Goal: Information Seeking & Learning: Compare options

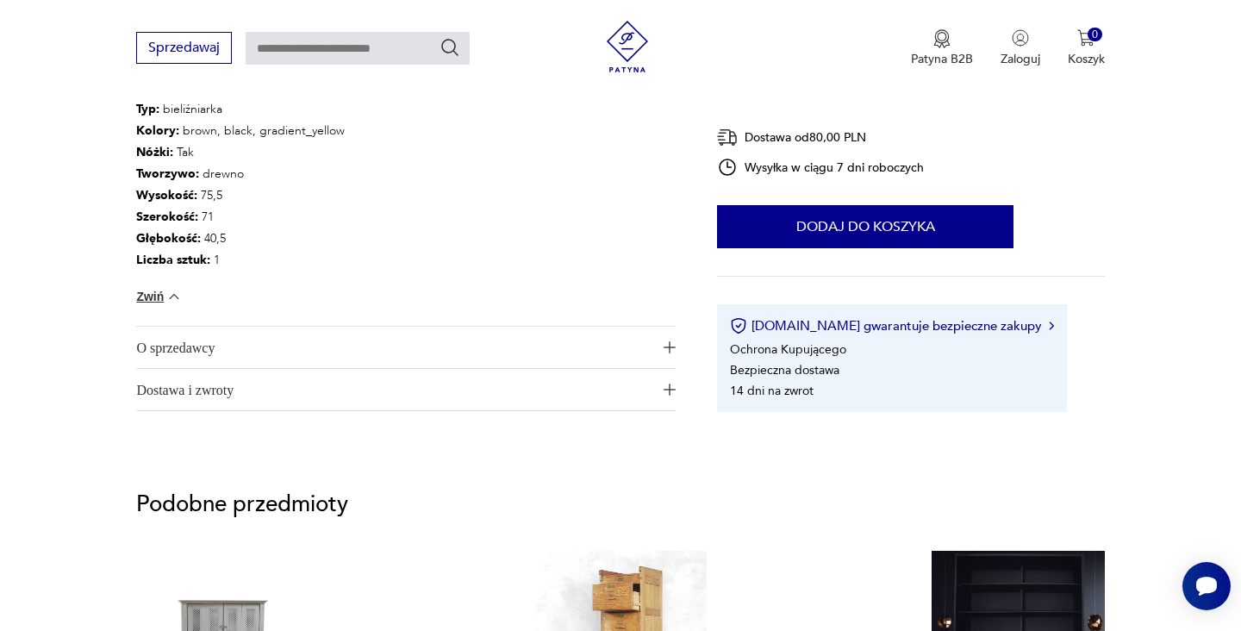
scroll to position [1283, 0]
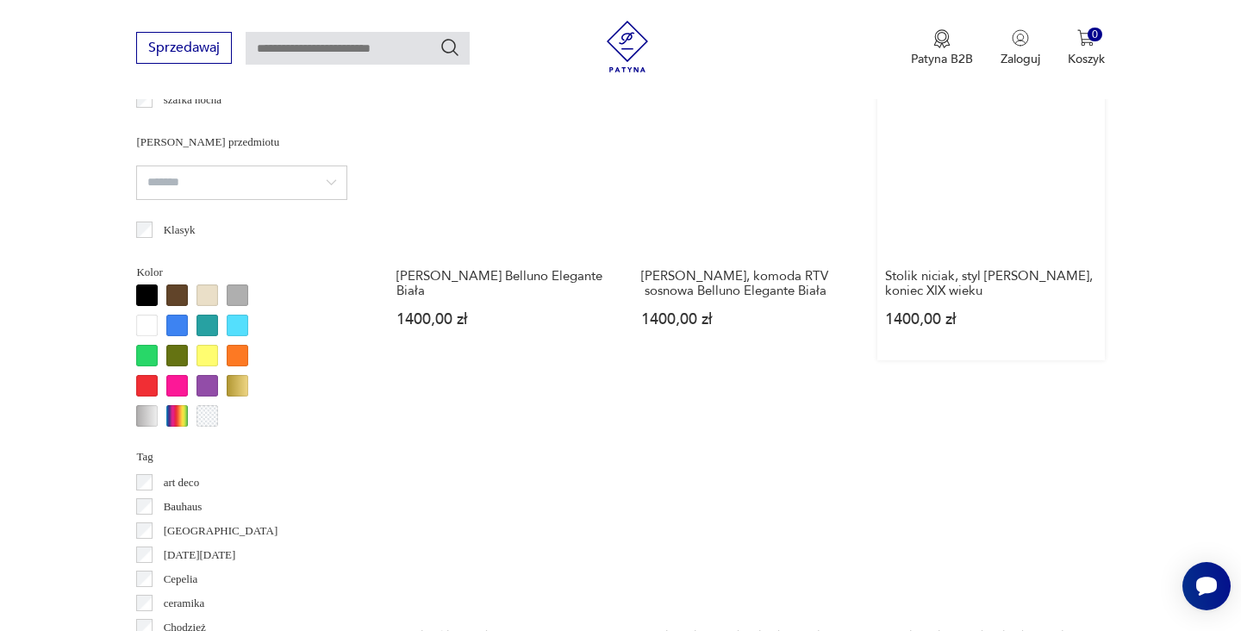
scroll to position [1631, 0]
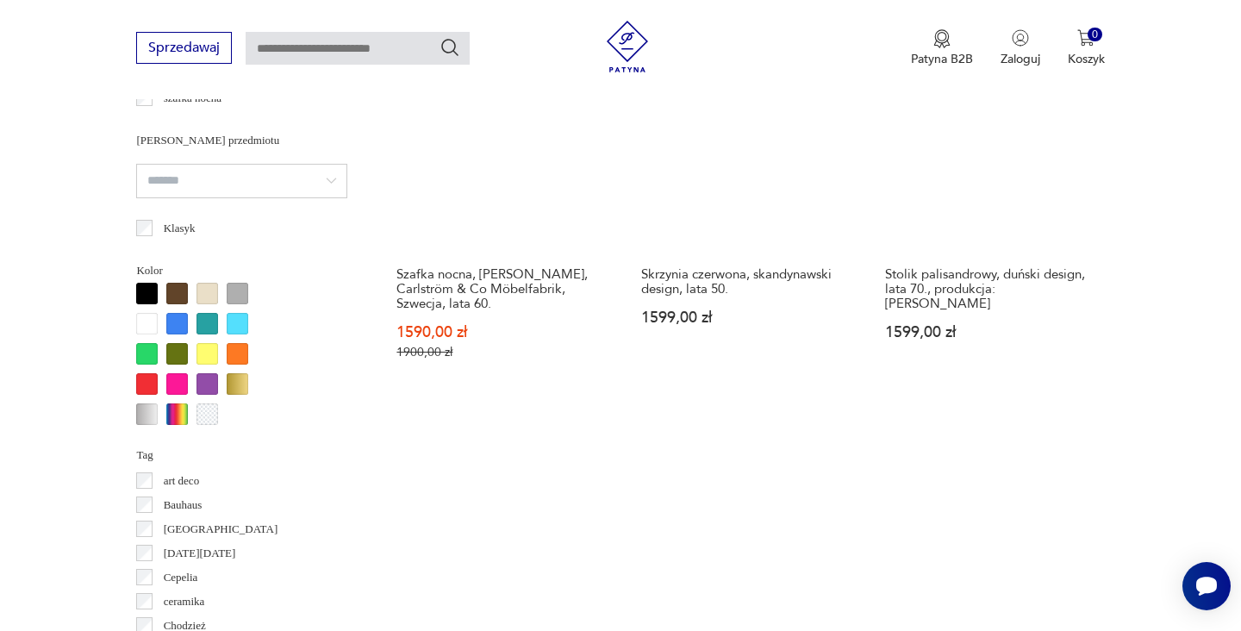
scroll to position [1577, 0]
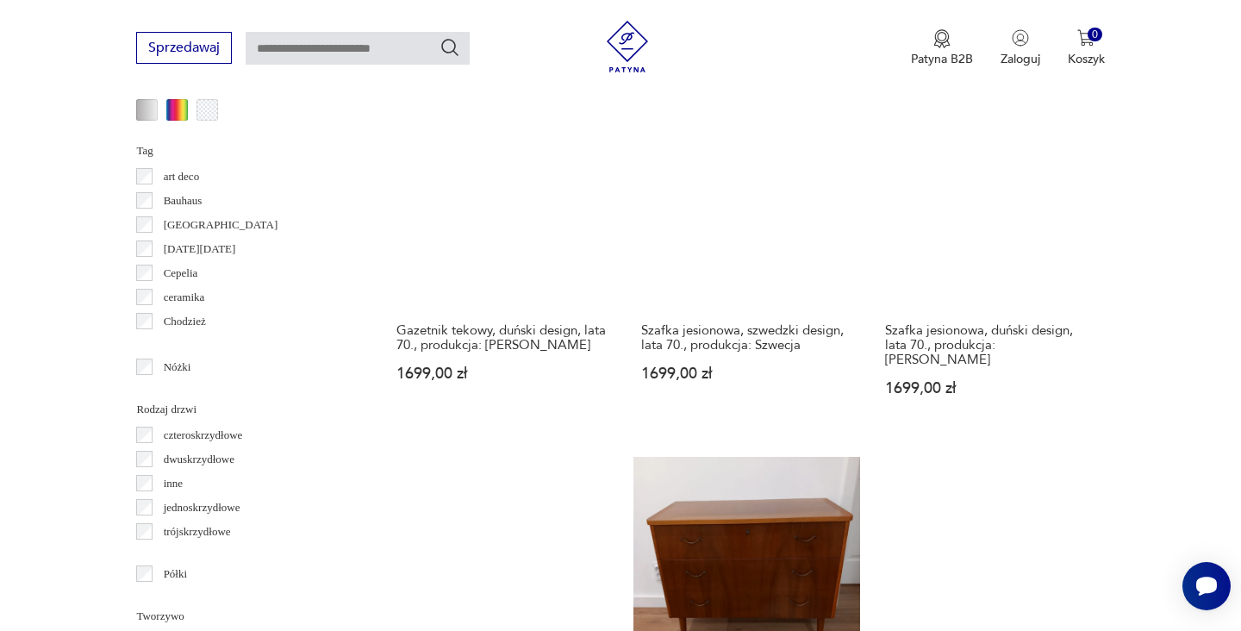
scroll to position [1799, 0]
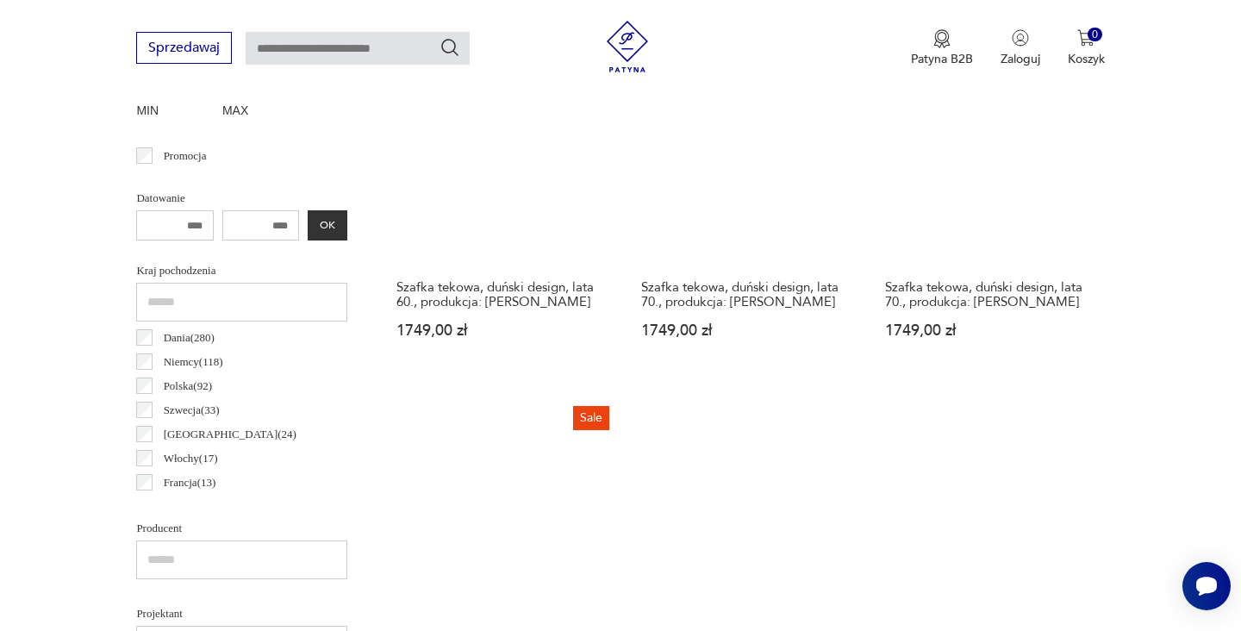
scroll to position [825, 0]
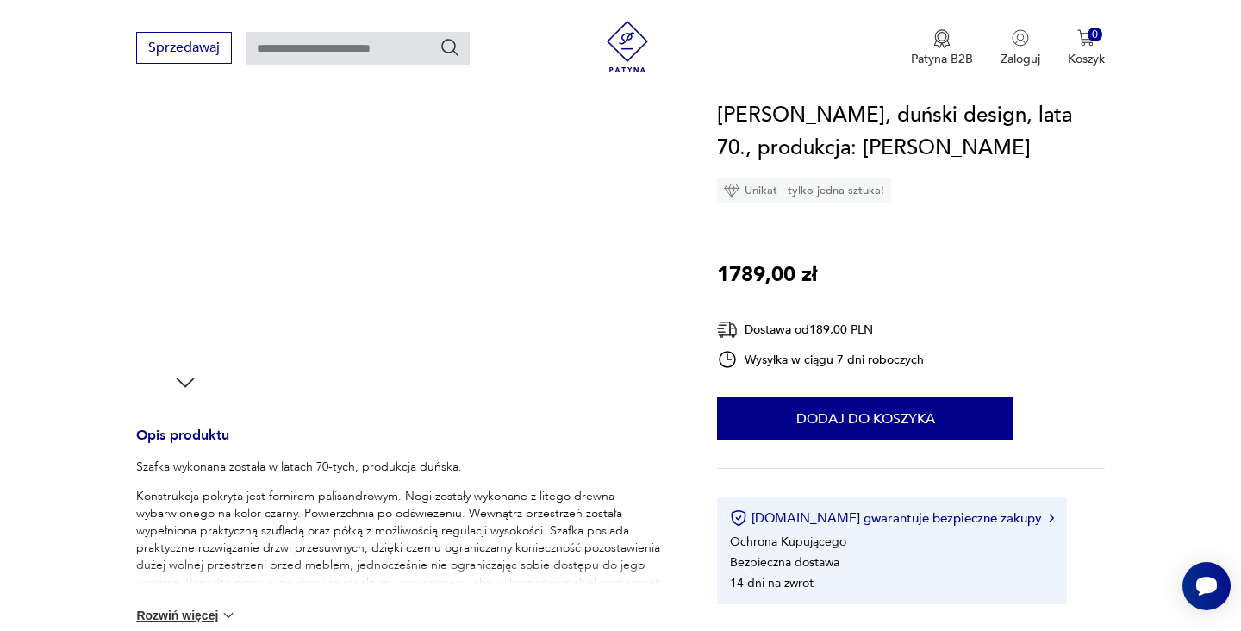
scroll to position [136, 0]
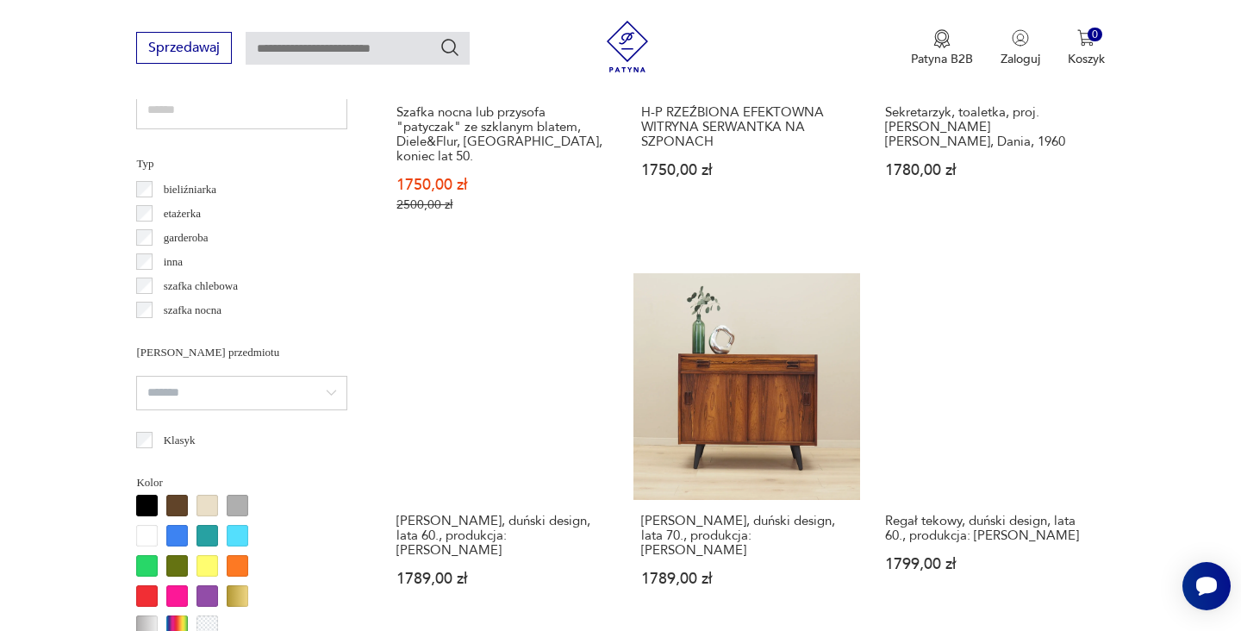
scroll to position [1550, 0]
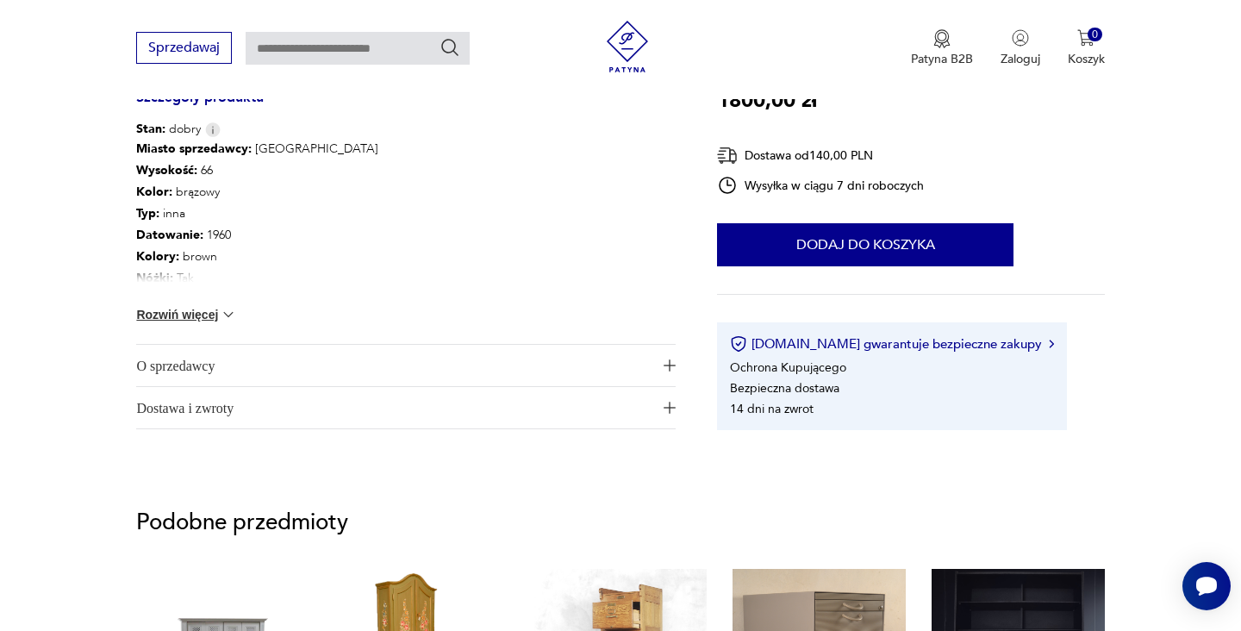
scroll to position [932, 0]
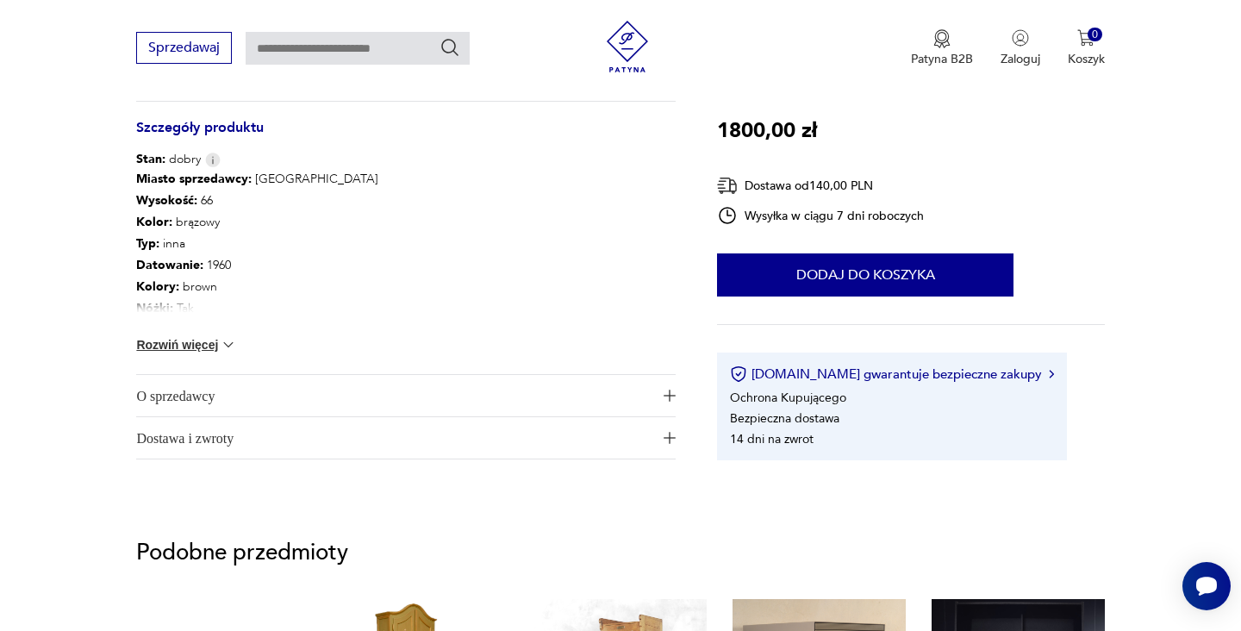
click at [666, 384] on button "O sprzedawcy" at bounding box center [405, 395] width 539 height 41
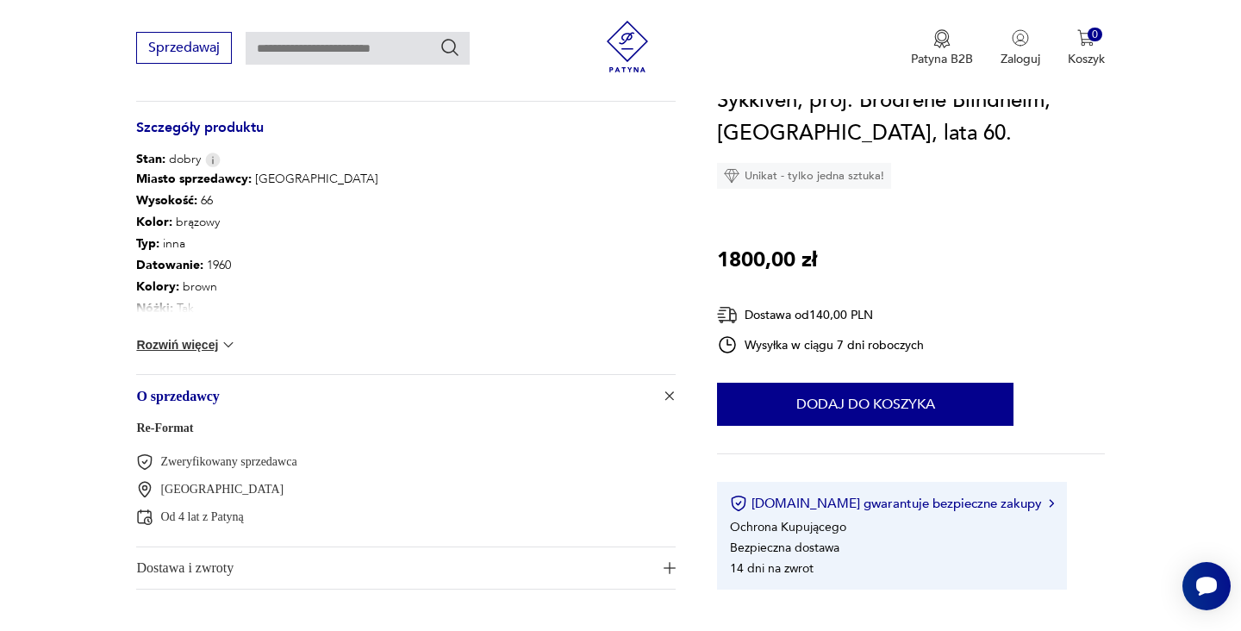
click at [230, 345] on img at bounding box center [228, 344] width 17 height 17
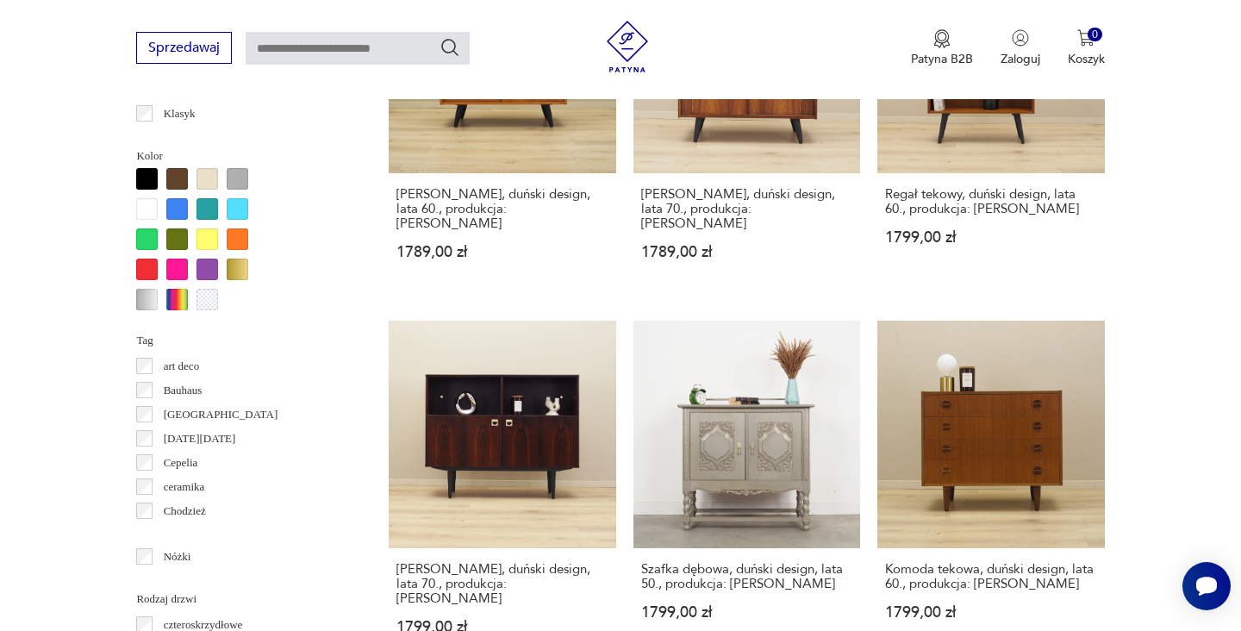
scroll to position [1613, 0]
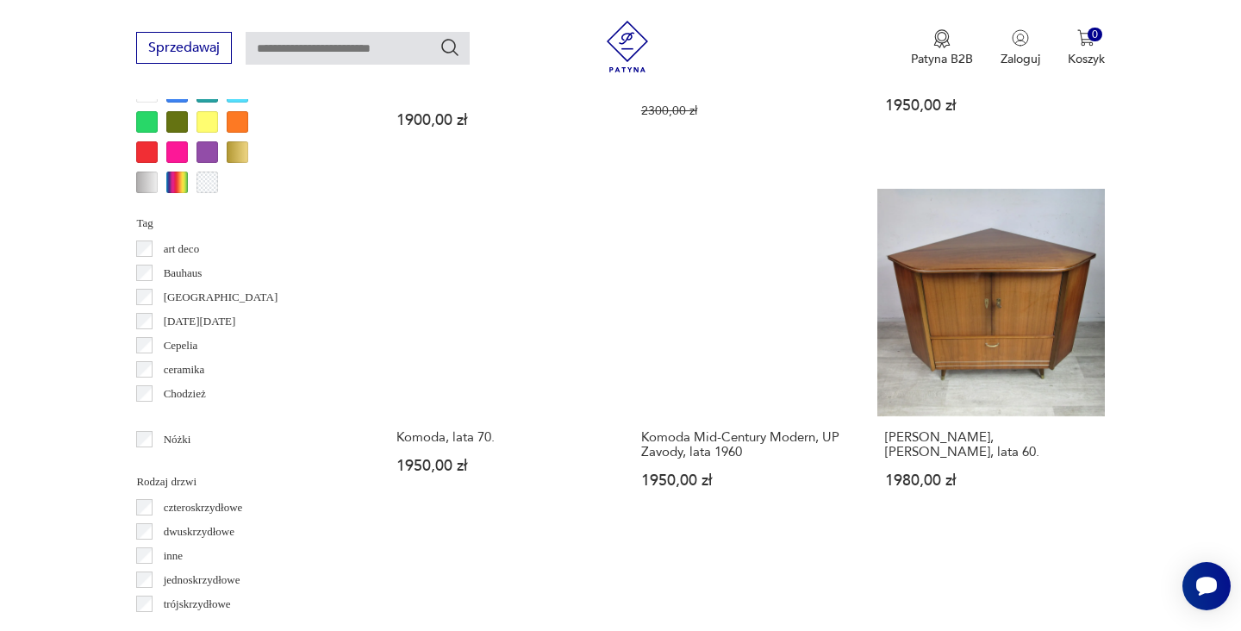
scroll to position [1730, 0]
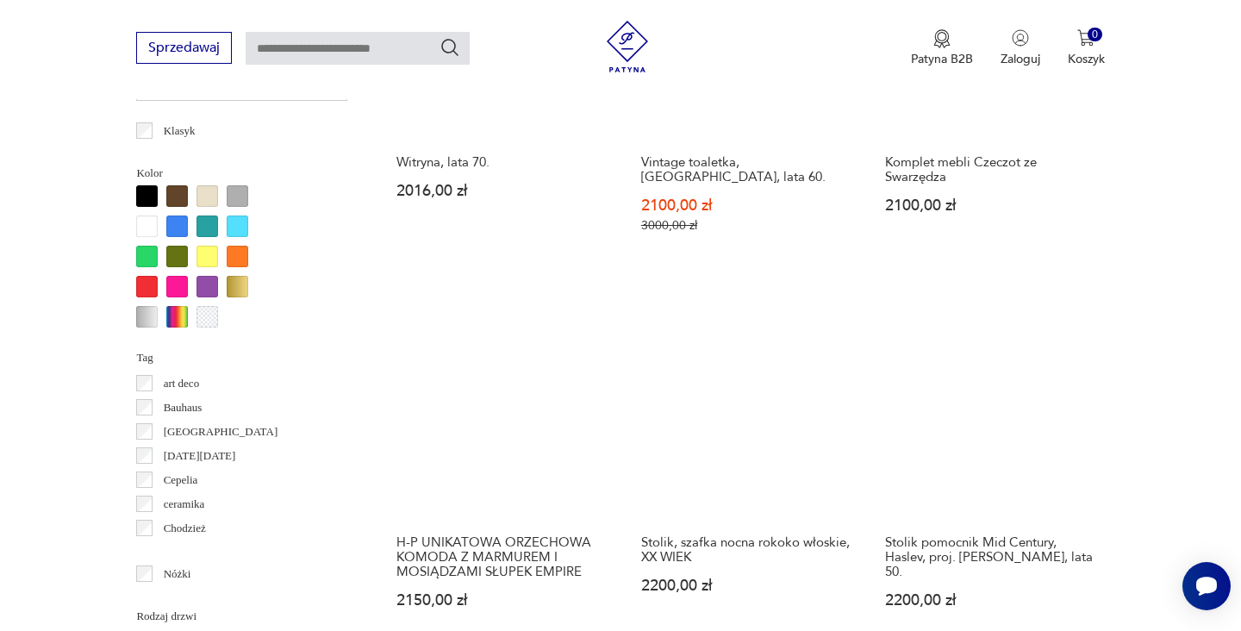
scroll to position [1788, 0]
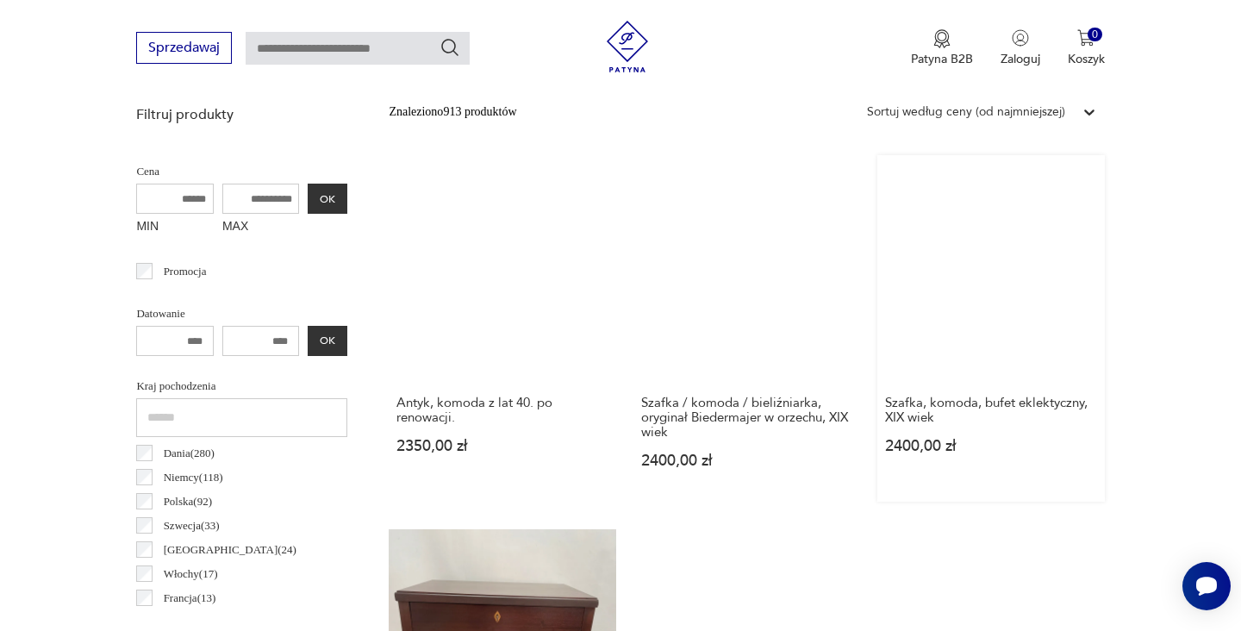
scroll to position [630, 0]
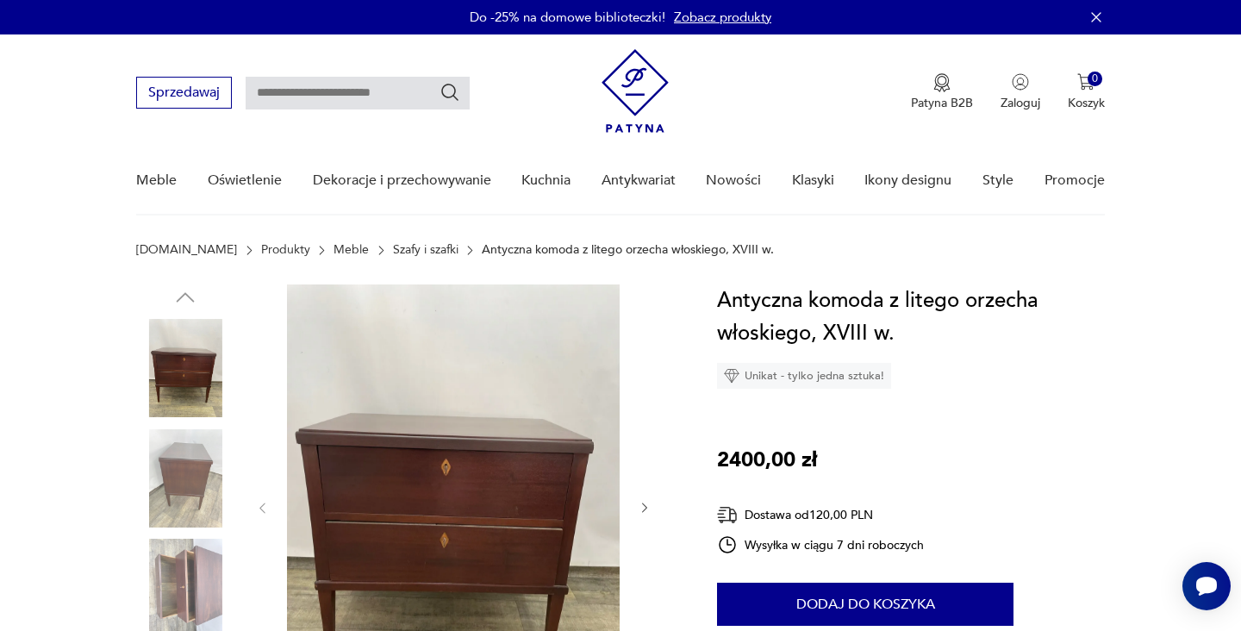
click at [190, 572] on img at bounding box center [185, 587] width 98 height 98
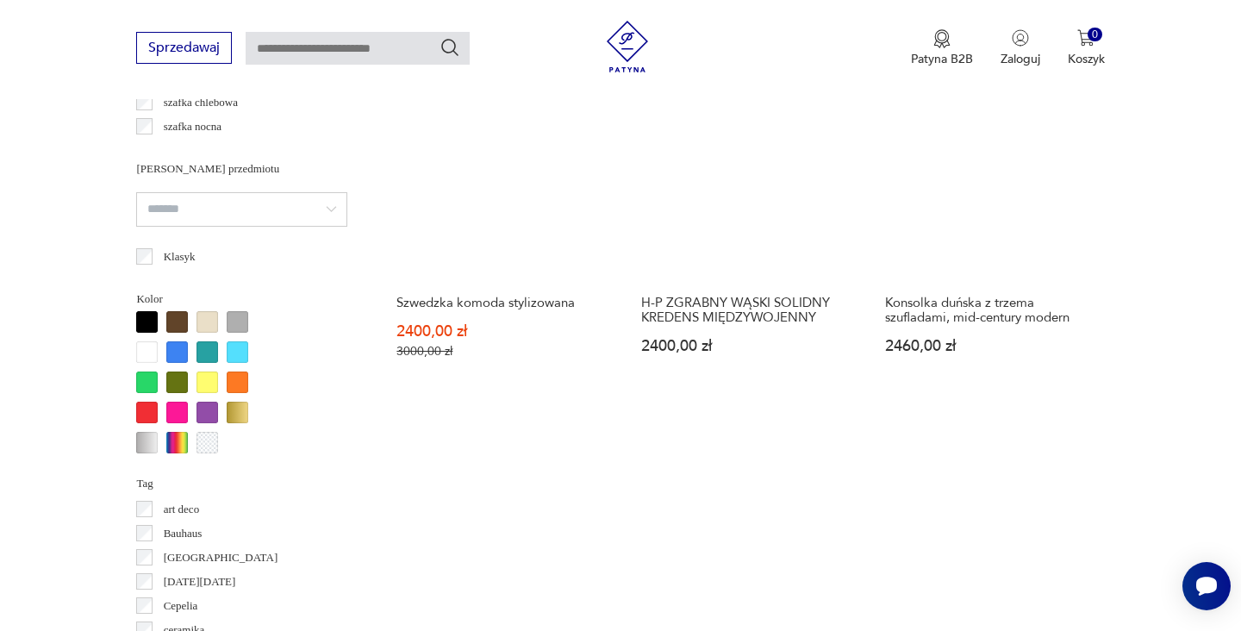
scroll to position [1478, 0]
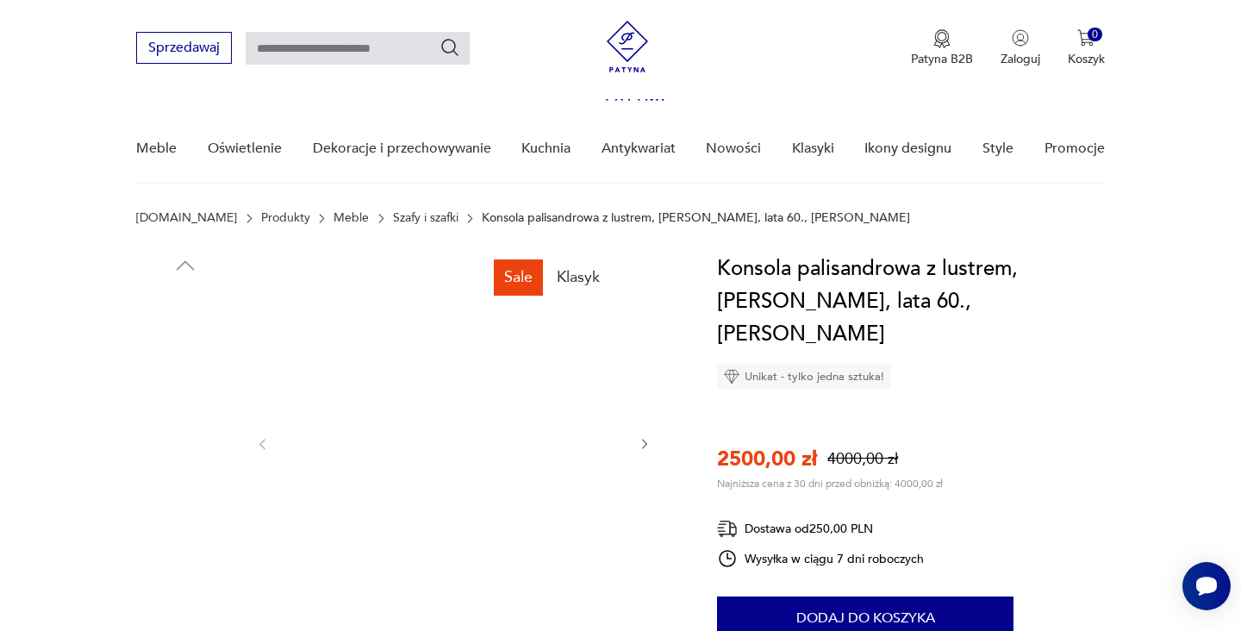
scroll to position [230, 0]
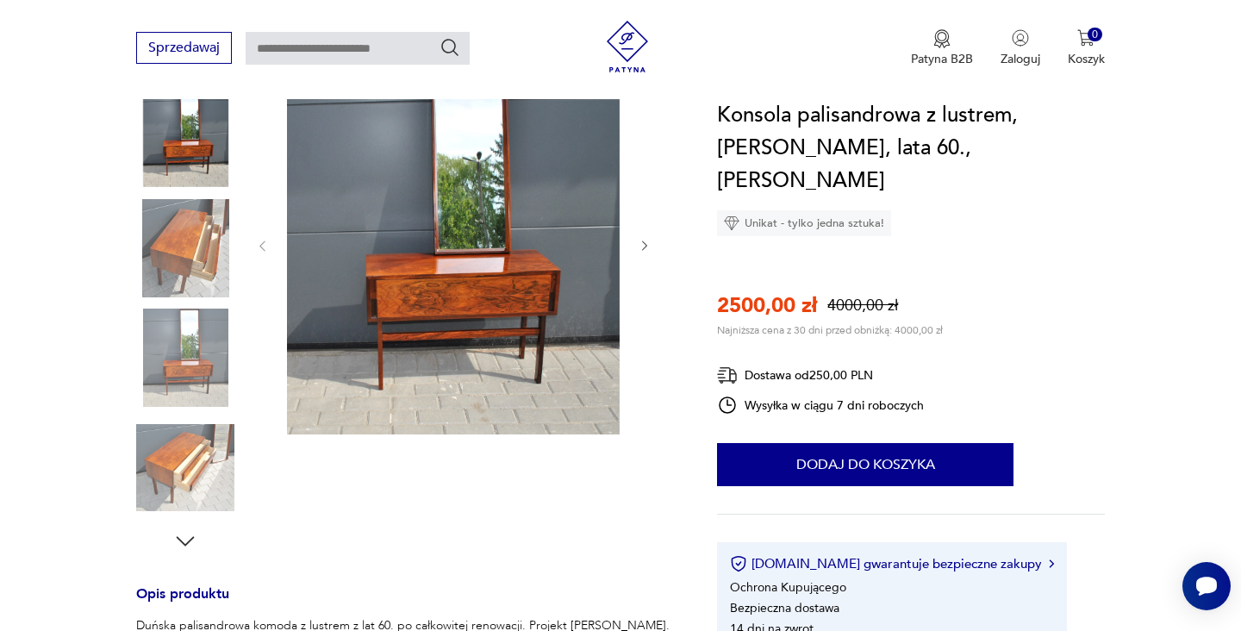
click at [166, 238] on img at bounding box center [185, 248] width 98 height 98
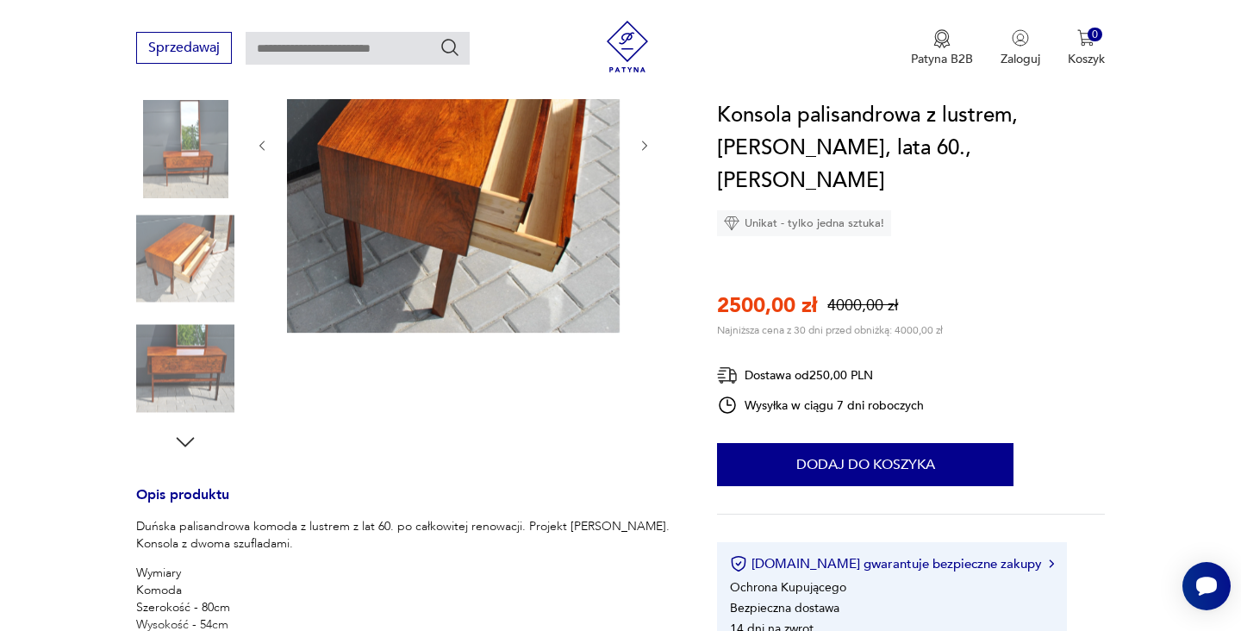
scroll to position [600, 0]
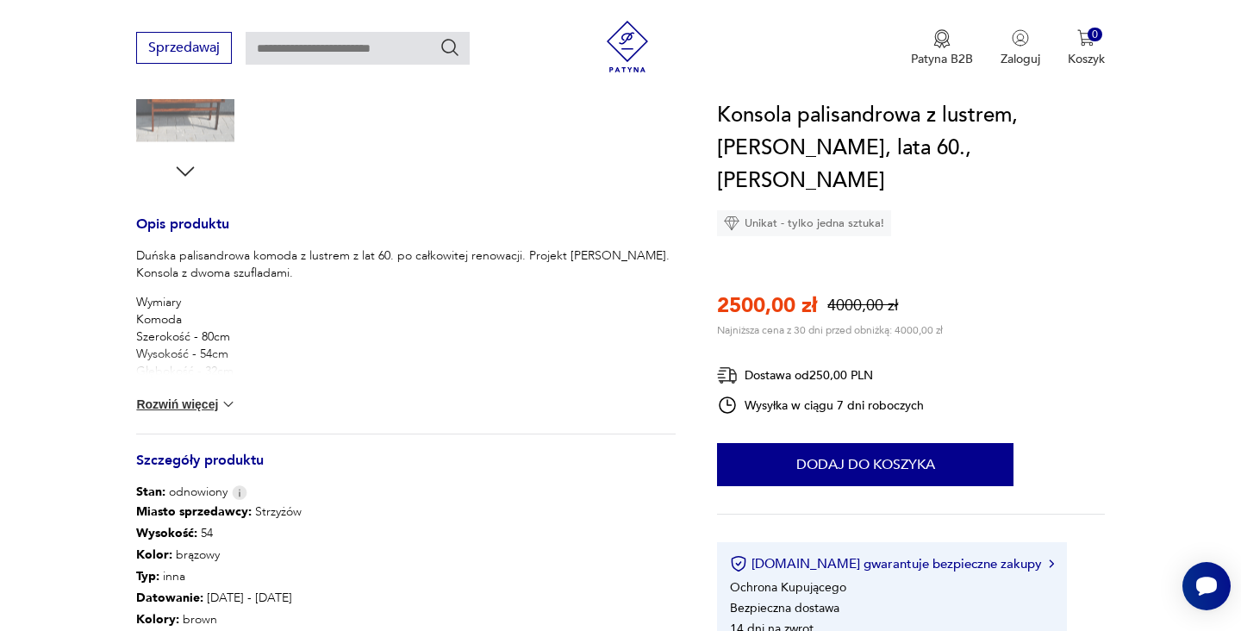
click at [217, 406] on button "Rozwiń więcej" at bounding box center [186, 403] width 100 height 17
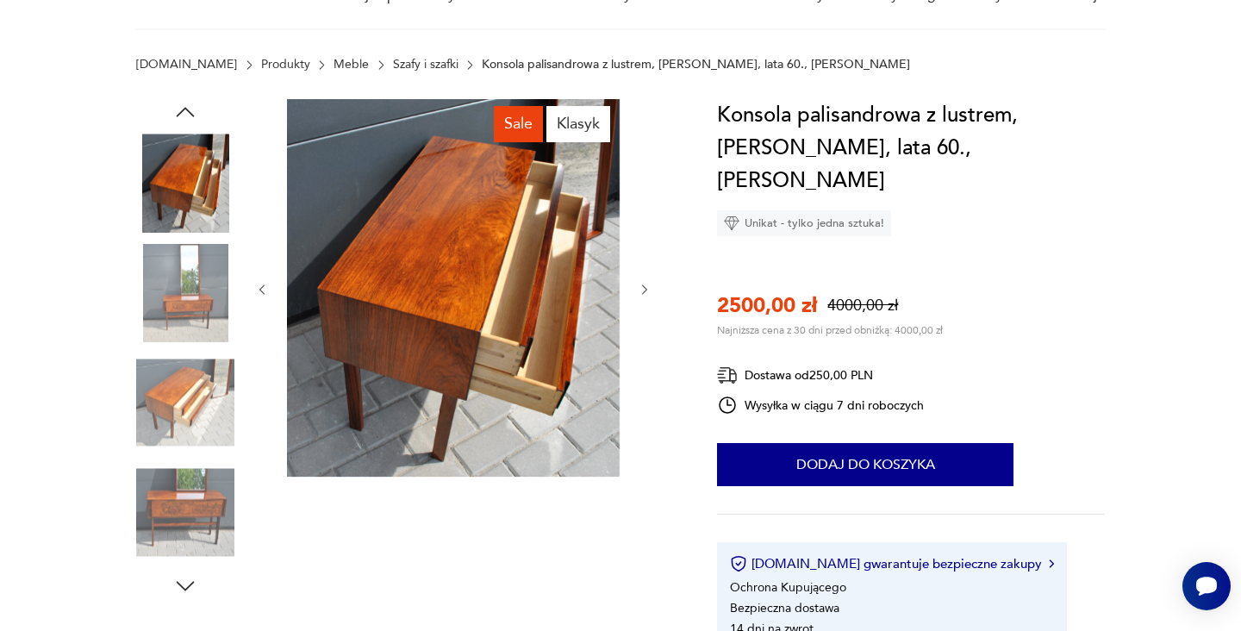
scroll to position [137, 0]
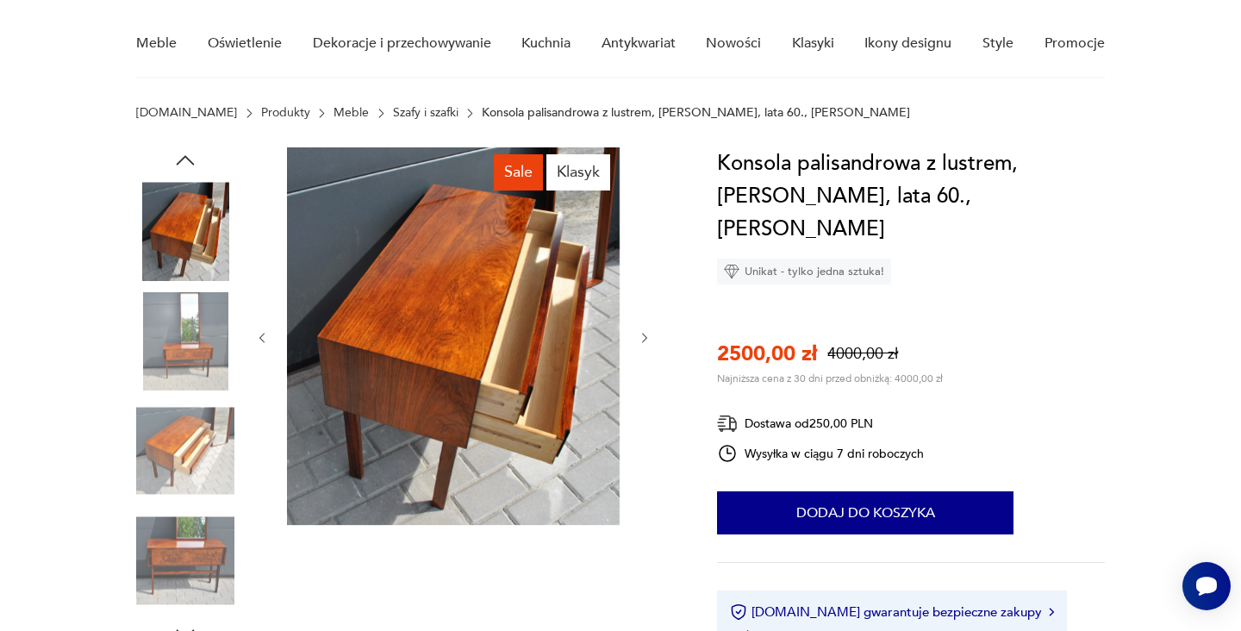
click at [209, 358] on img at bounding box center [185, 341] width 98 height 98
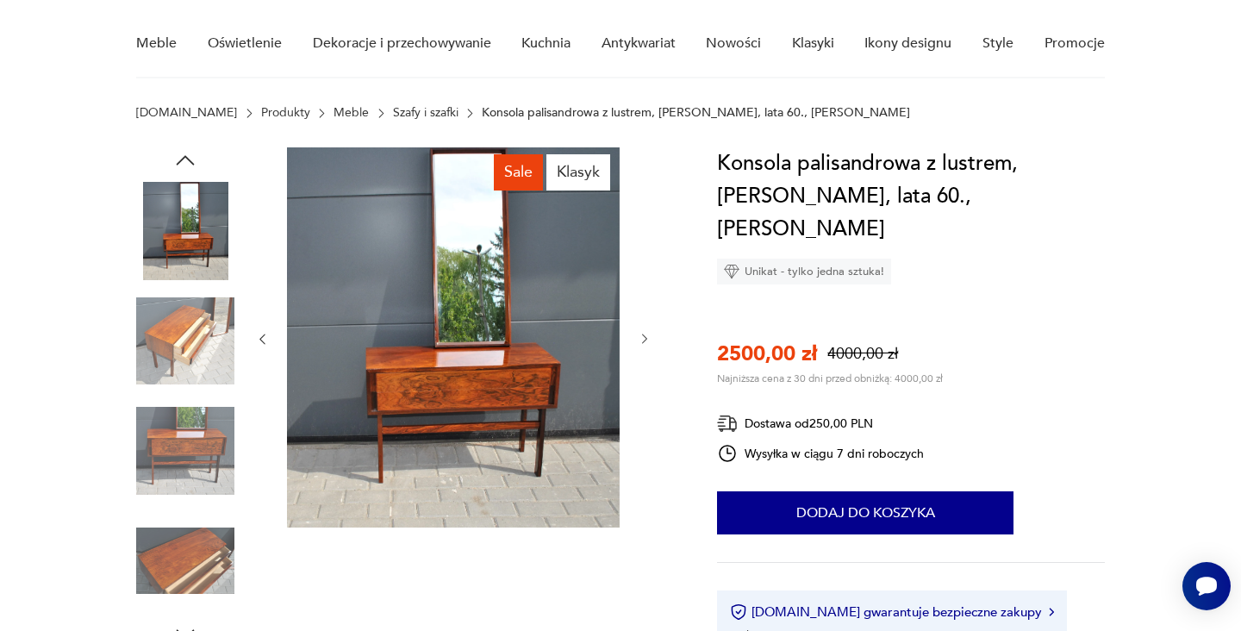
click at [195, 322] on img at bounding box center [185, 341] width 98 height 98
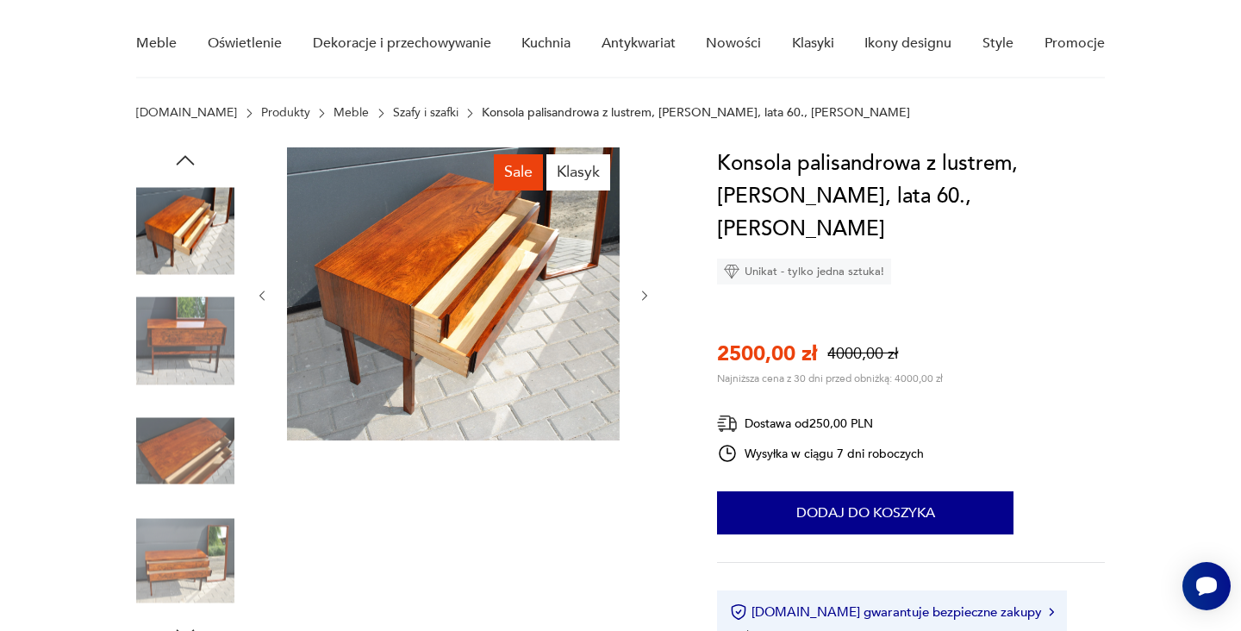
click at [185, 340] on img at bounding box center [185, 341] width 98 height 98
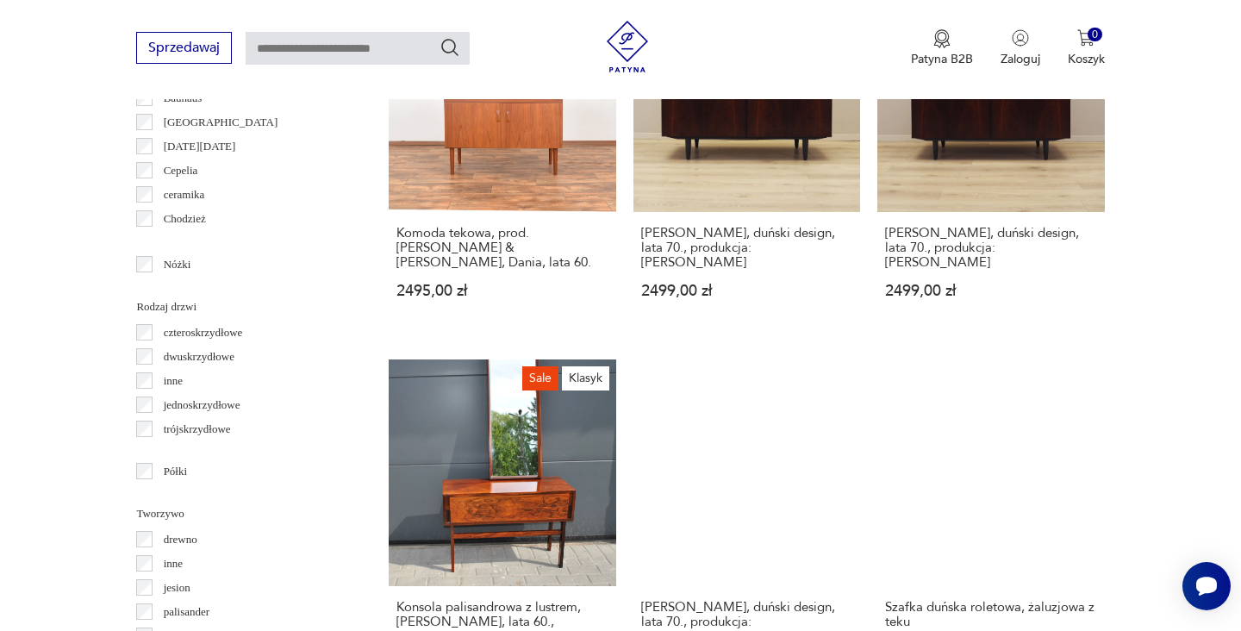
scroll to position [1928, 0]
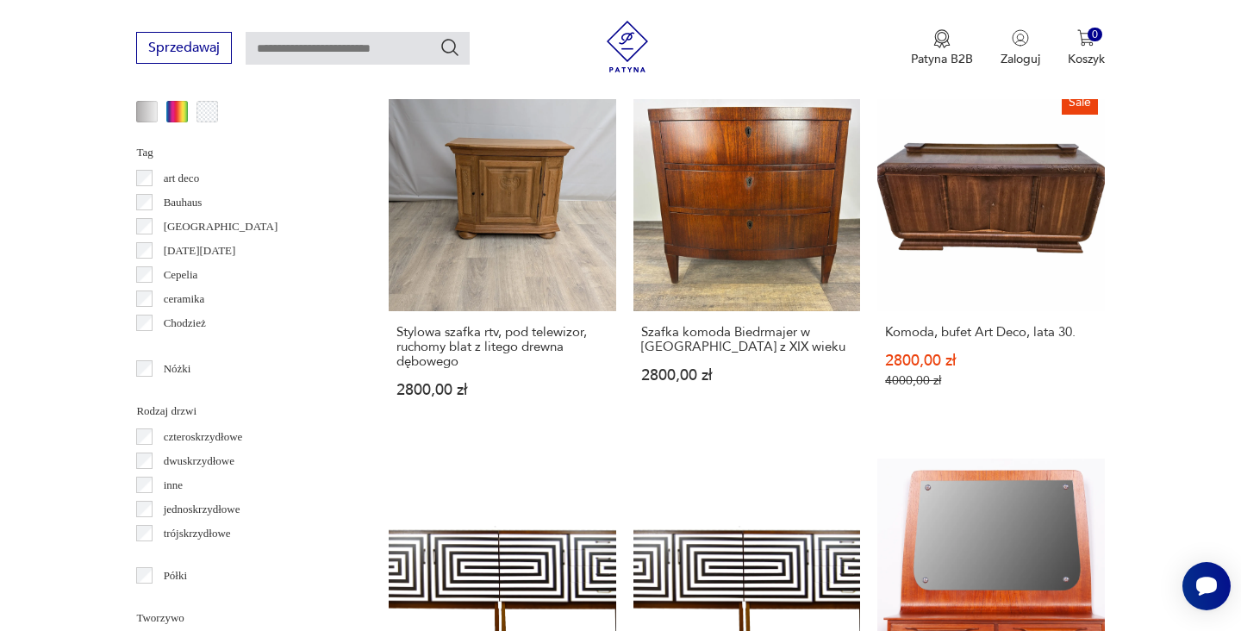
scroll to position [1797, 0]
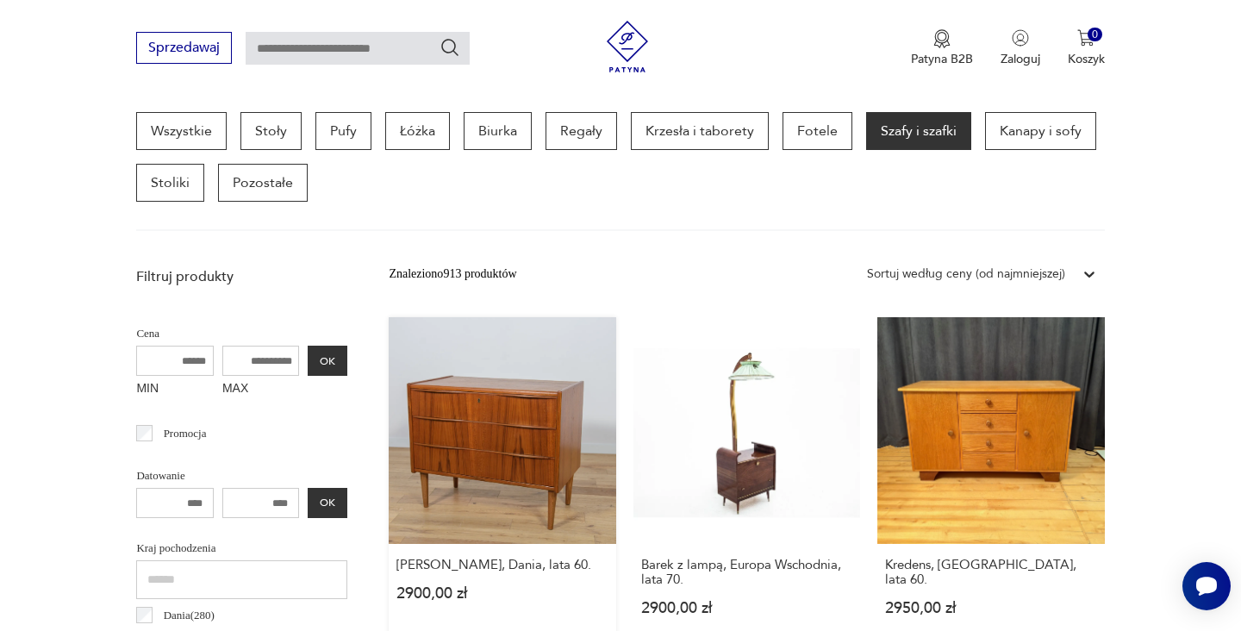
click at [475, 417] on link "[PERSON_NAME], Dania, lata 60. 2900,00 zł" at bounding box center [502, 483] width 227 height 332
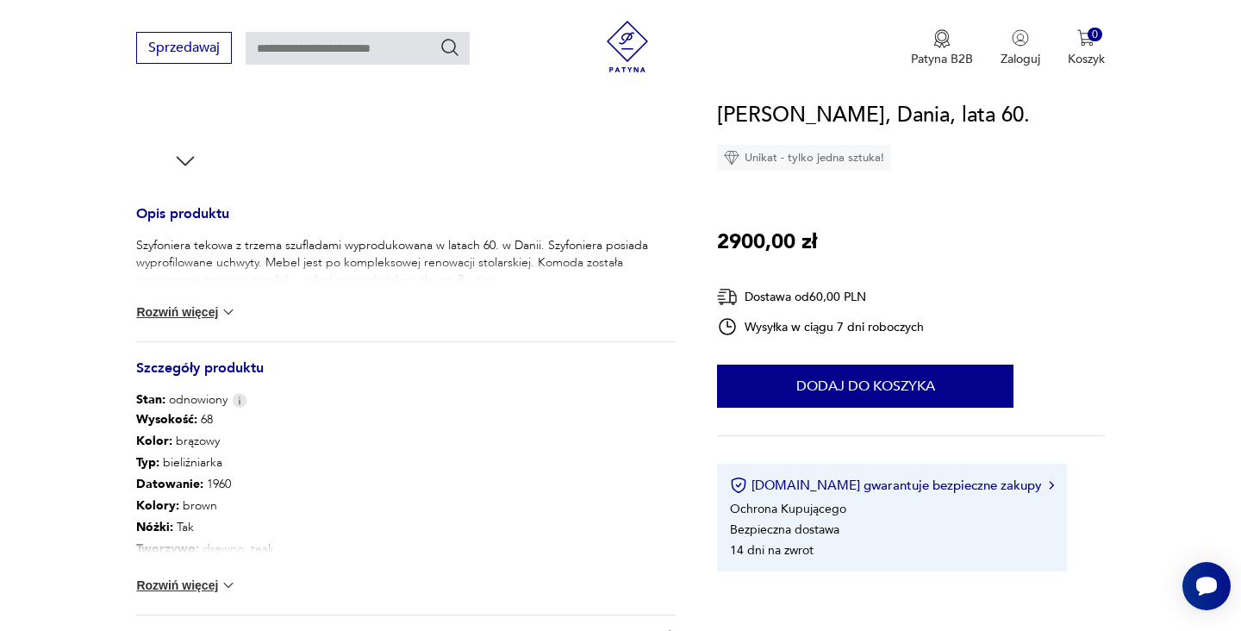
scroll to position [614, 0]
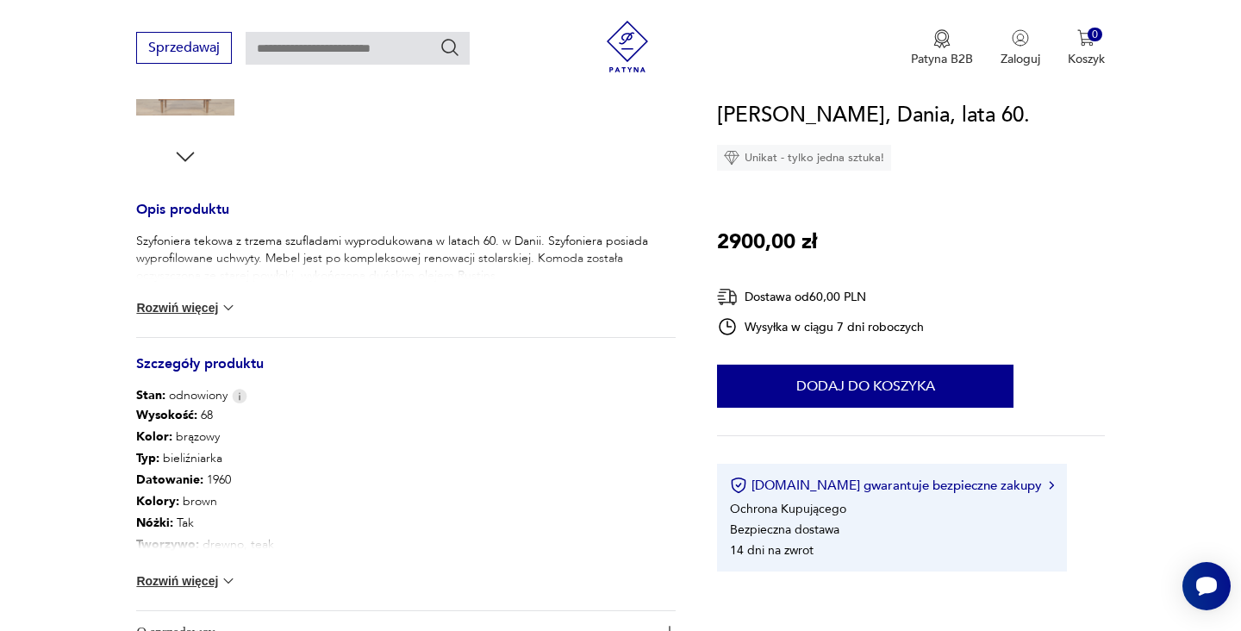
click at [200, 580] on button "Rozwiń więcej" at bounding box center [186, 580] width 100 height 17
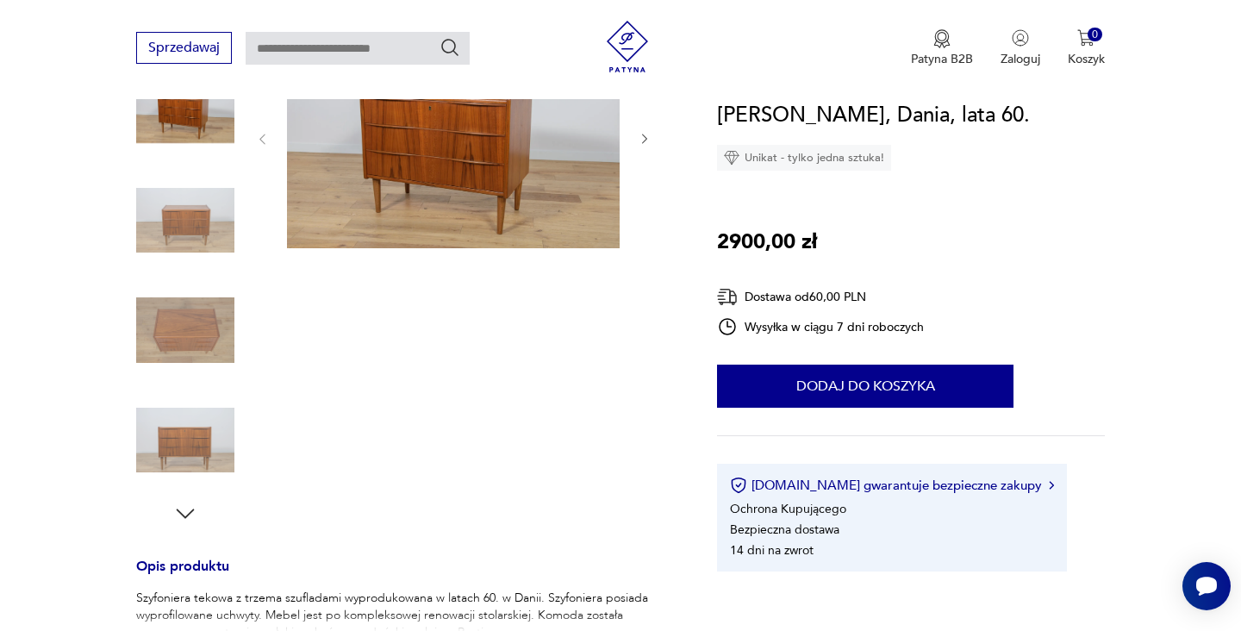
scroll to position [321, 0]
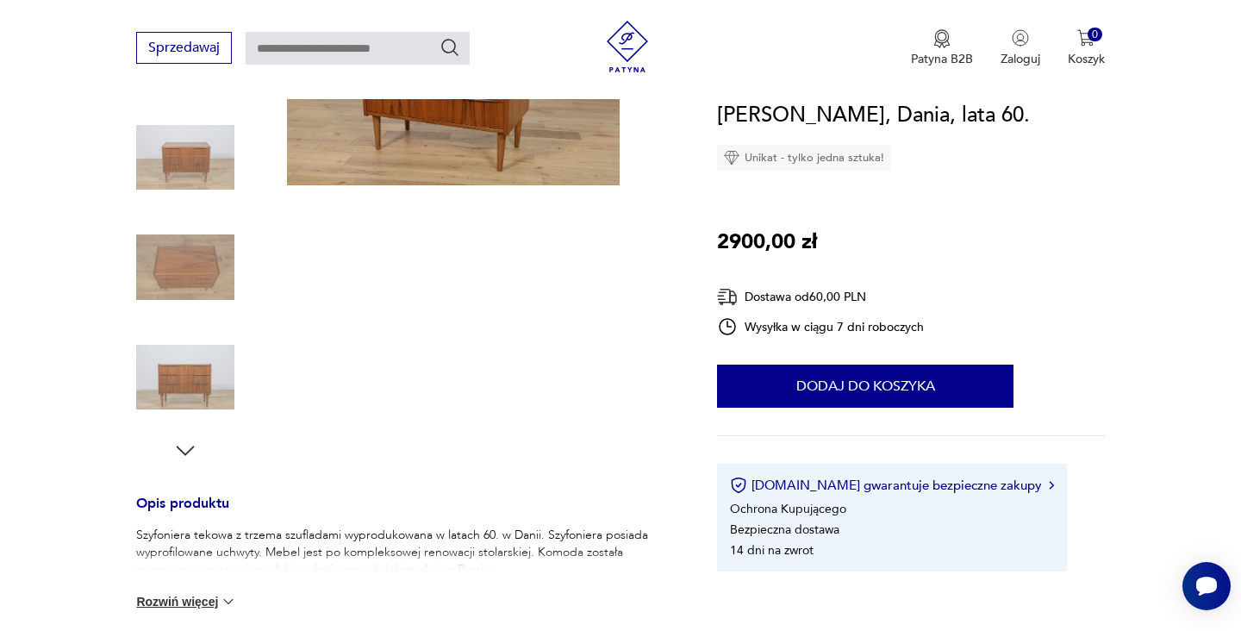
click at [192, 372] on img at bounding box center [185, 377] width 98 height 98
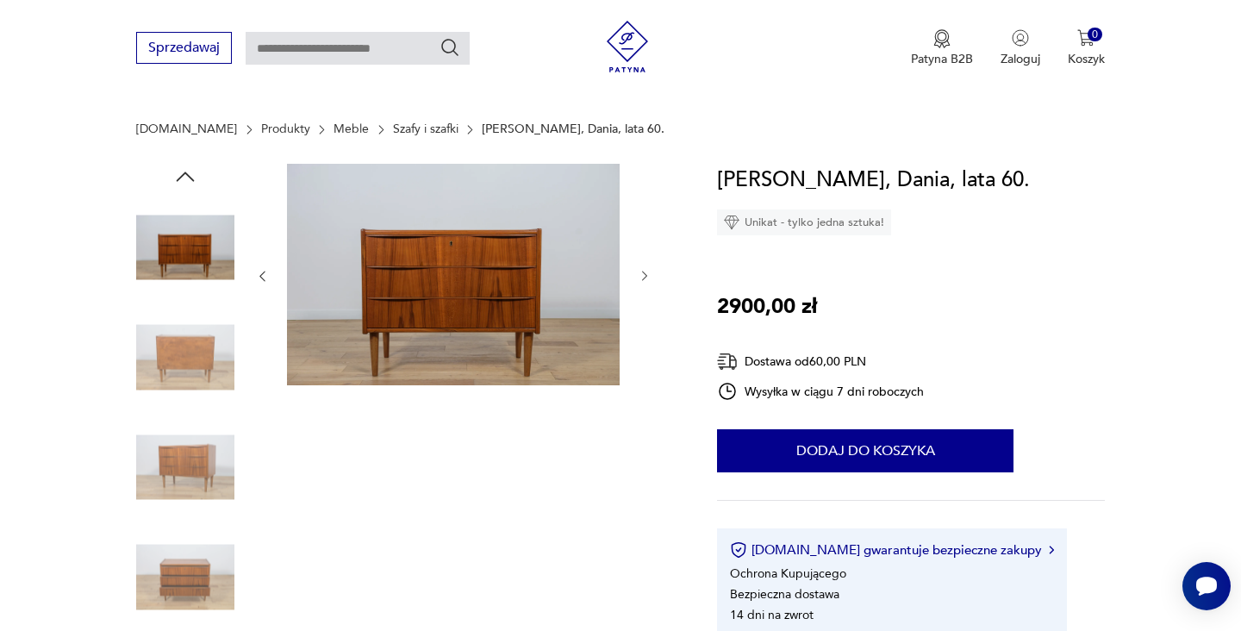
scroll to position [0, 0]
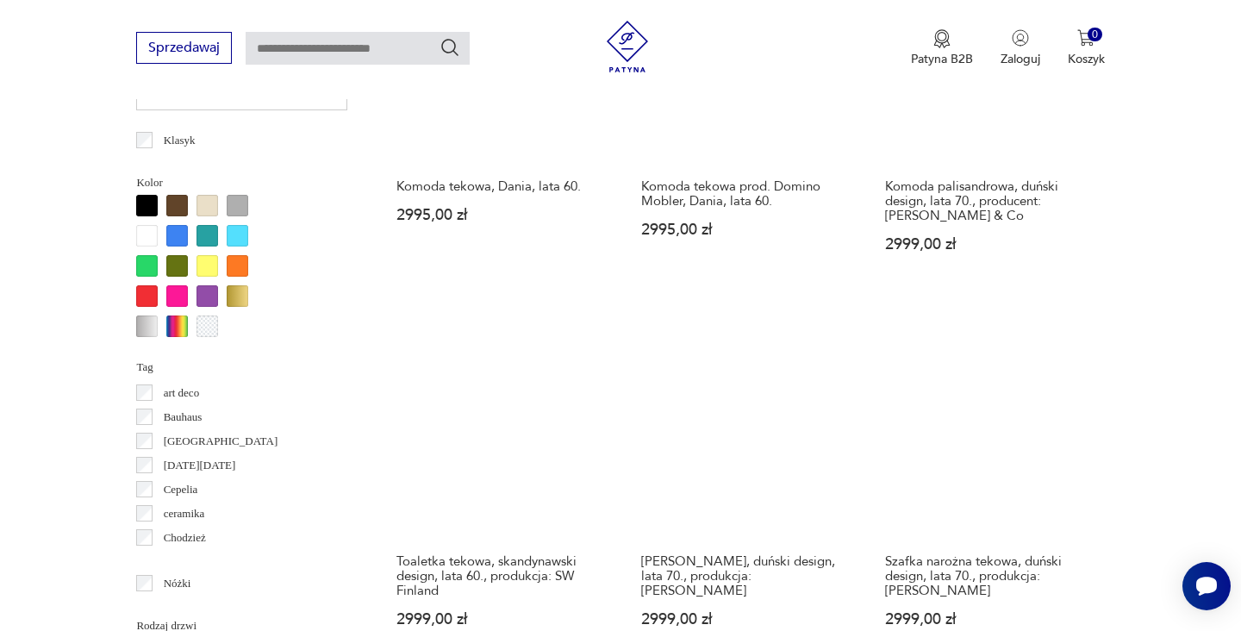
scroll to position [1494, 0]
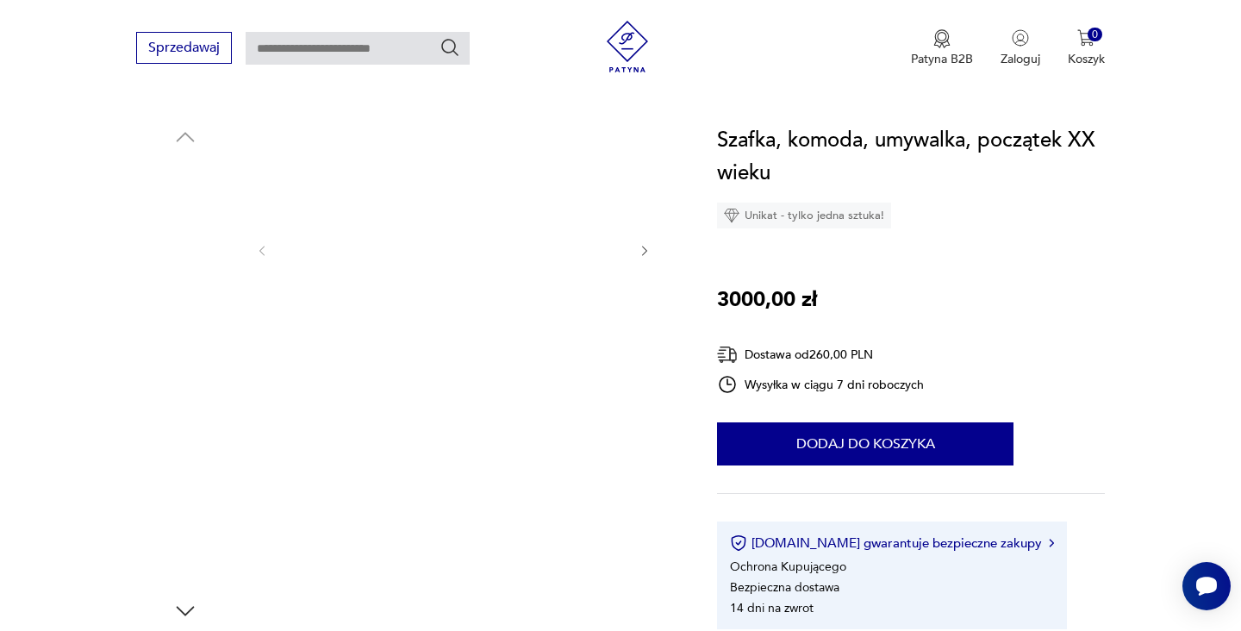
scroll to position [58, 0]
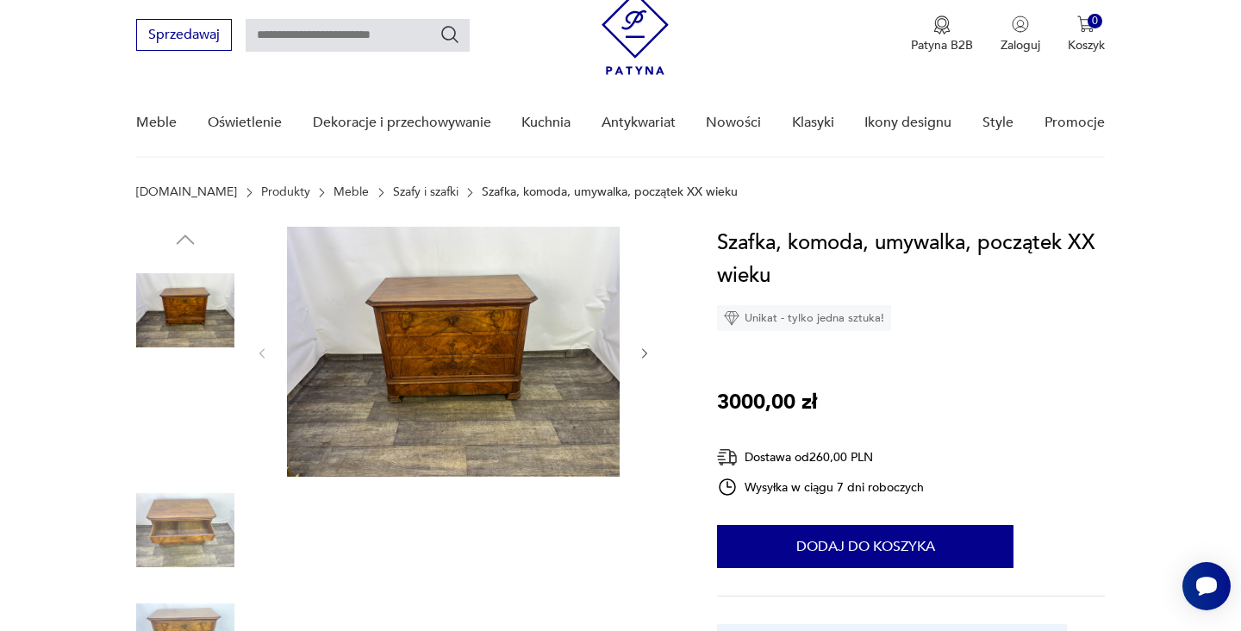
click at [193, 521] on img at bounding box center [185, 530] width 98 height 98
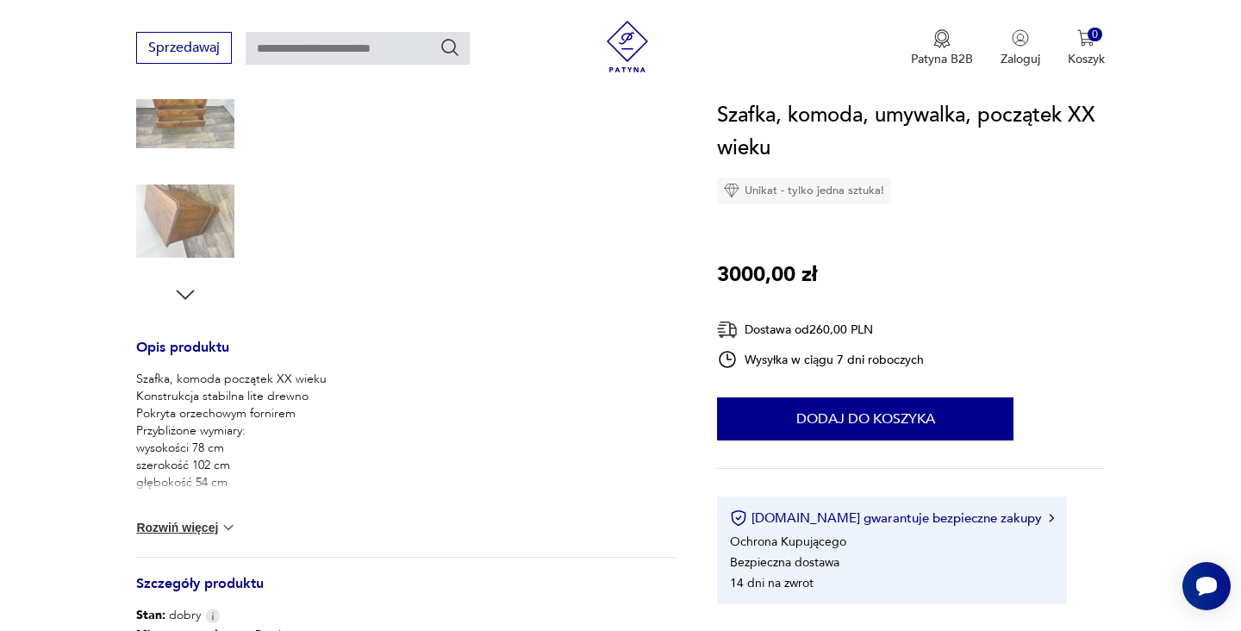
scroll to position [623, 0]
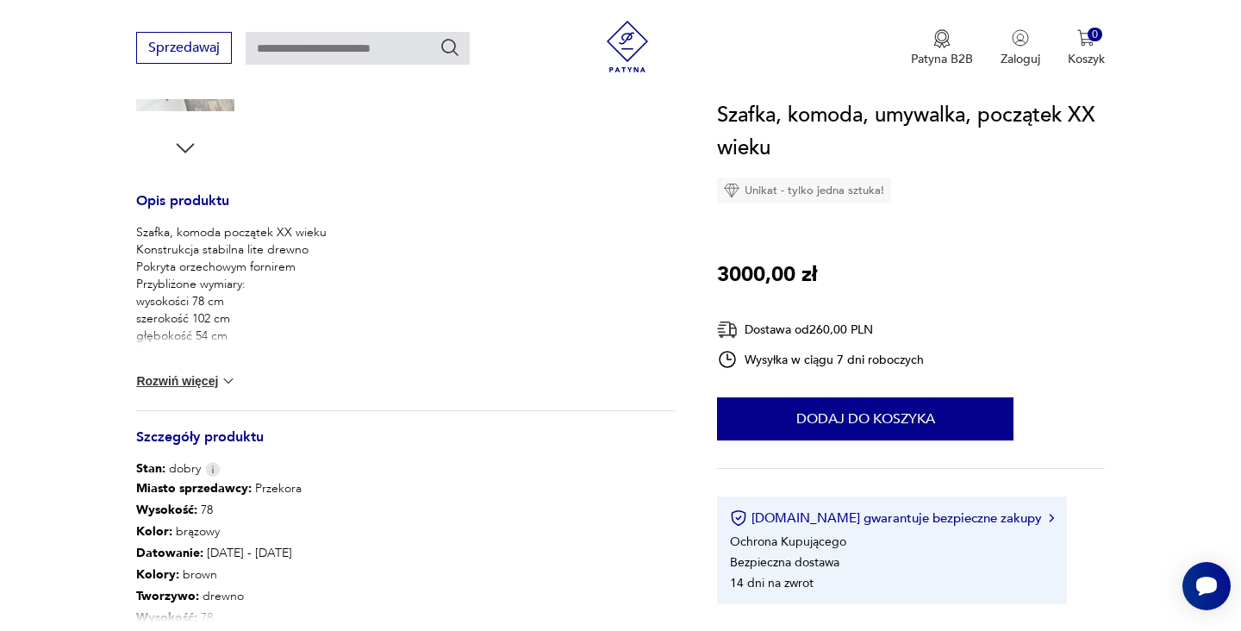
click at [221, 379] on img at bounding box center [228, 380] width 17 height 17
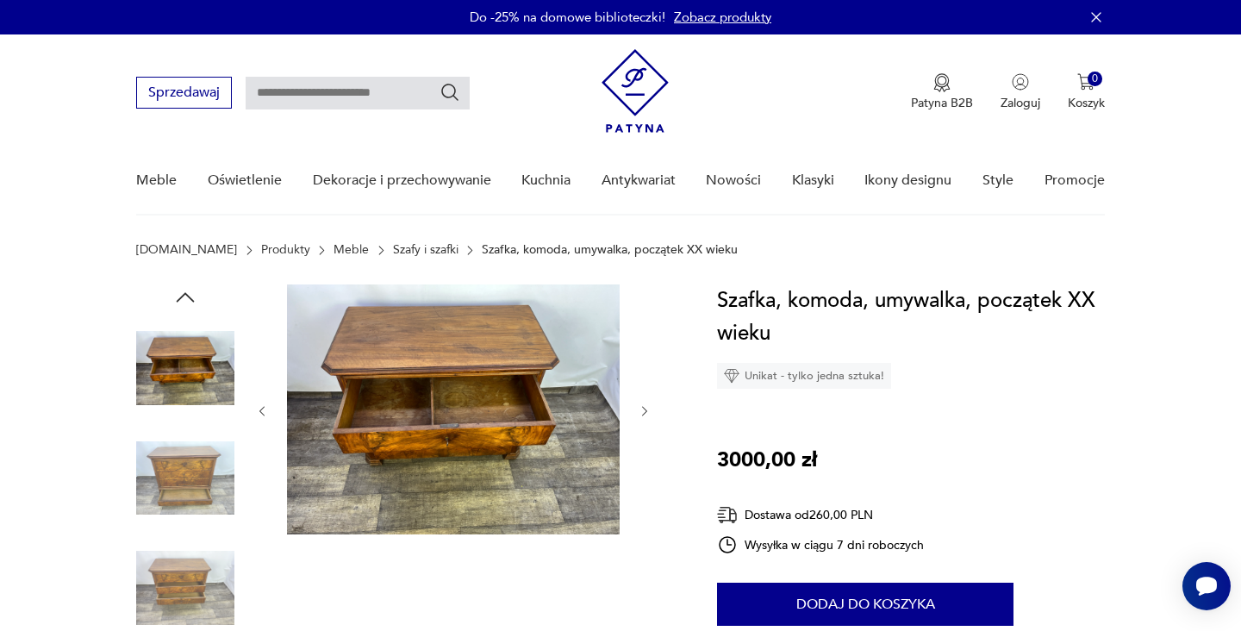
scroll to position [0, 0]
click at [472, 372] on img at bounding box center [453, 409] width 333 height 250
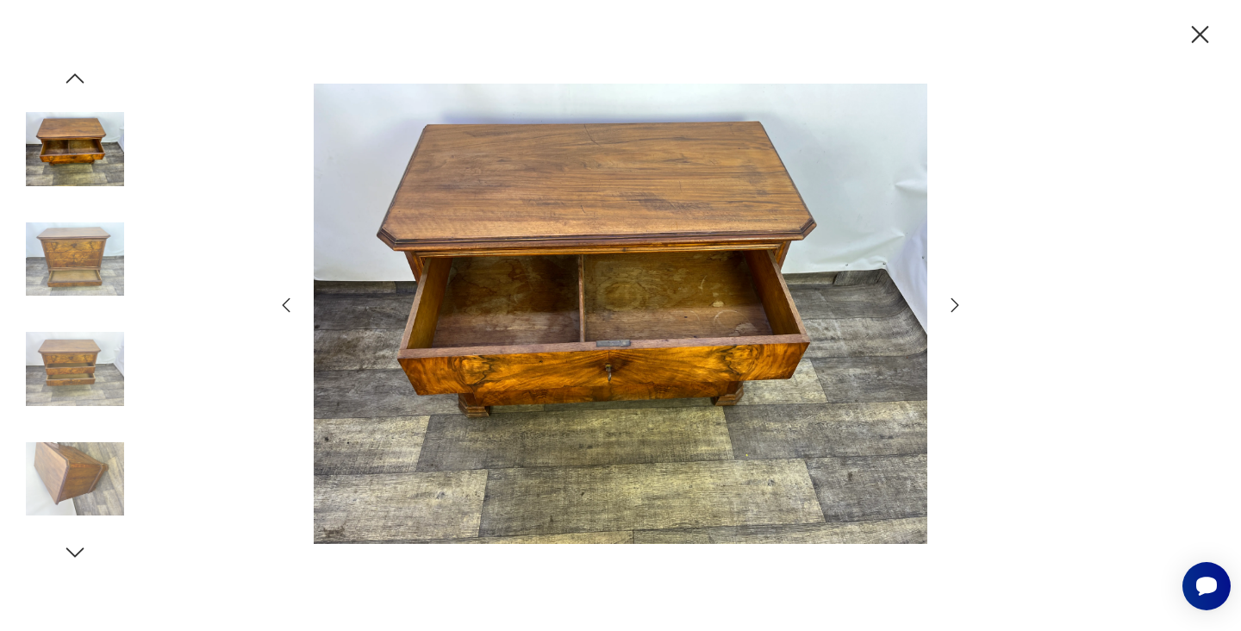
click at [962, 302] on icon "button" at bounding box center [954, 305] width 21 height 21
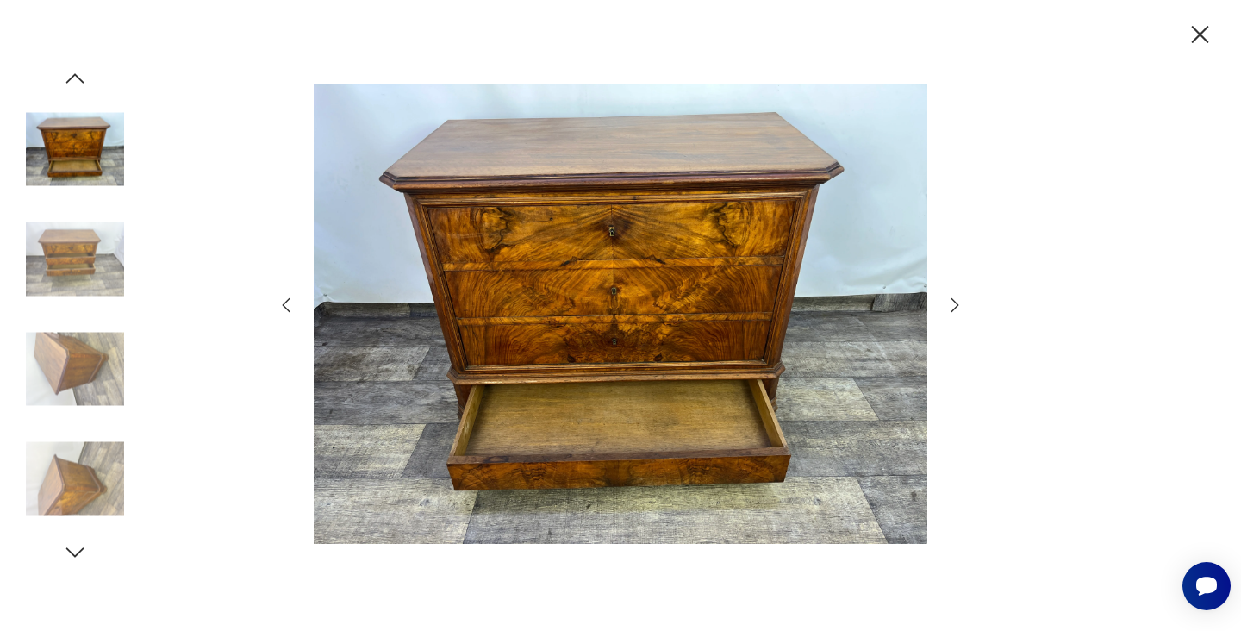
click at [962, 301] on icon "button" at bounding box center [954, 305] width 21 height 21
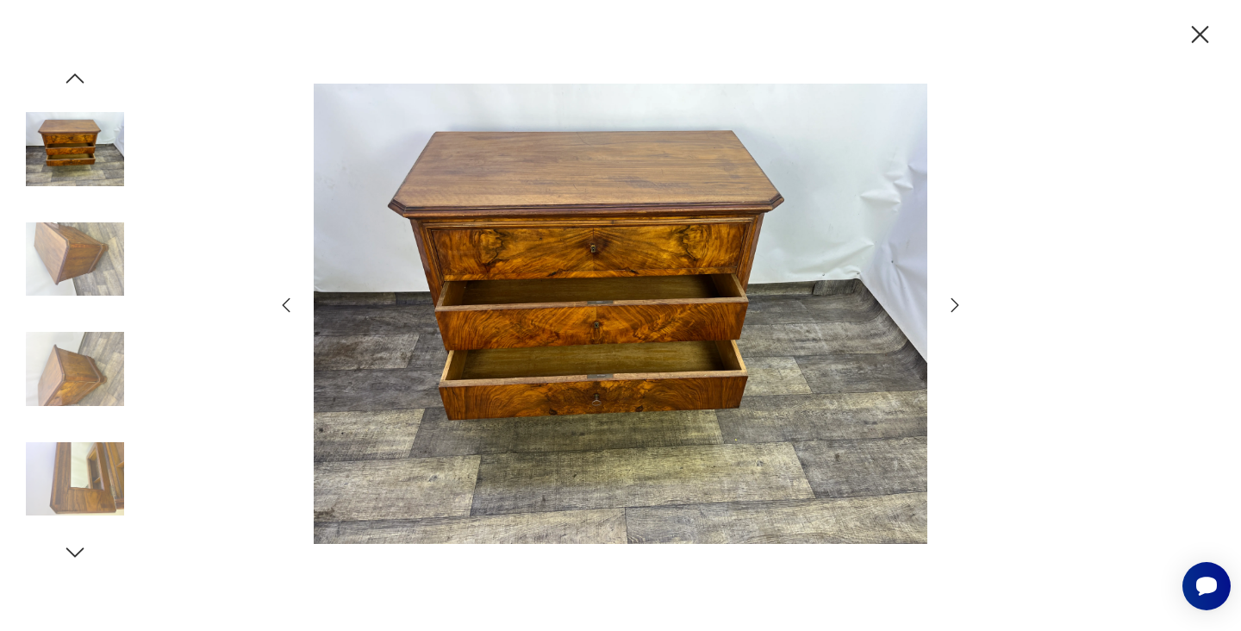
click at [962, 301] on icon "button" at bounding box center [954, 305] width 21 height 21
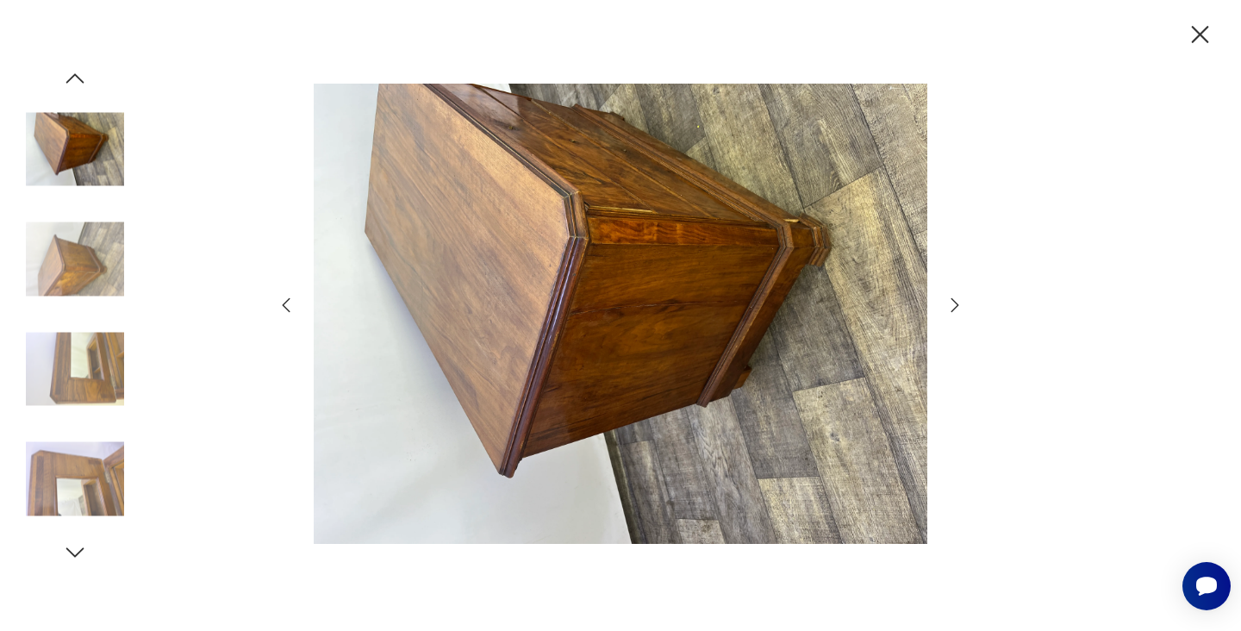
click at [962, 301] on icon "button" at bounding box center [954, 305] width 21 height 21
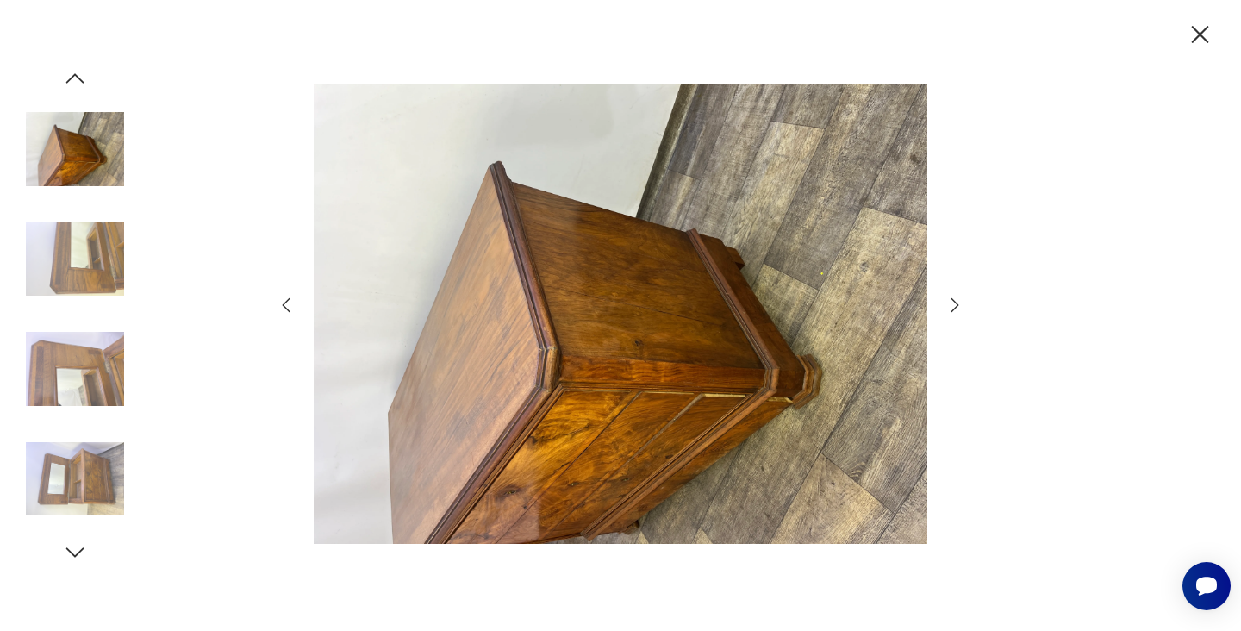
click at [962, 301] on icon "button" at bounding box center [954, 305] width 21 height 21
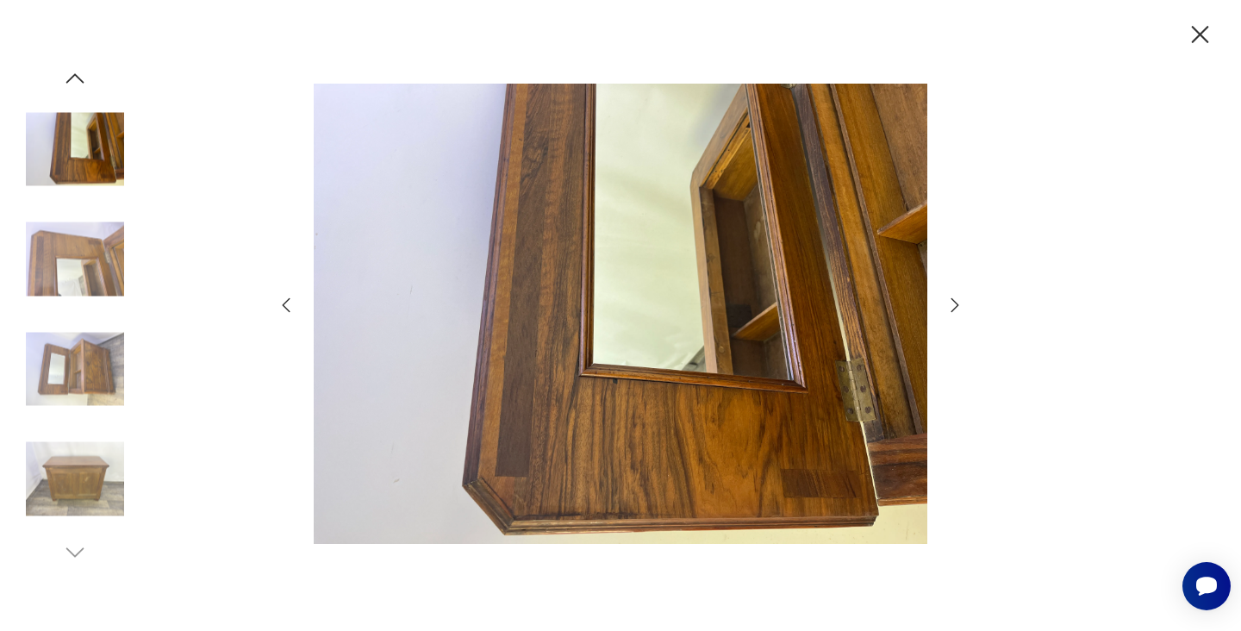
click at [962, 301] on icon "button" at bounding box center [954, 305] width 21 height 21
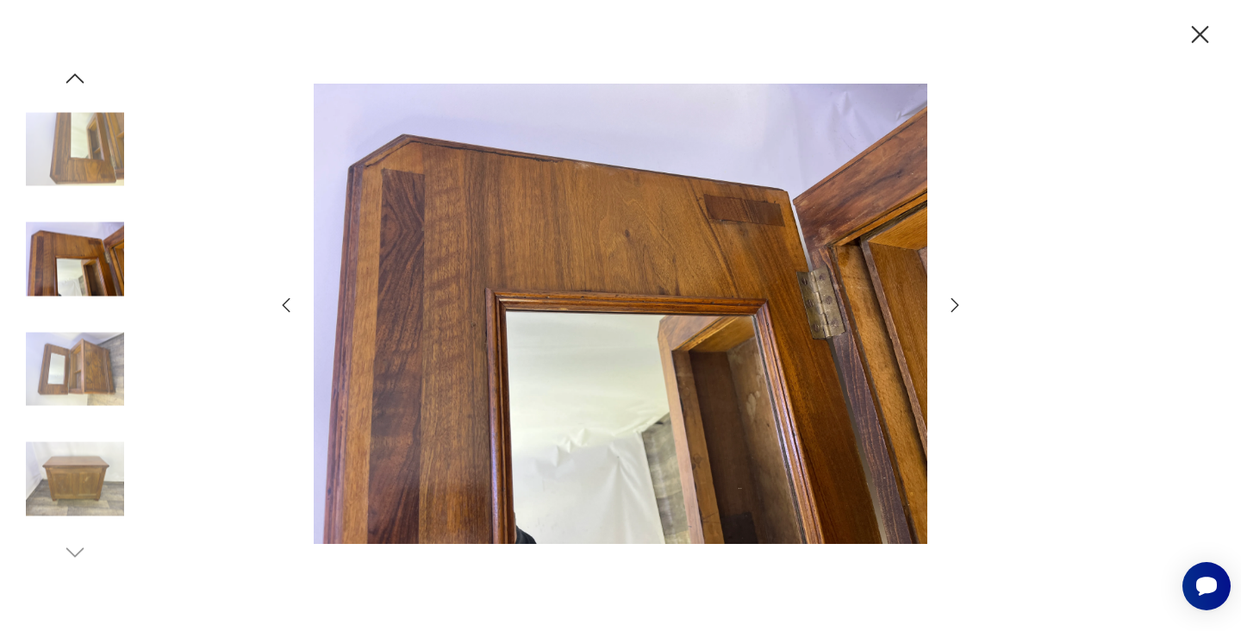
click at [962, 301] on icon "button" at bounding box center [954, 305] width 21 height 21
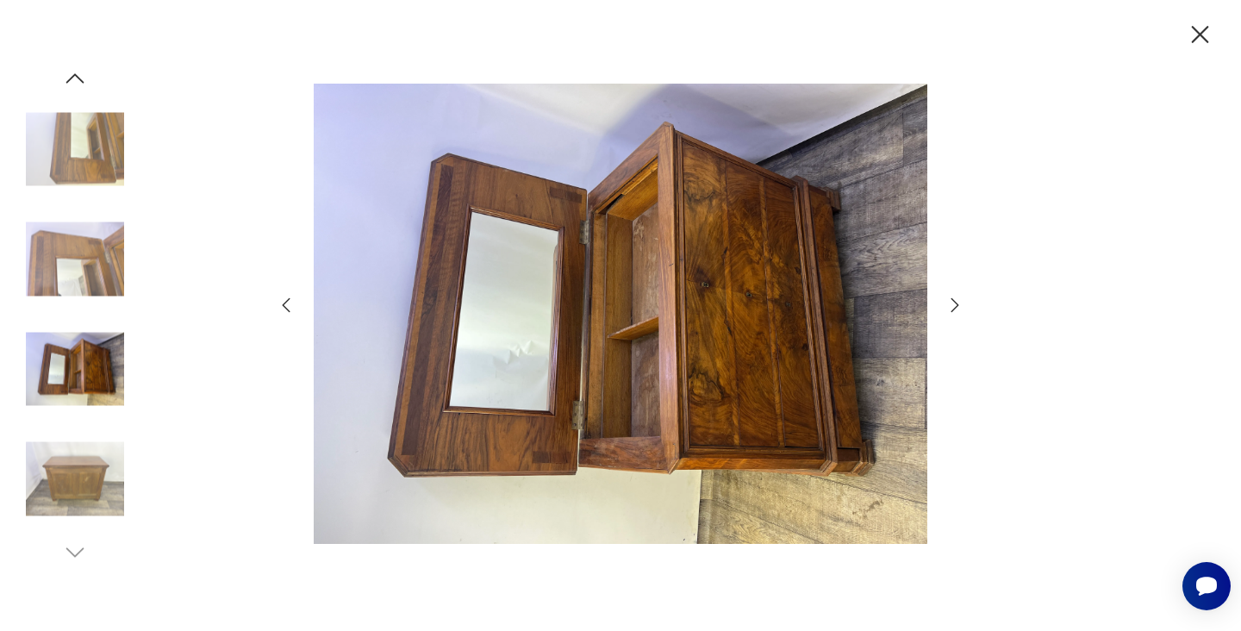
click at [962, 300] on icon "button" at bounding box center [954, 305] width 21 height 21
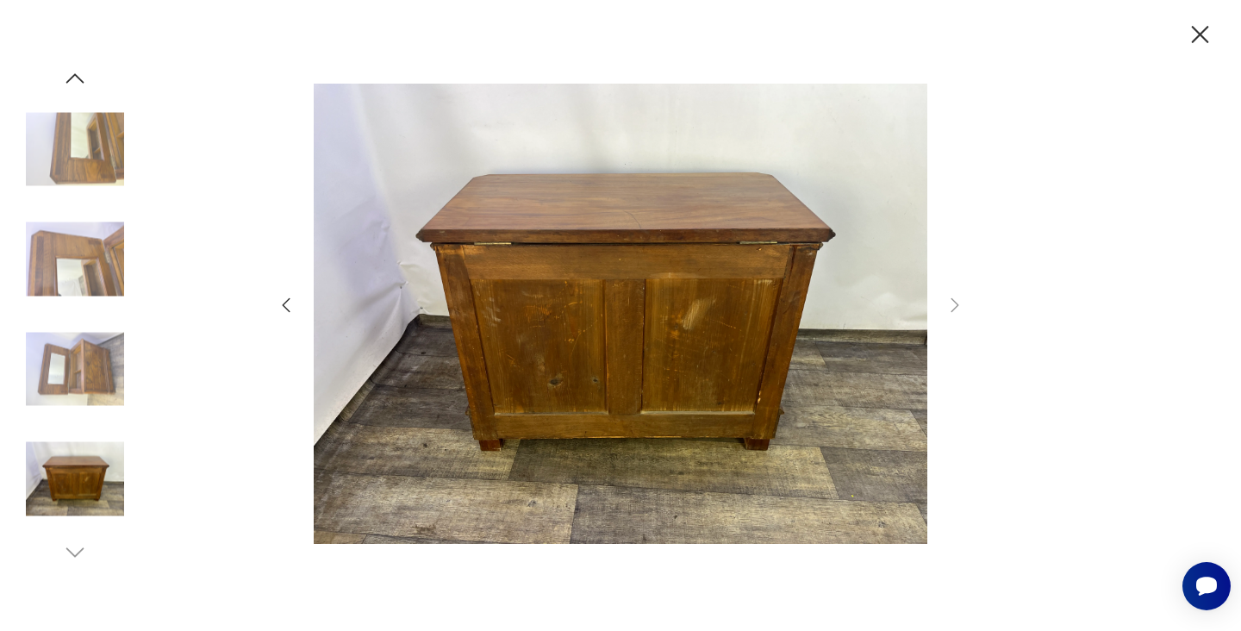
click at [1203, 28] on icon "button" at bounding box center [1200, 35] width 30 height 30
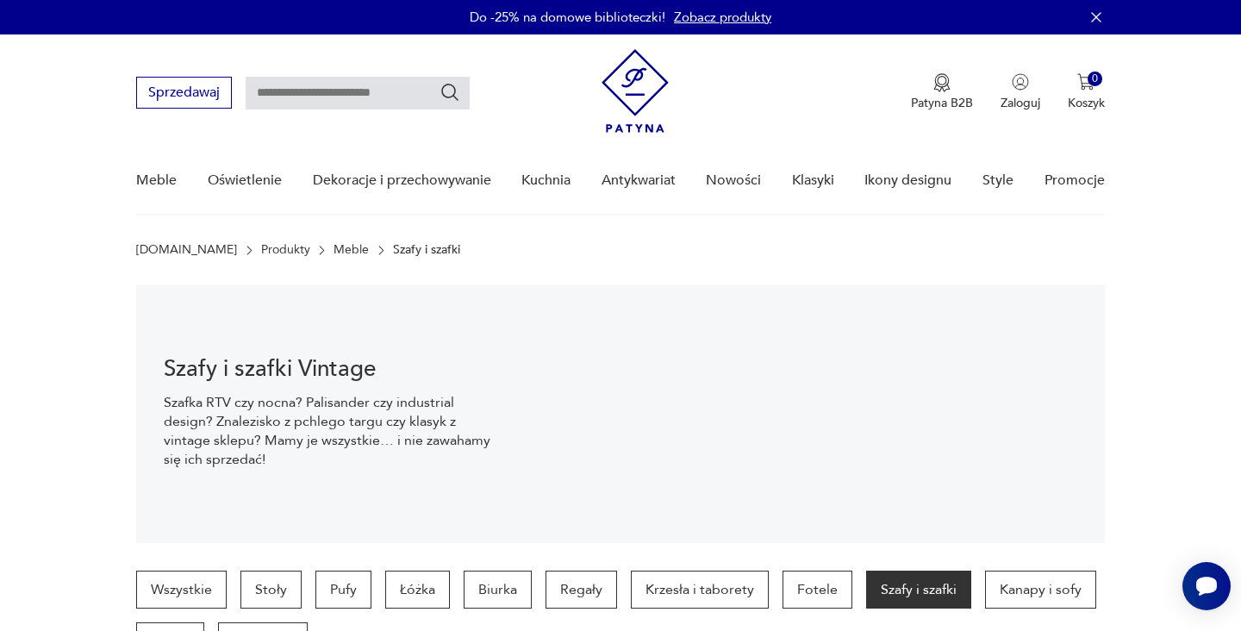
scroll to position [731, 0]
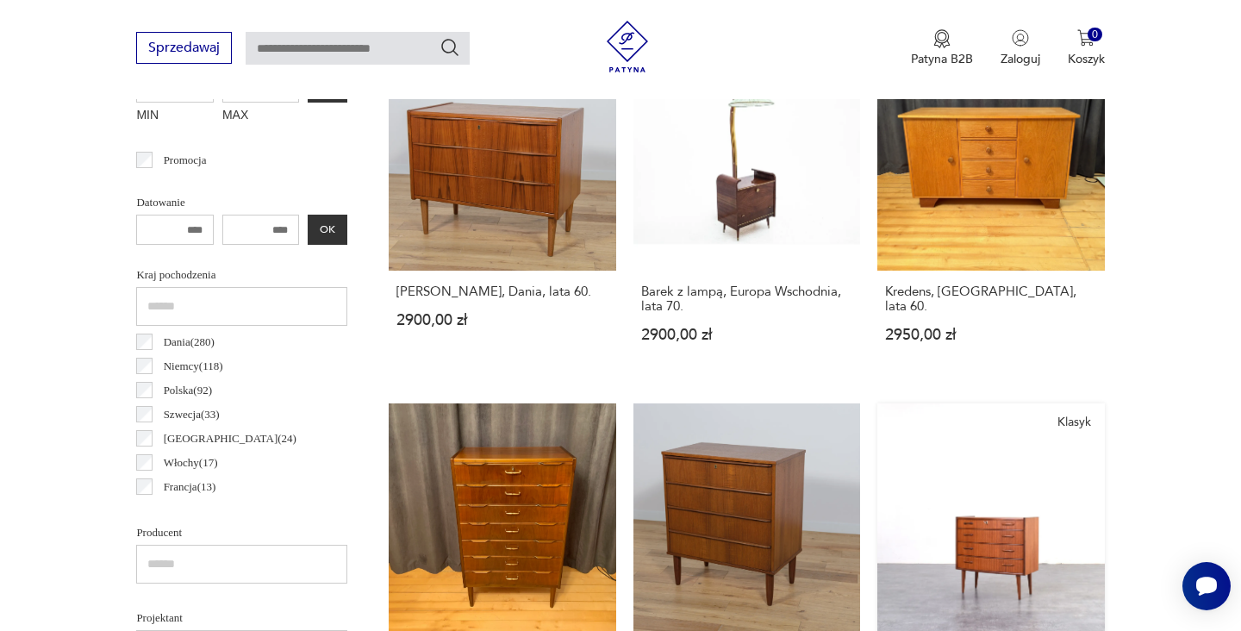
click at [877, 465] on link "Klasyk Komoda tekowa, proj. Brødrene Blindheim, prod. Sykkylven, [GEOGRAPHIC_DA…" at bounding box center [990, 576] width 227 height 346
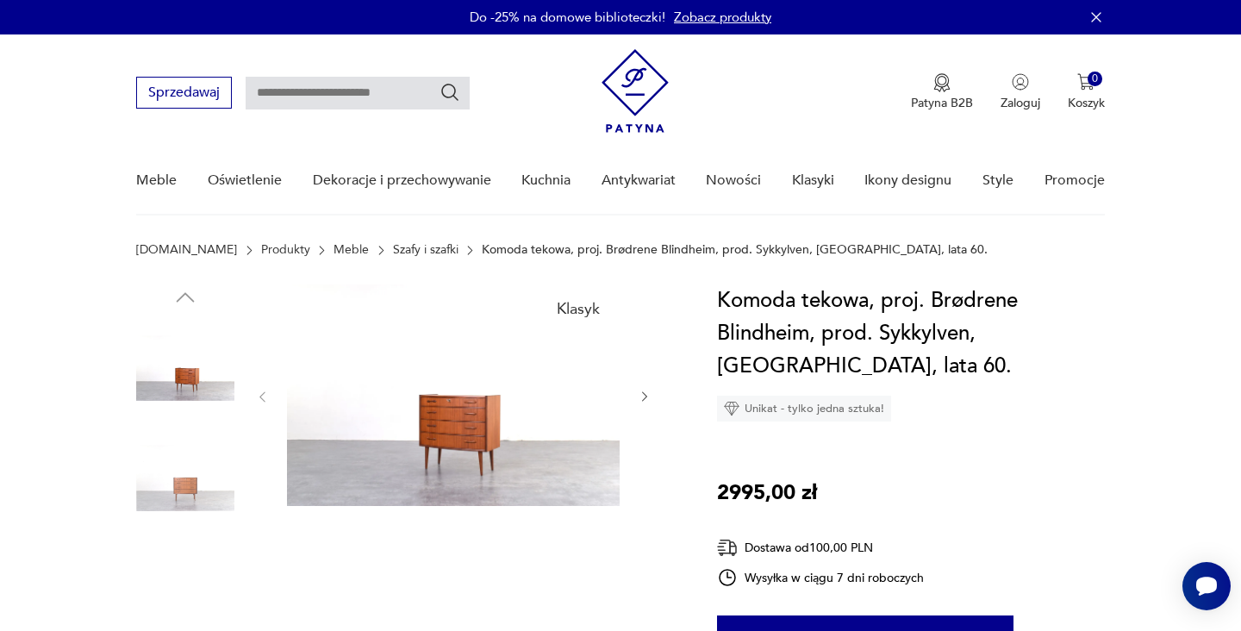
click at [470, 451] on img at bounding box center [453, 394] width 333 height 221
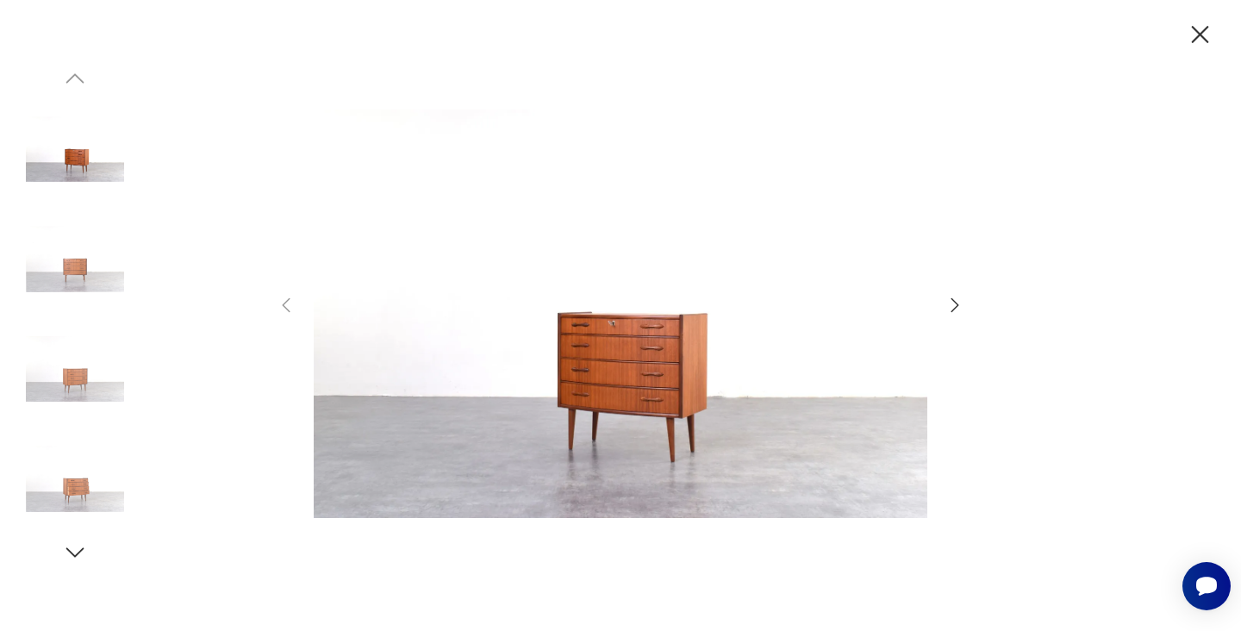
click at [1199, 33] on icon "button" at bounding box center [1200, 34] width 17 height 17
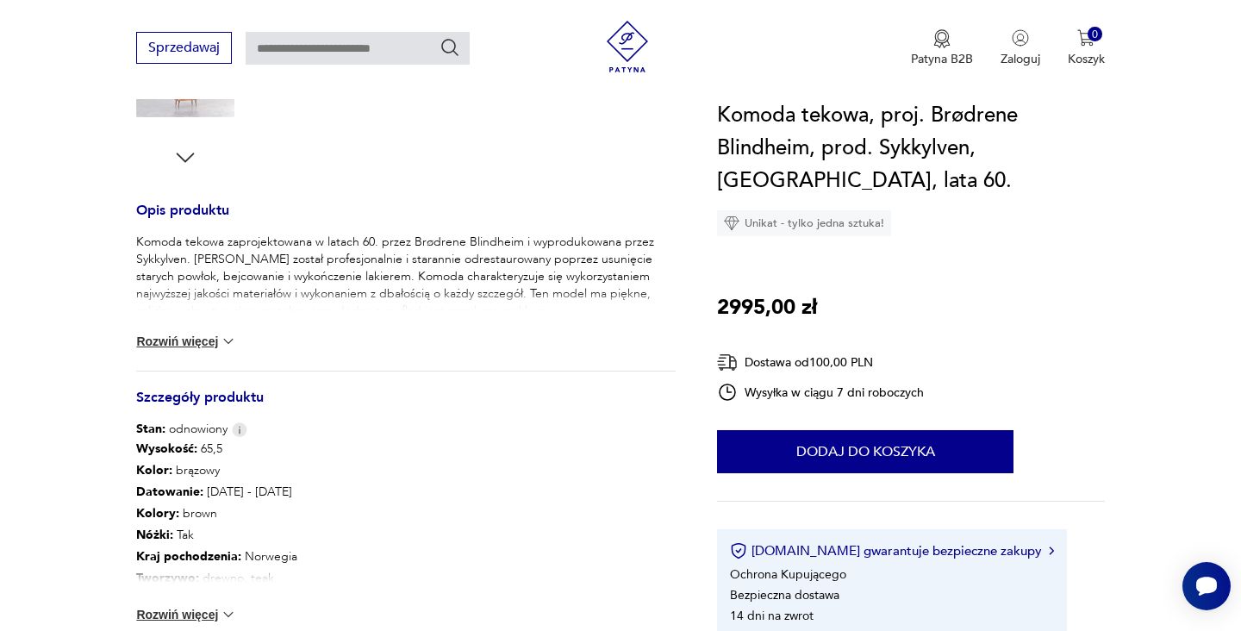
scroll to position [667, 0]
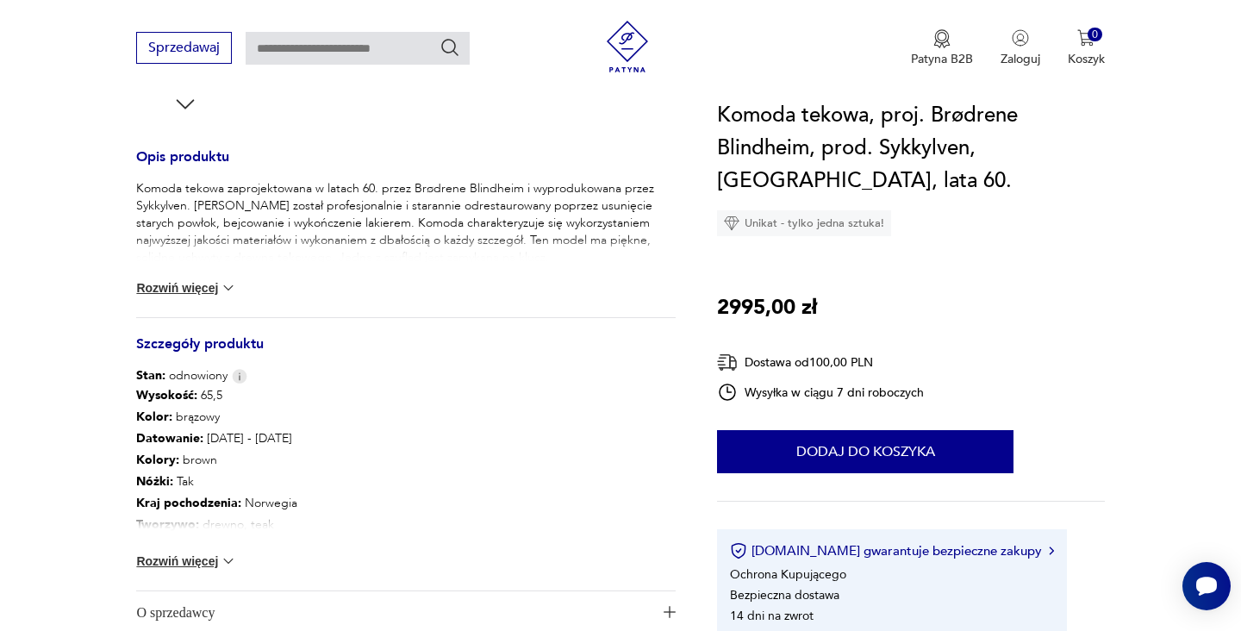
click at [228, 560] on img at bounding box center [228, 560] width 17 height 17
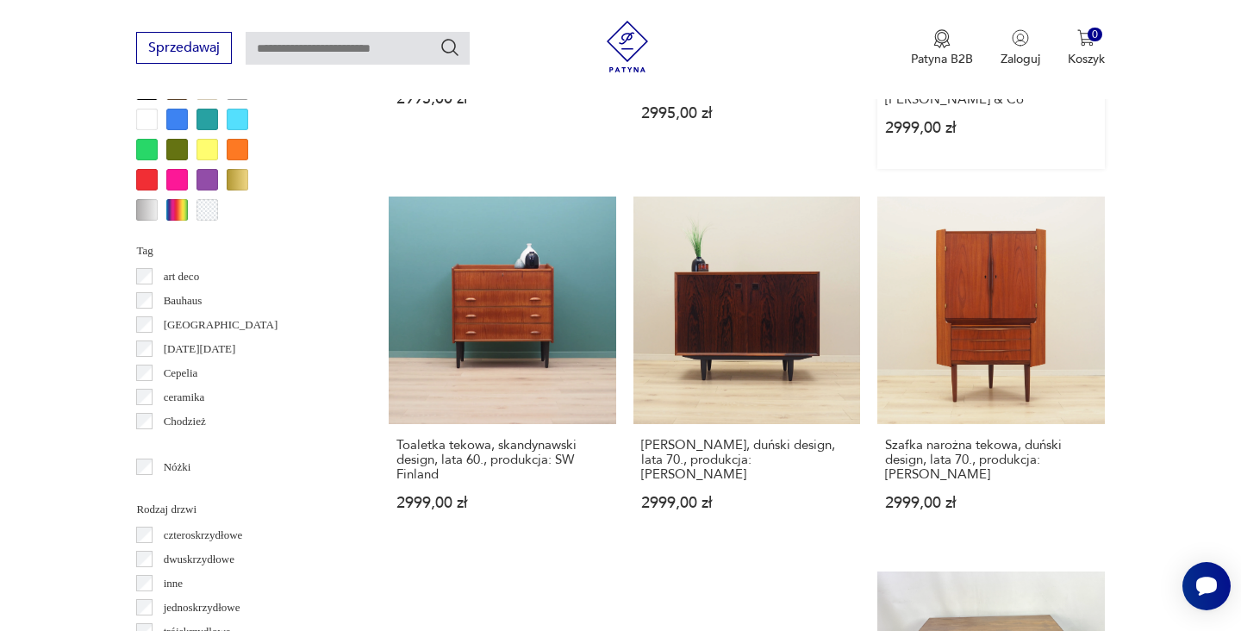
scroll to position [1826, 0]
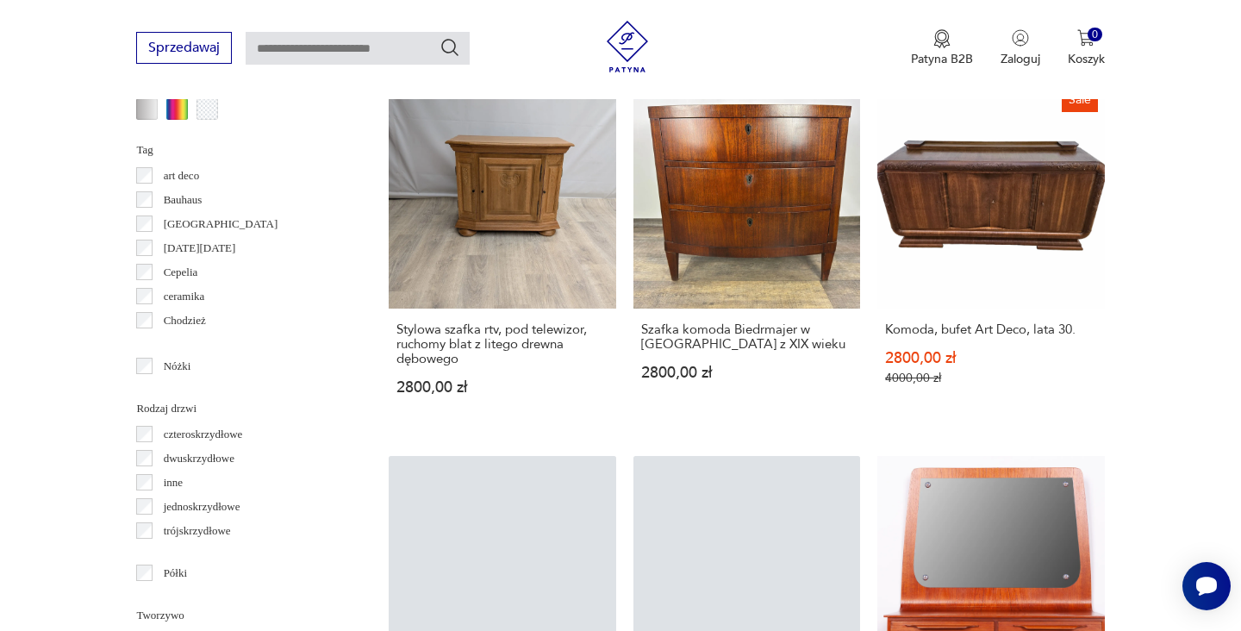
scroll to position [1807, 0]
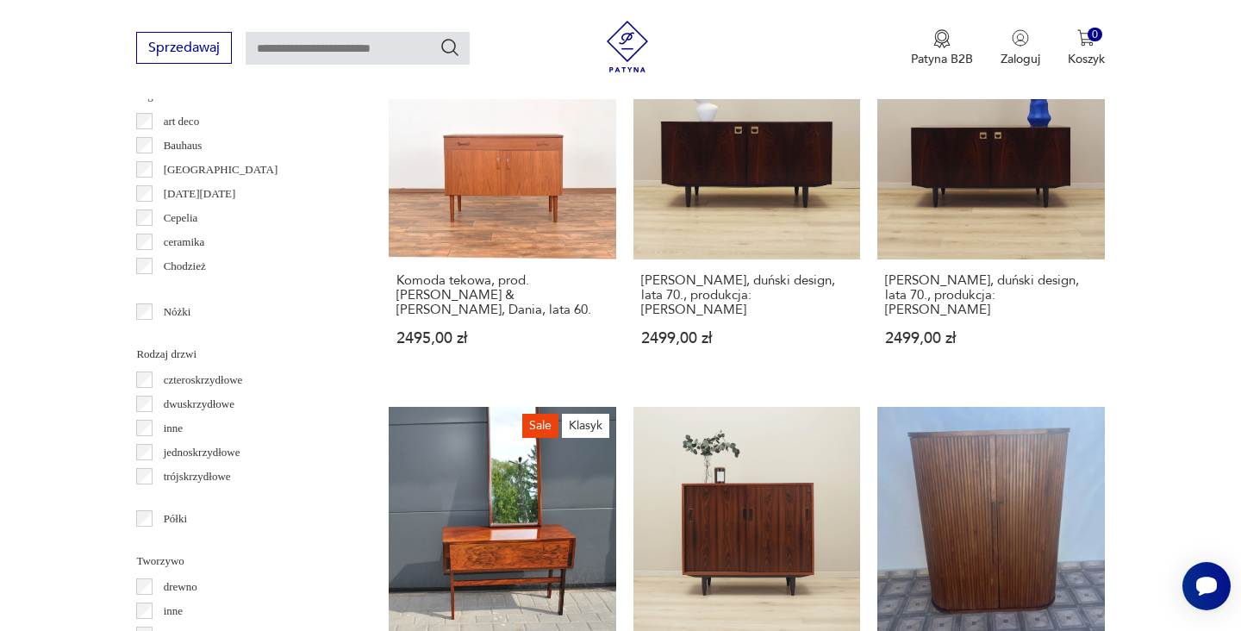
scroll to position [1843, 0]
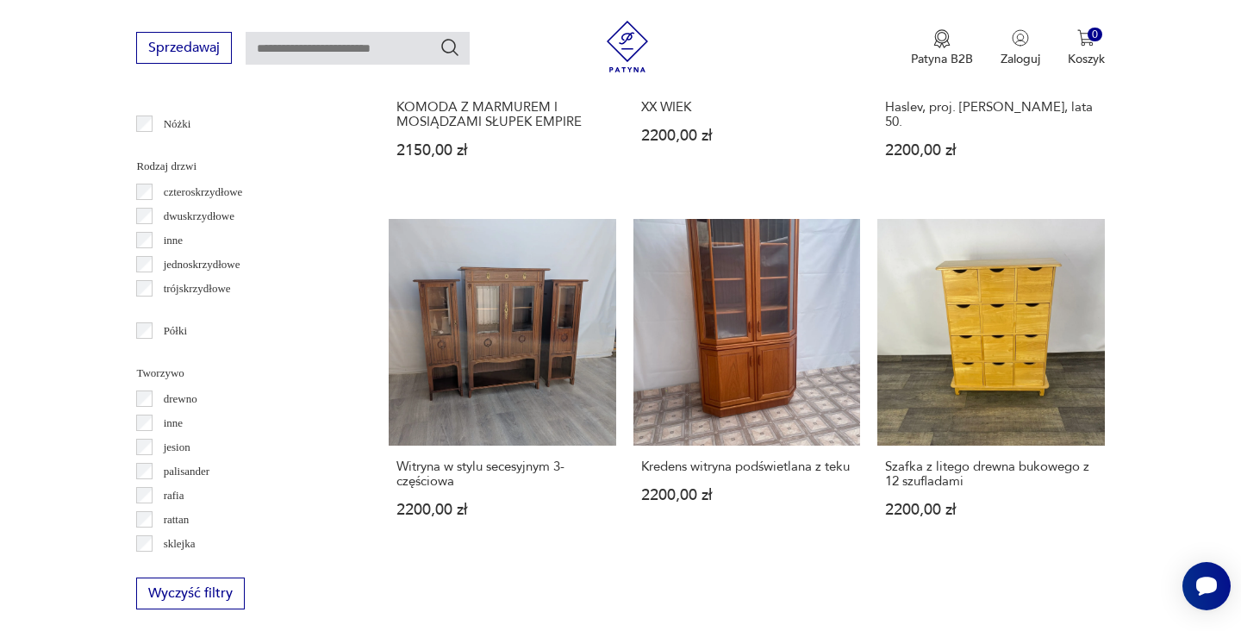
scroll to position [1968, 0]
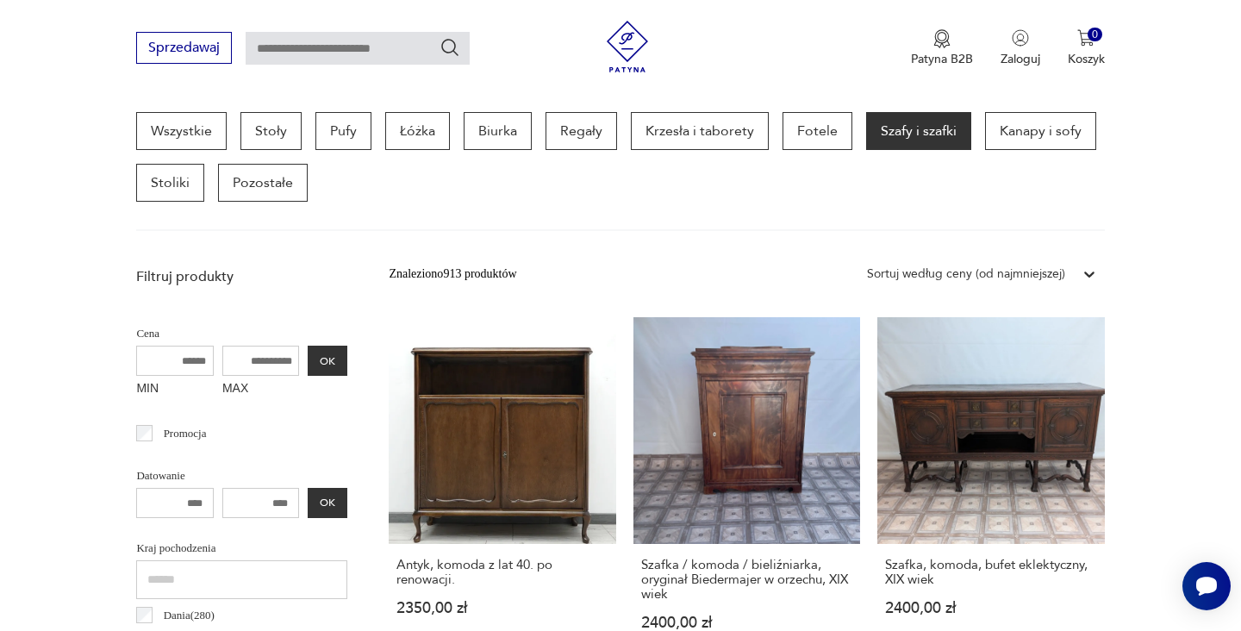
scroll to position [1896, 0]
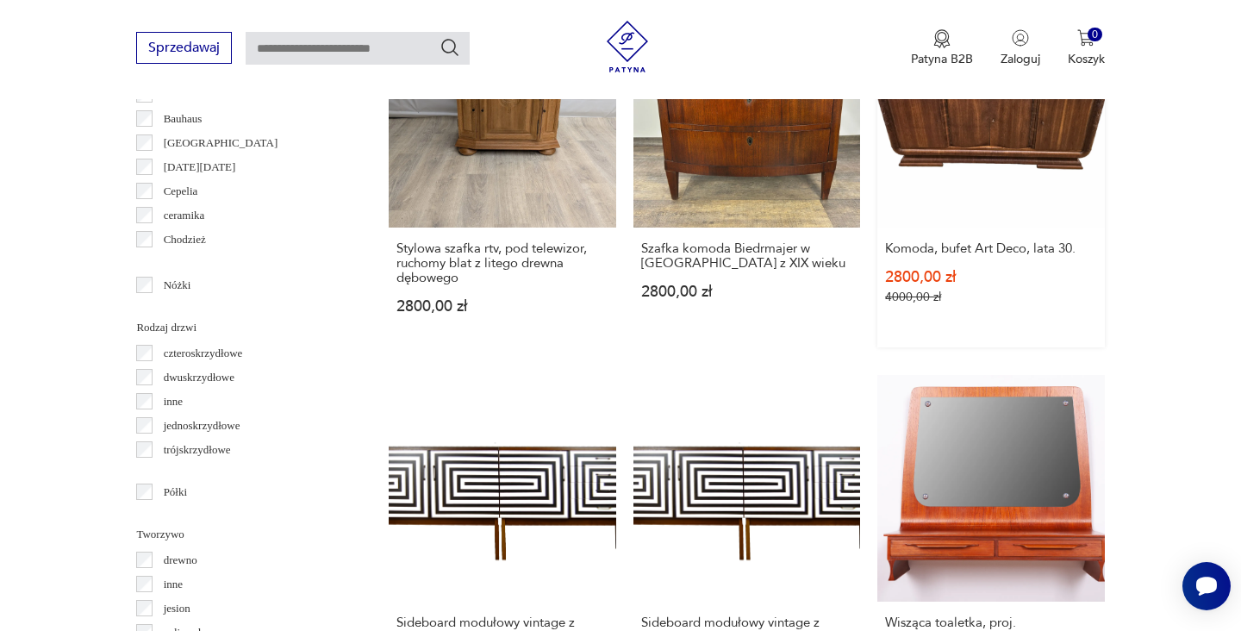
scroll to position [1704, 0]
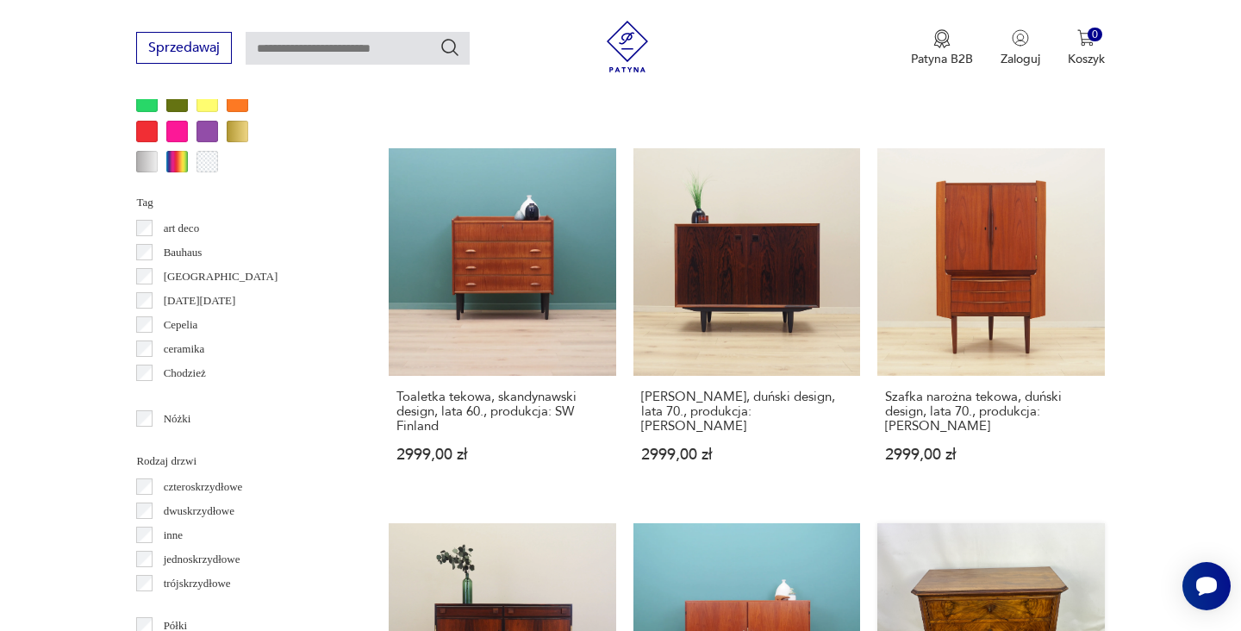
scroll to position [1911, 0]
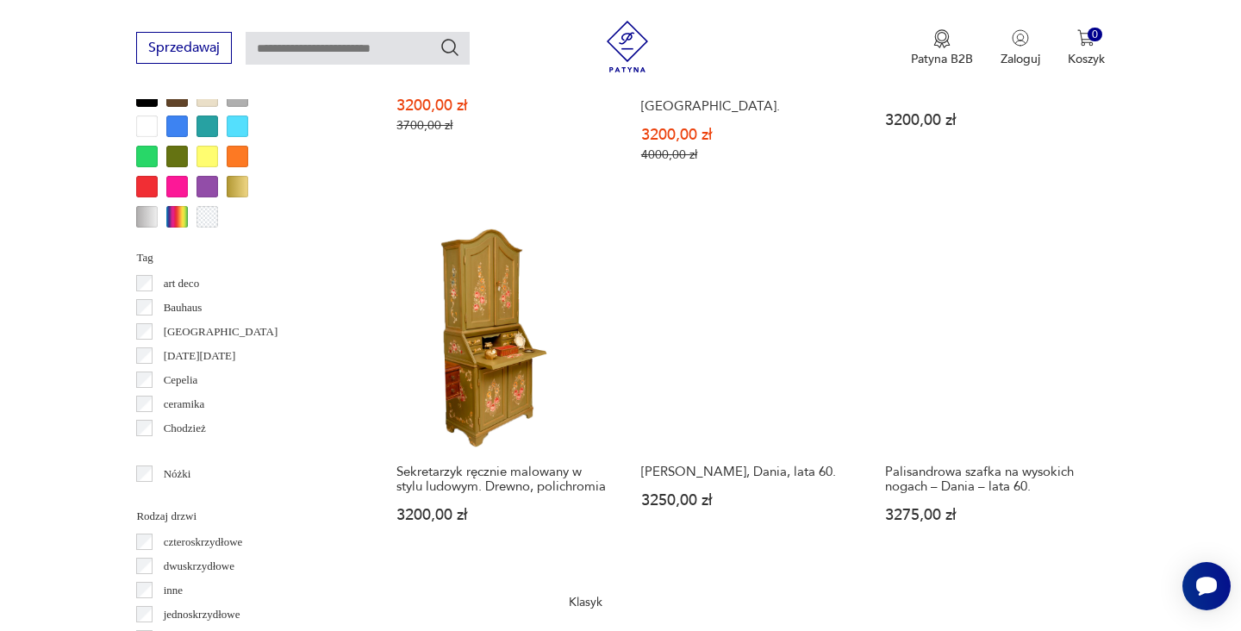
scroll to position [1707, 0]
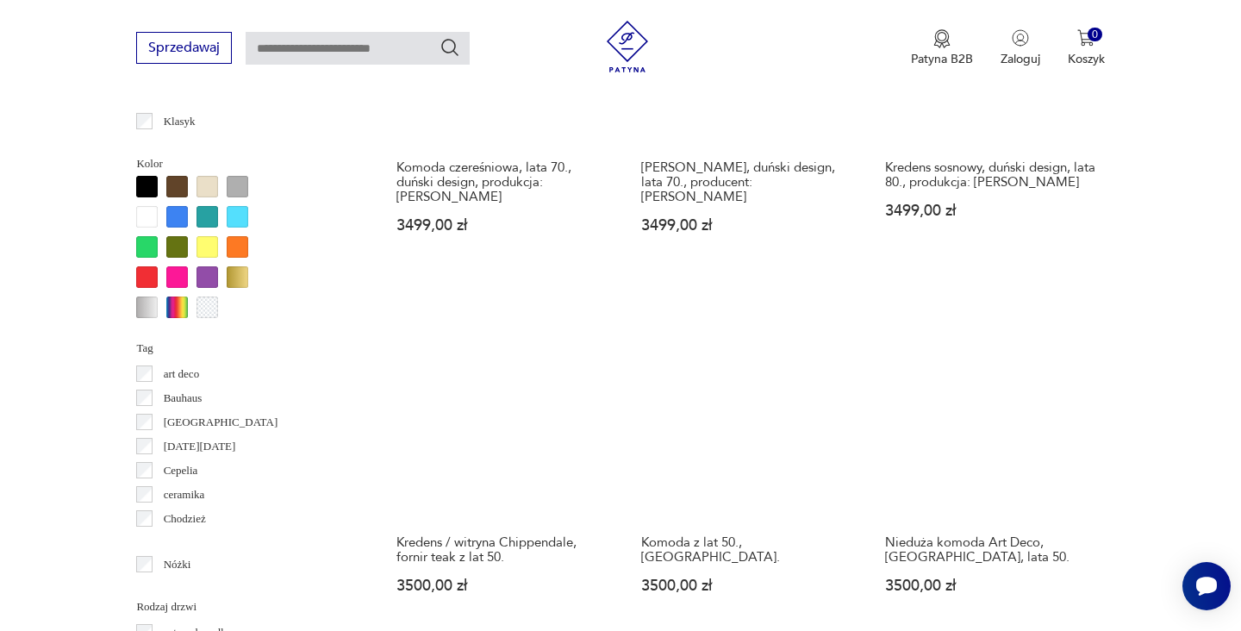
scroll to position [1657, 0]
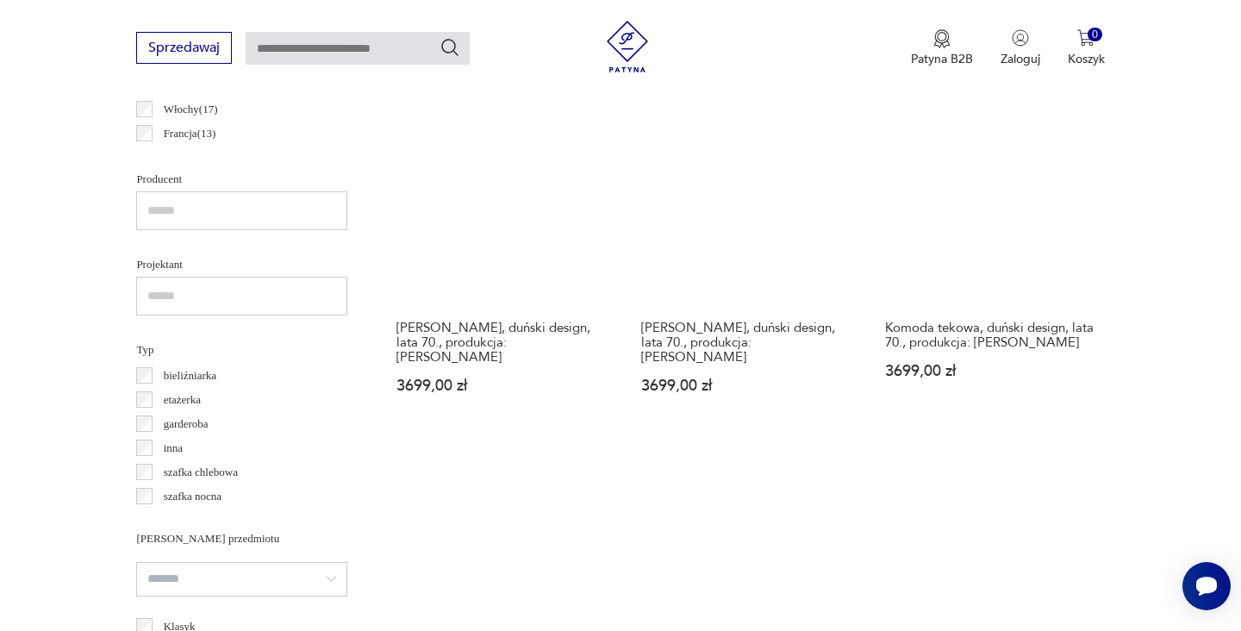
scroll to position [1198, 0]
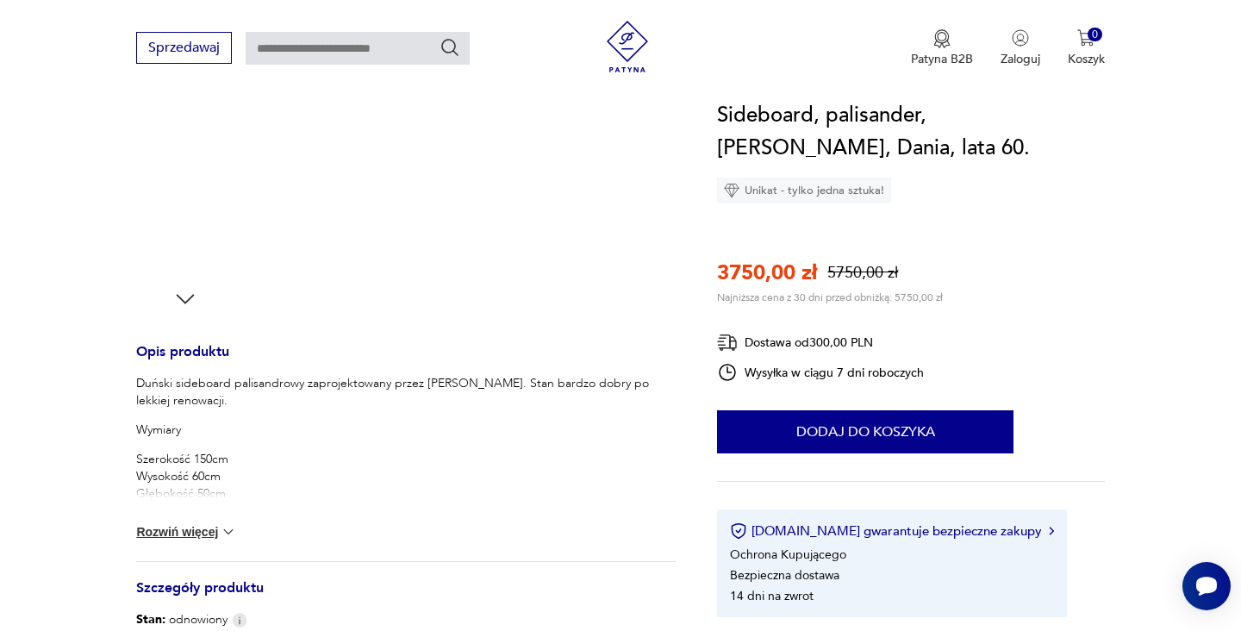
scroll to position [505, 0]
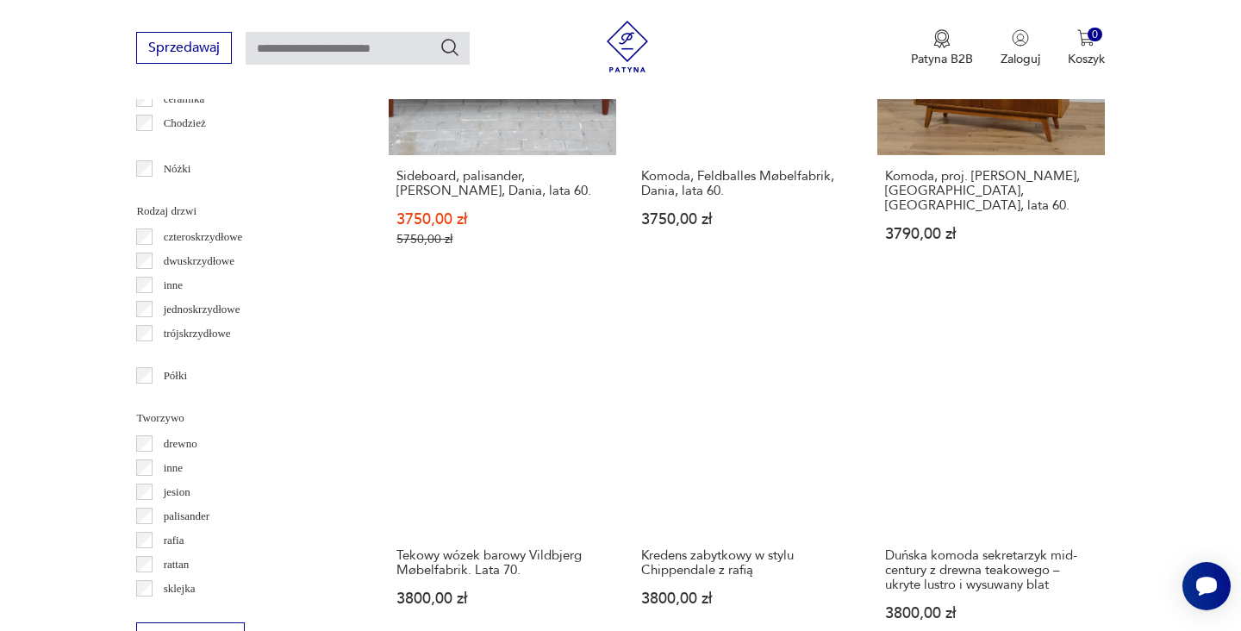
scroll to position [1997, 0]
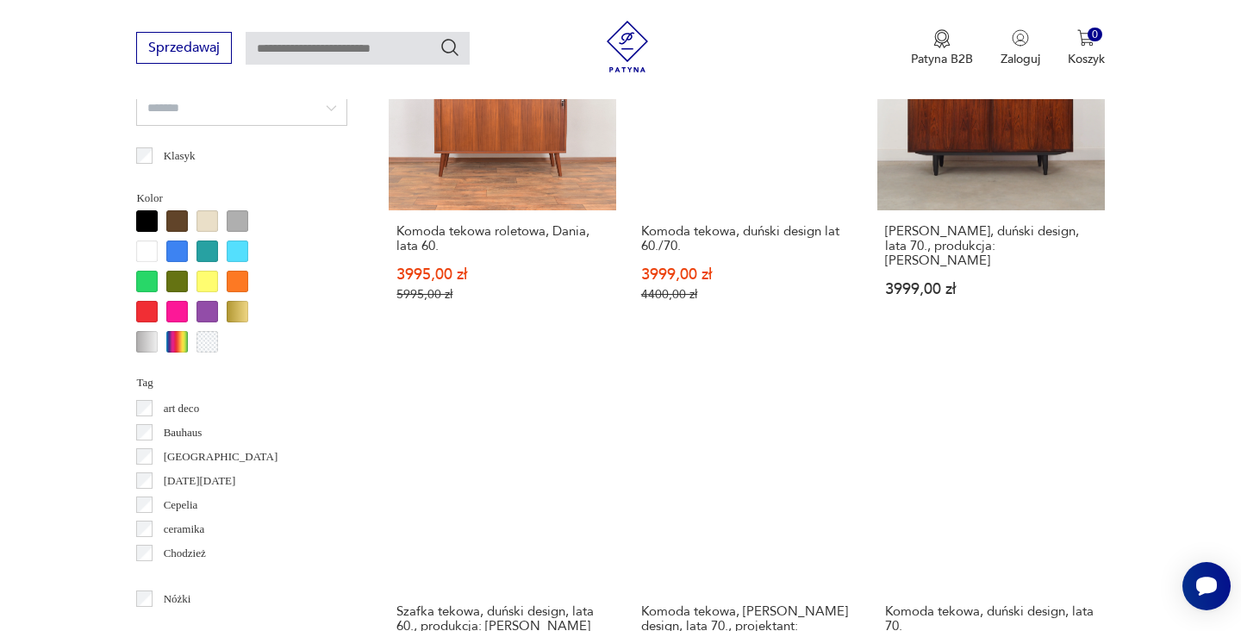
scroll to position [1725, 0]
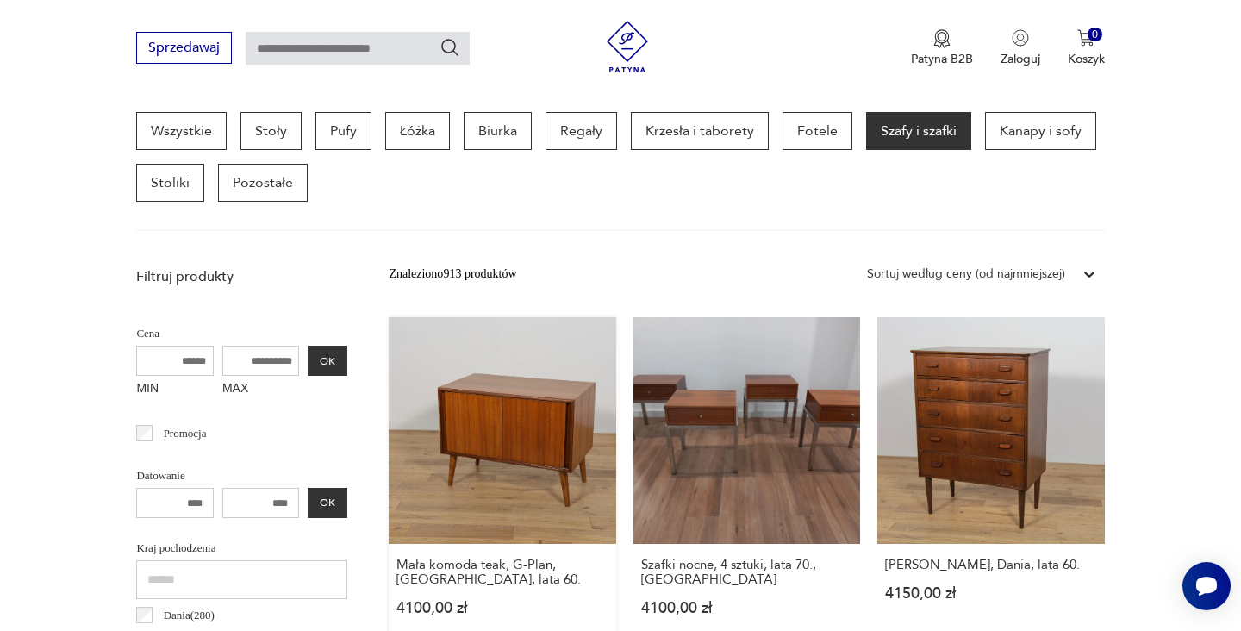
click at [399, 387] on link "Mała komoda teak, G-Plan, [GEOGRAPHIC_DATA], lata 60. 4100,00 zł" at bounding box center [502, 483] width 227 height 332
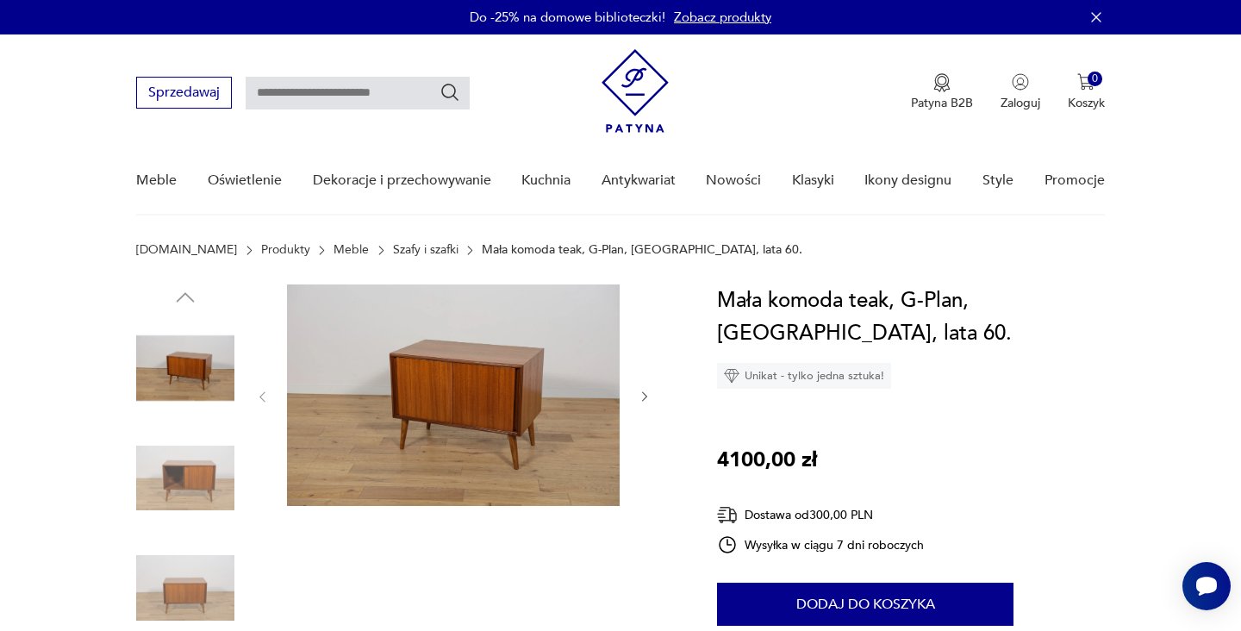
click at [184, 582] on img at bounding box center [185, 587] width 98 height 98
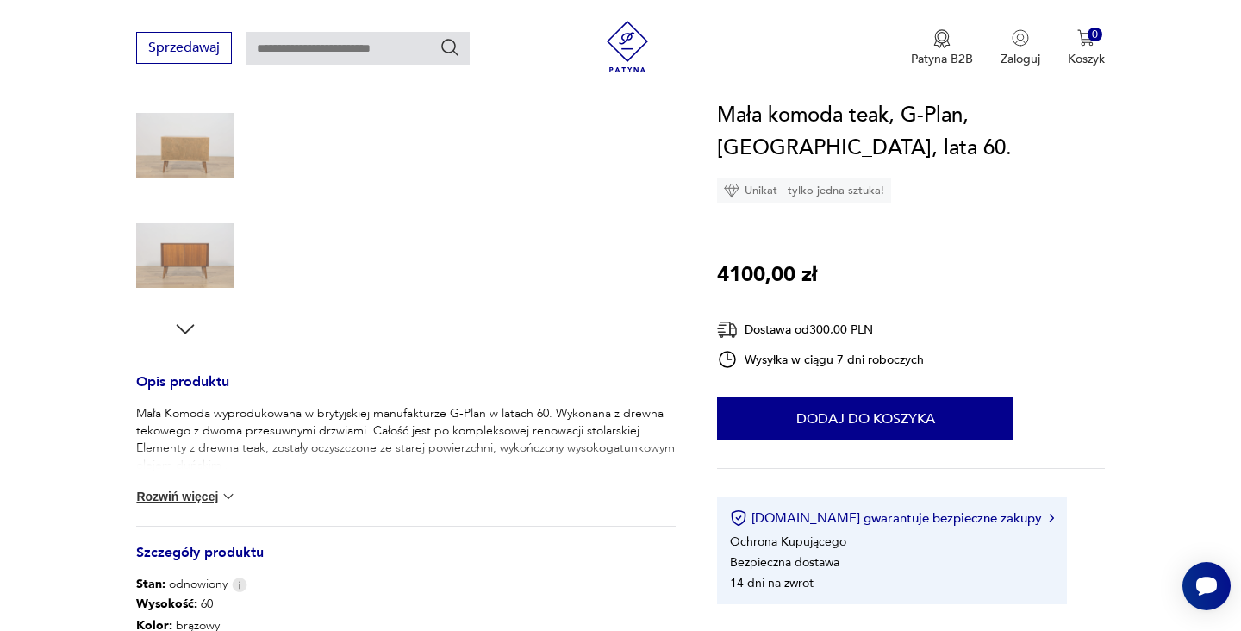
scroll to position [462, 0]
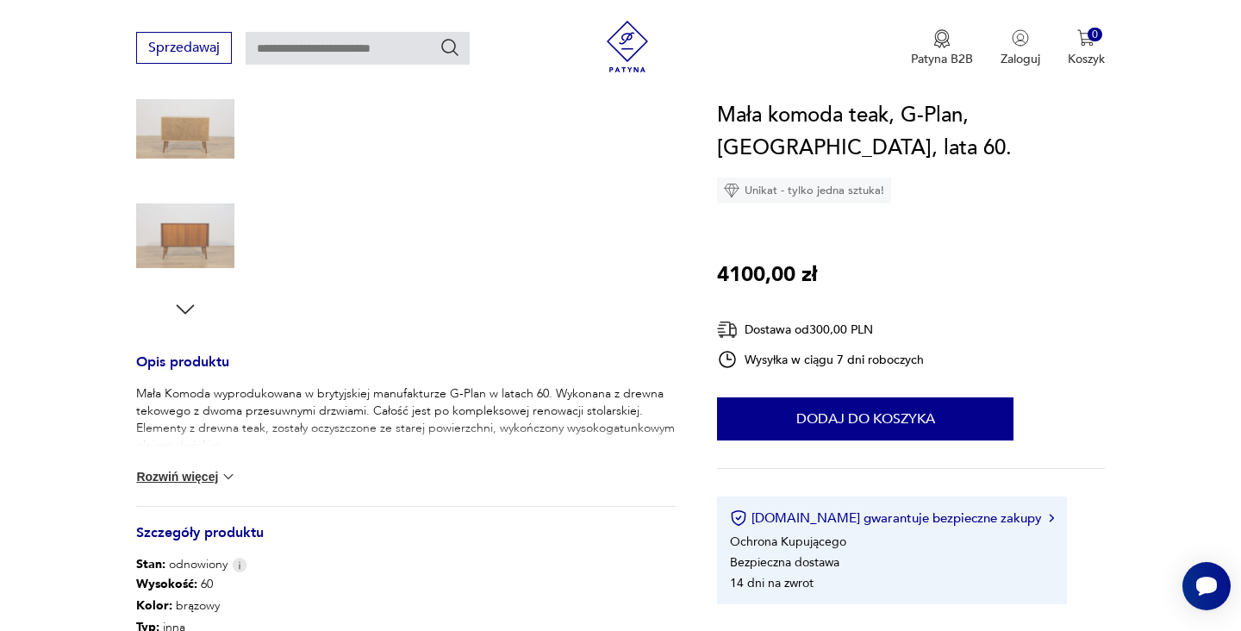
click at [227, 475] on img at bounding box center [228, 476] width 17 height 17
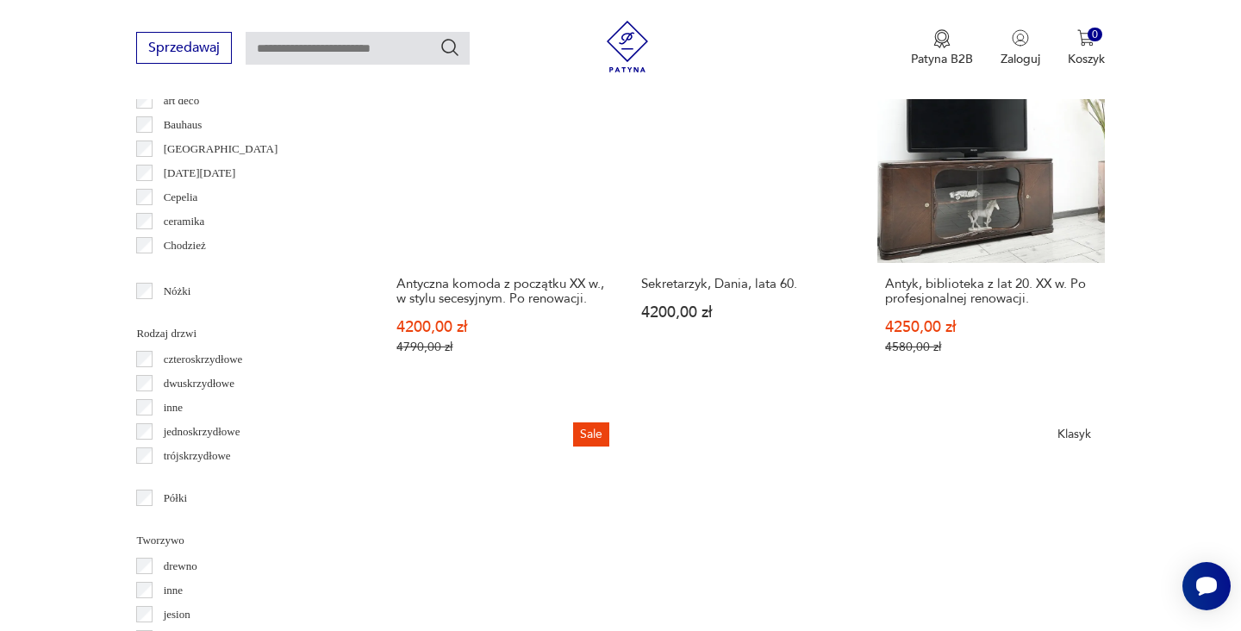
scroll to position [1872, 0]
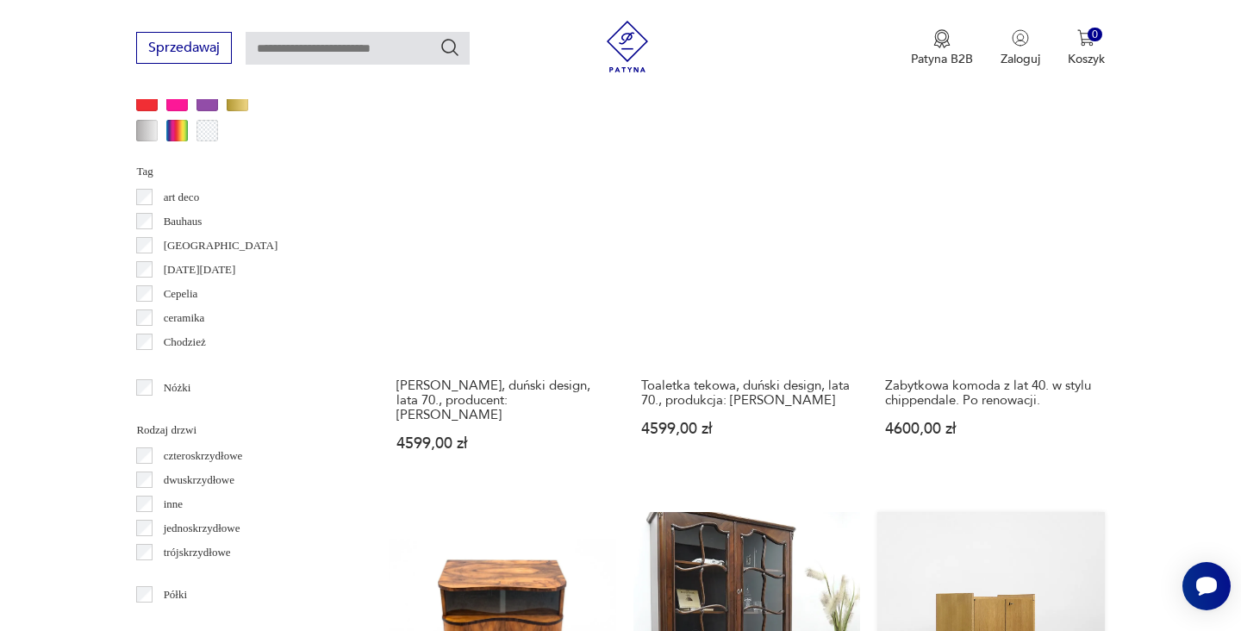
scroll to position [1804, 0]
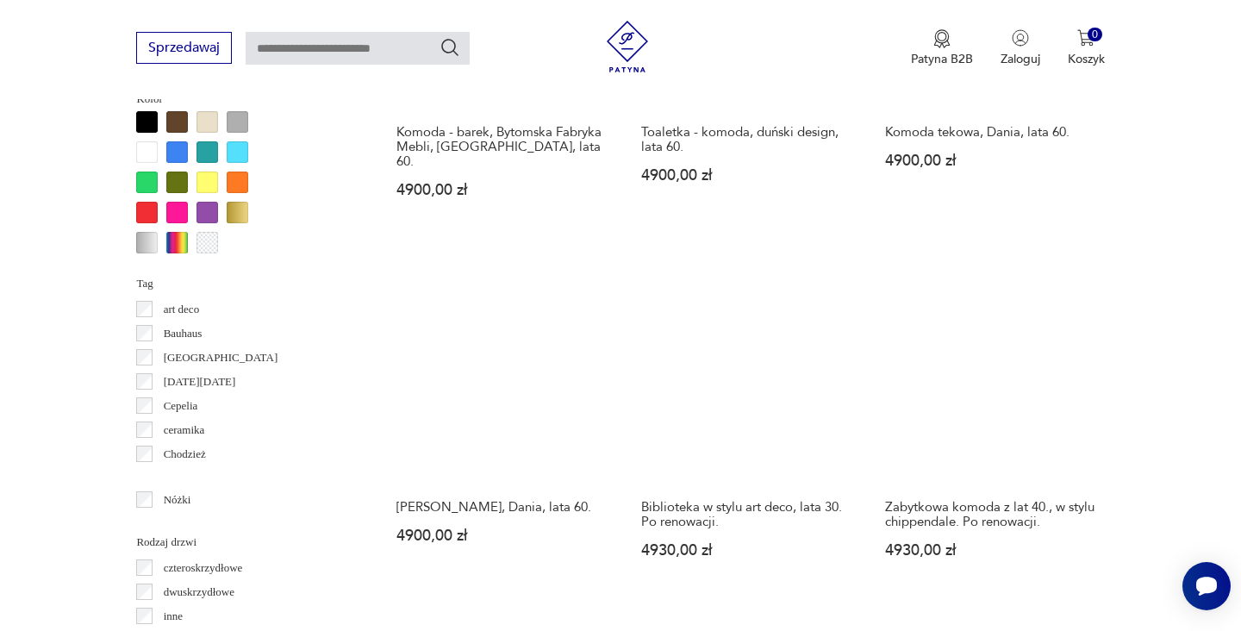
scroll to position [1787, 0]
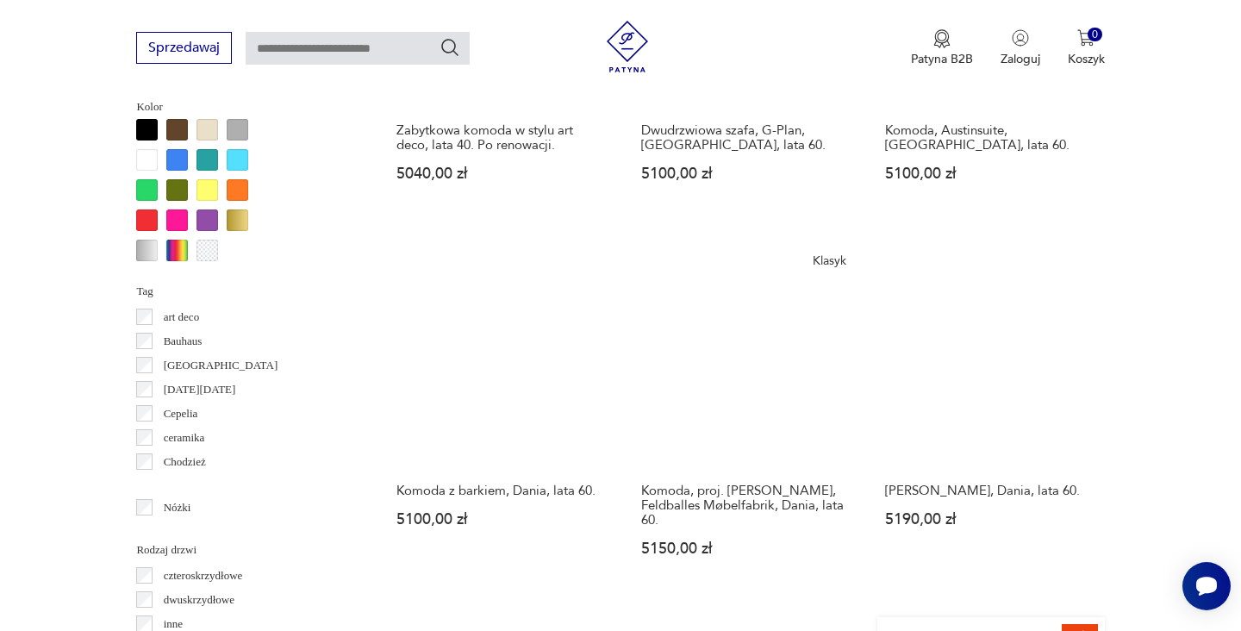
scroll to position [1703, 0]
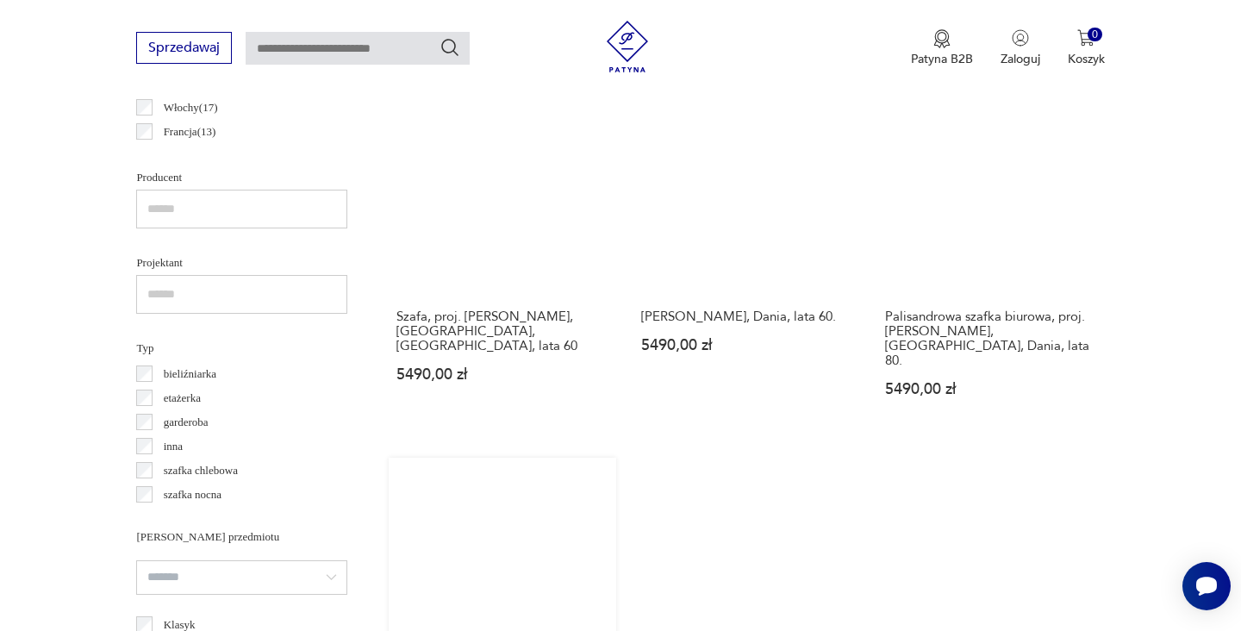
scroll to position [1184, 0]
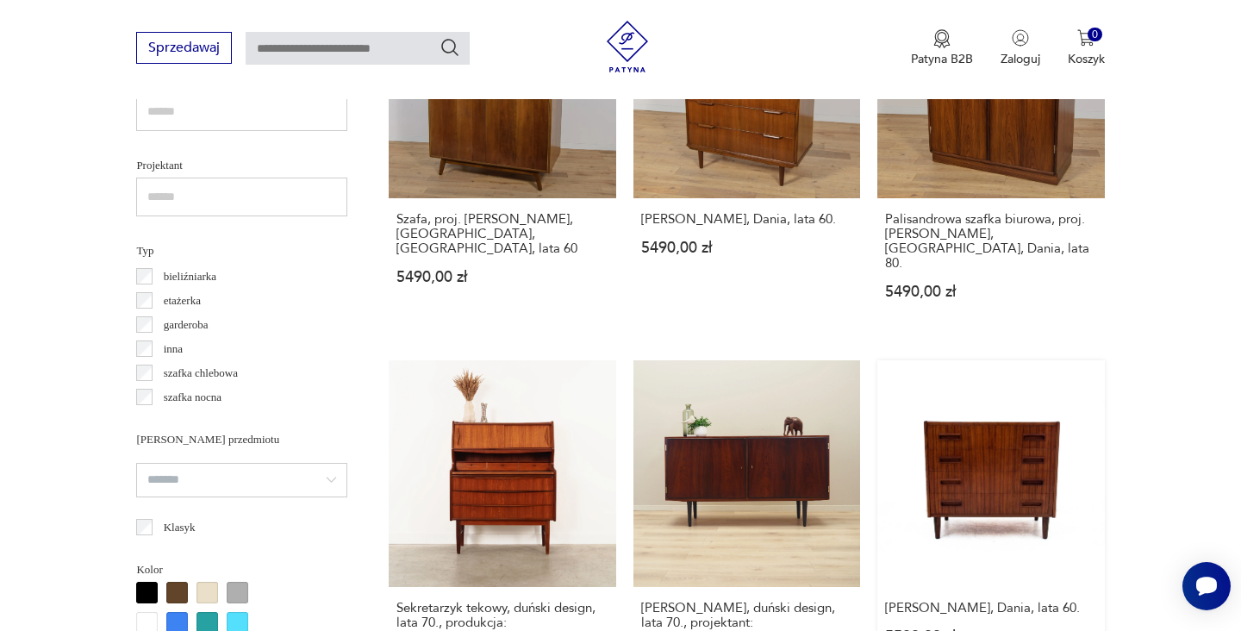
click at [877, 370] on link "[PERSON_NAME], Dania, lata 60. 5500,00 zł" at bounding box center [990, 540] width 227 height 361
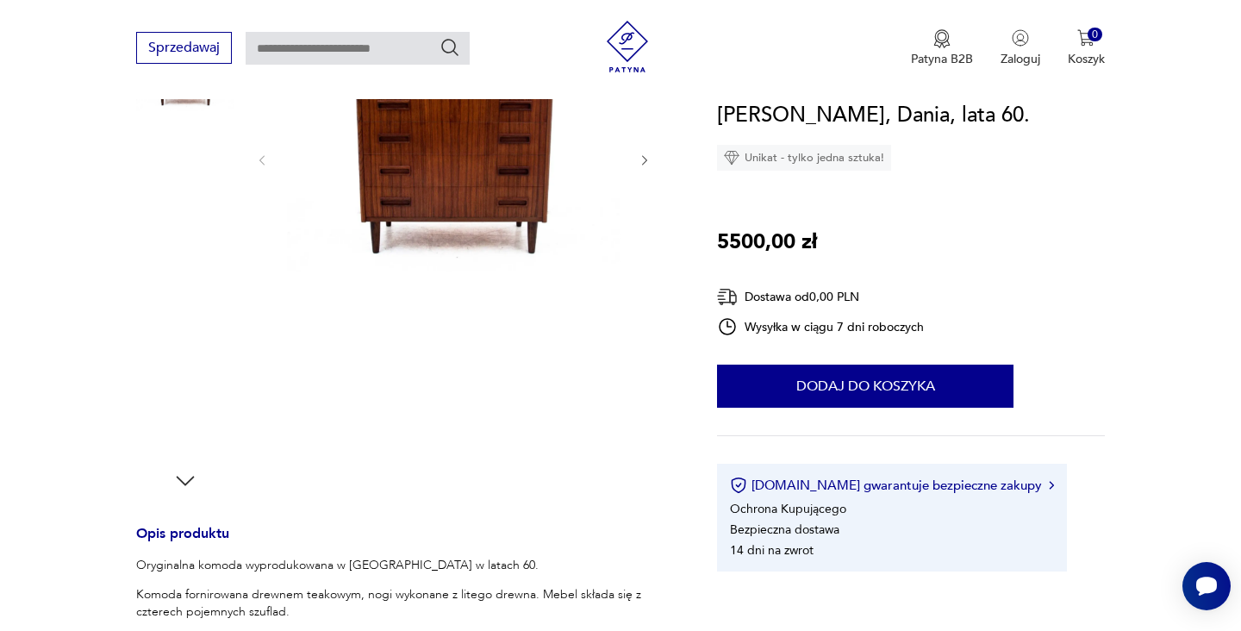
scroll to position [290, 0]
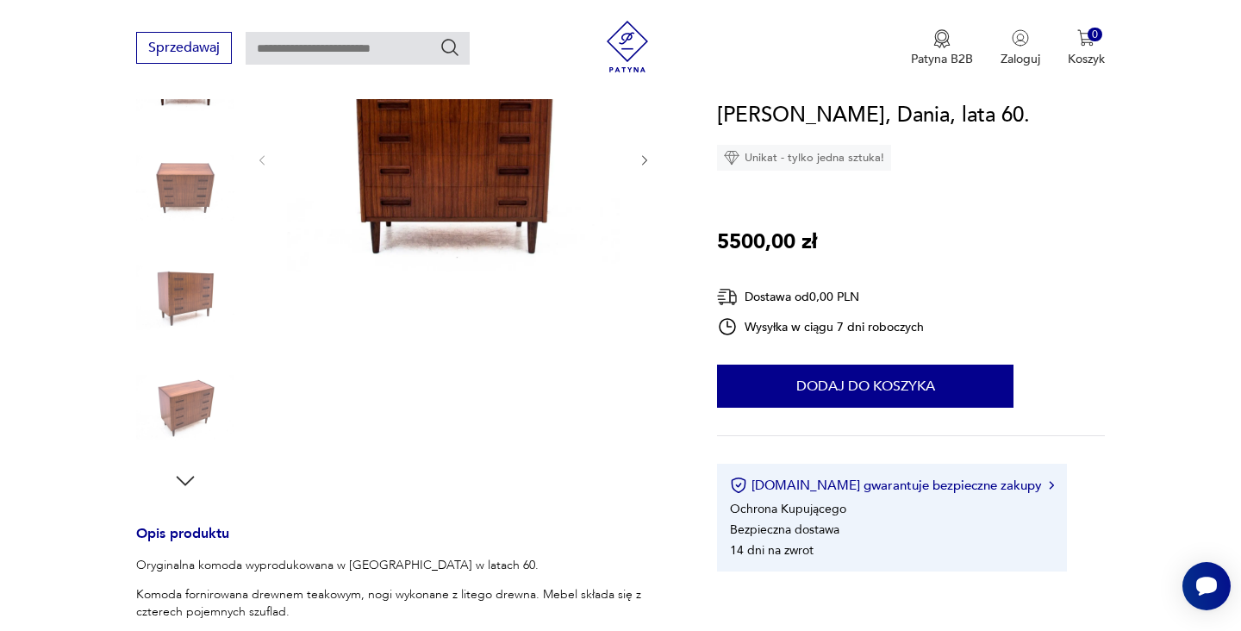
click at [171, 296] on img at bounding box center [185, 297] width 98 height 98
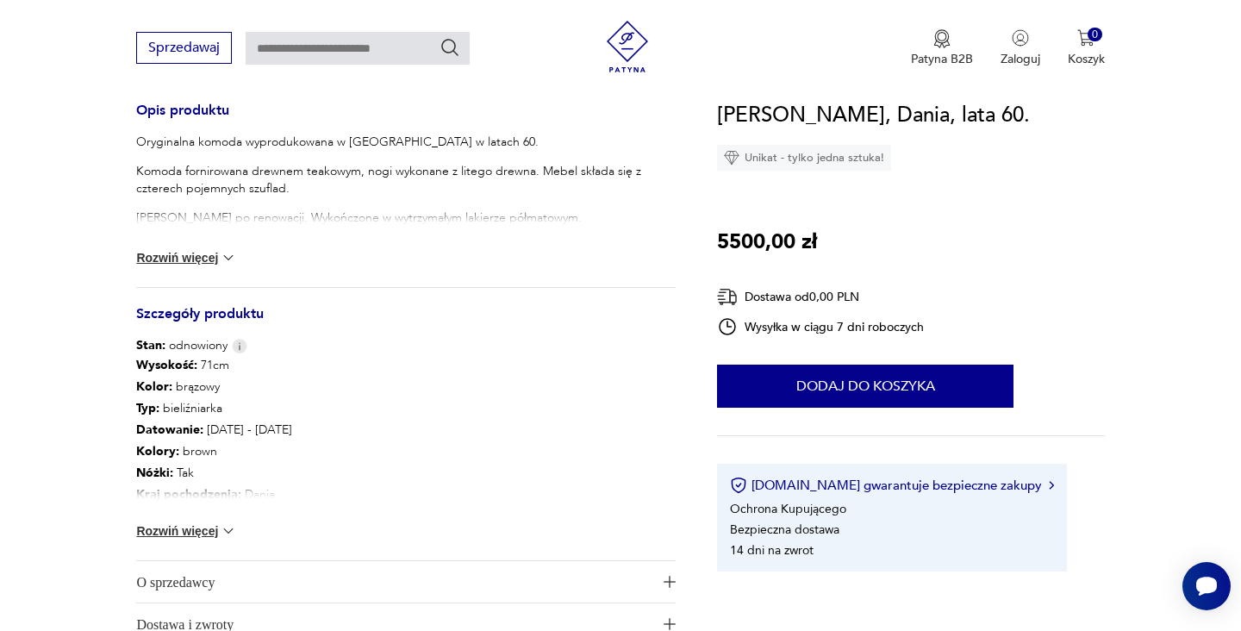
scroll to position [714, 0]
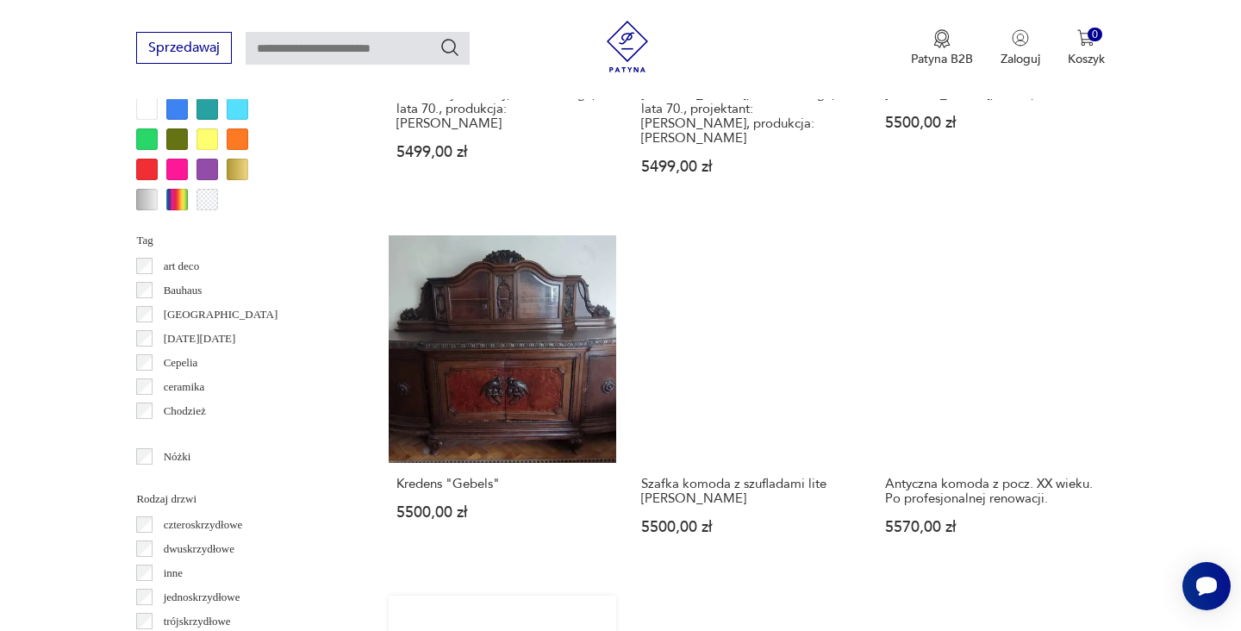
scroll to position [1812, 0]
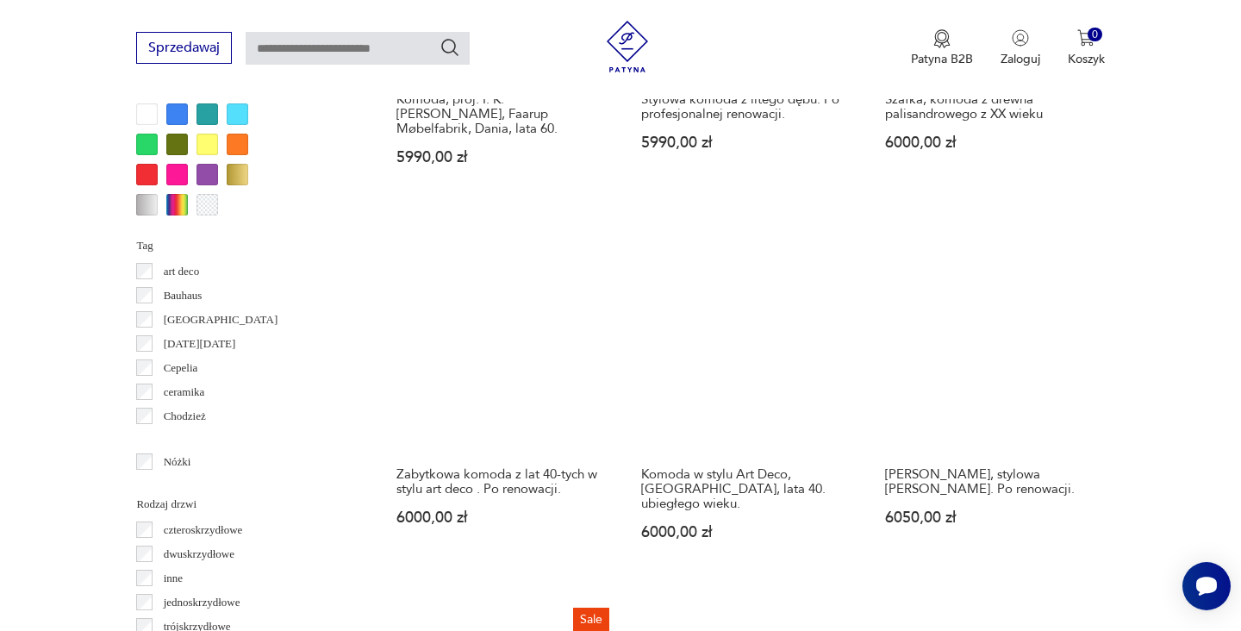
scroll to position [1721, 0]
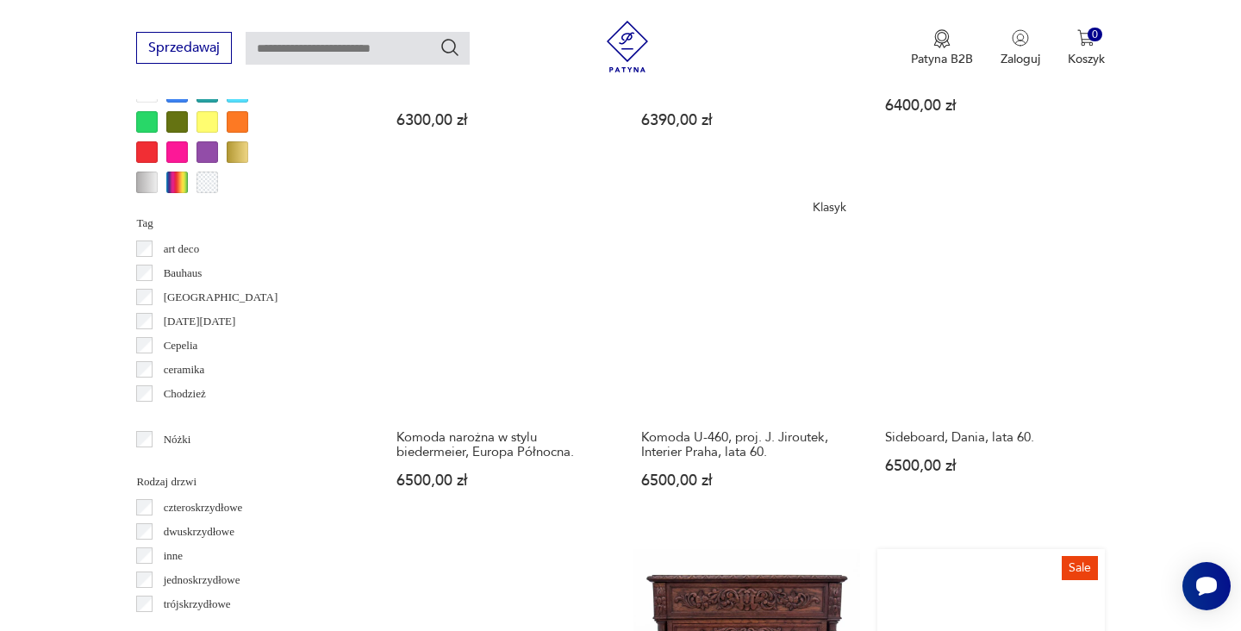
scroll to position [1781, 0]
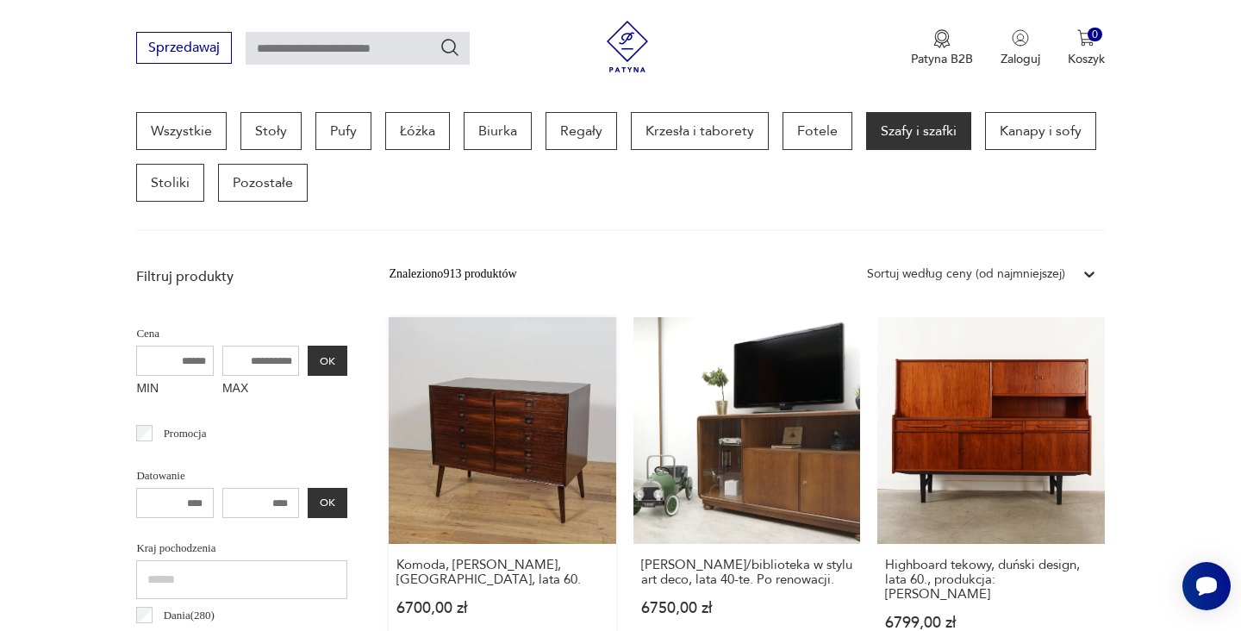
click at [442, 385] on link "Komoda, [PERSON_NAME], [GEOGRAPHIC_DATA], lata 60. 6700,00 zł" at bounding box center [502, 490] width 227 height 346
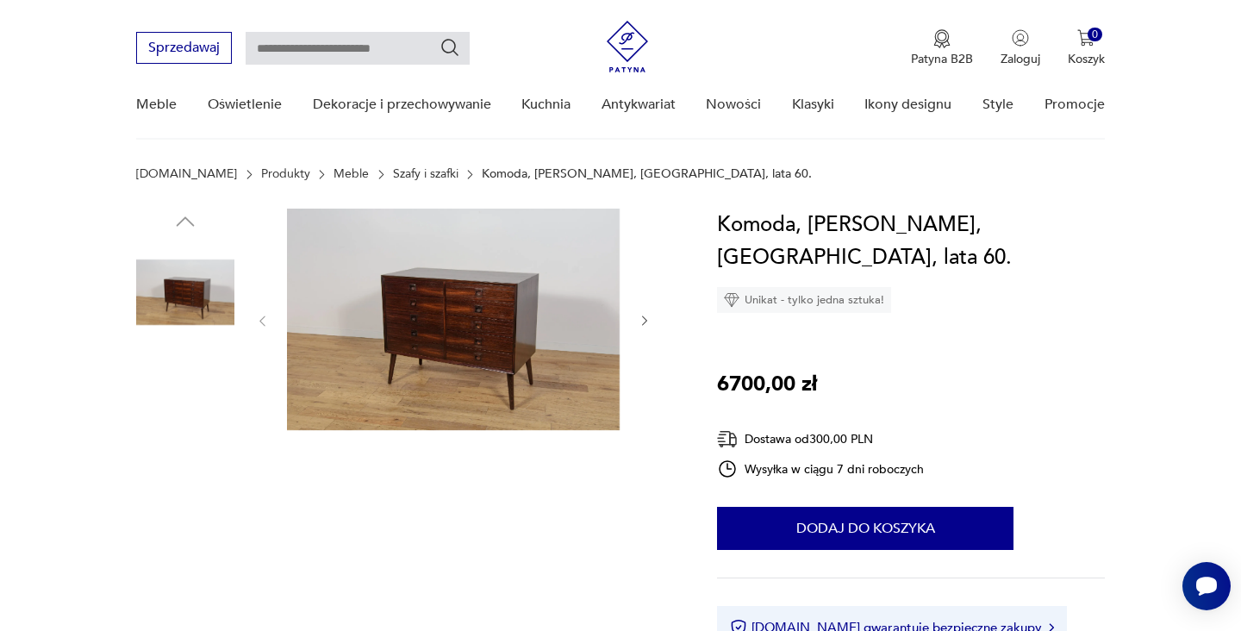
scroll to position [363, 0]
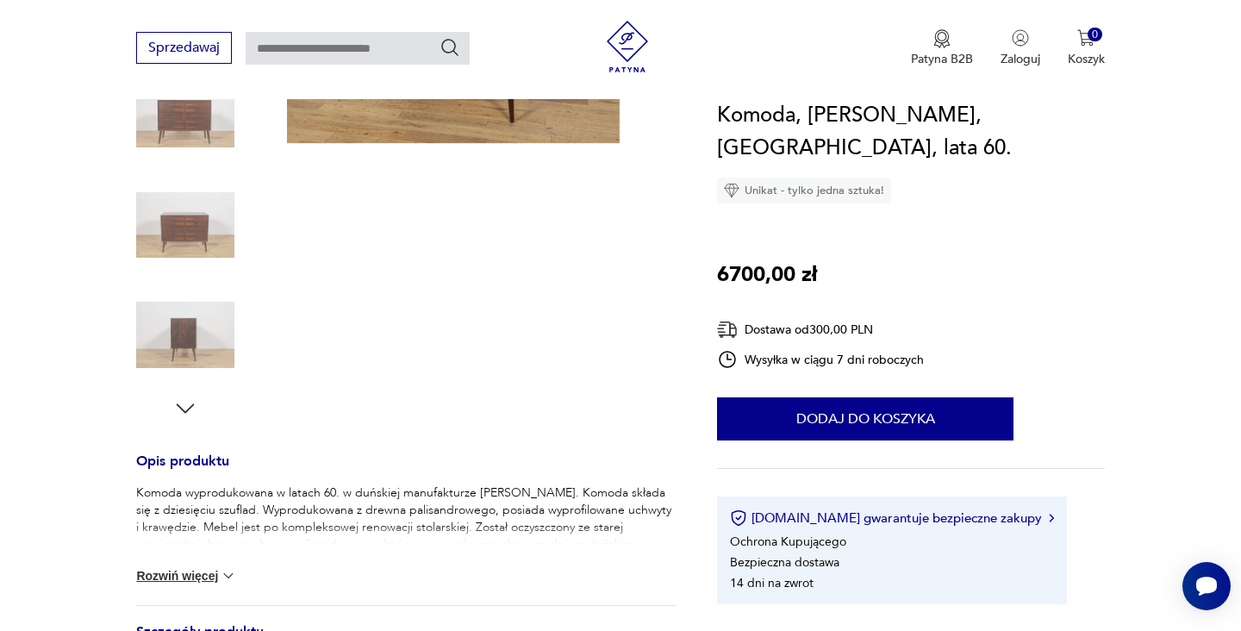
click at [214, 578] on button "Rozwiń więcej" at bounding box center [186, 575] width 100 height 17
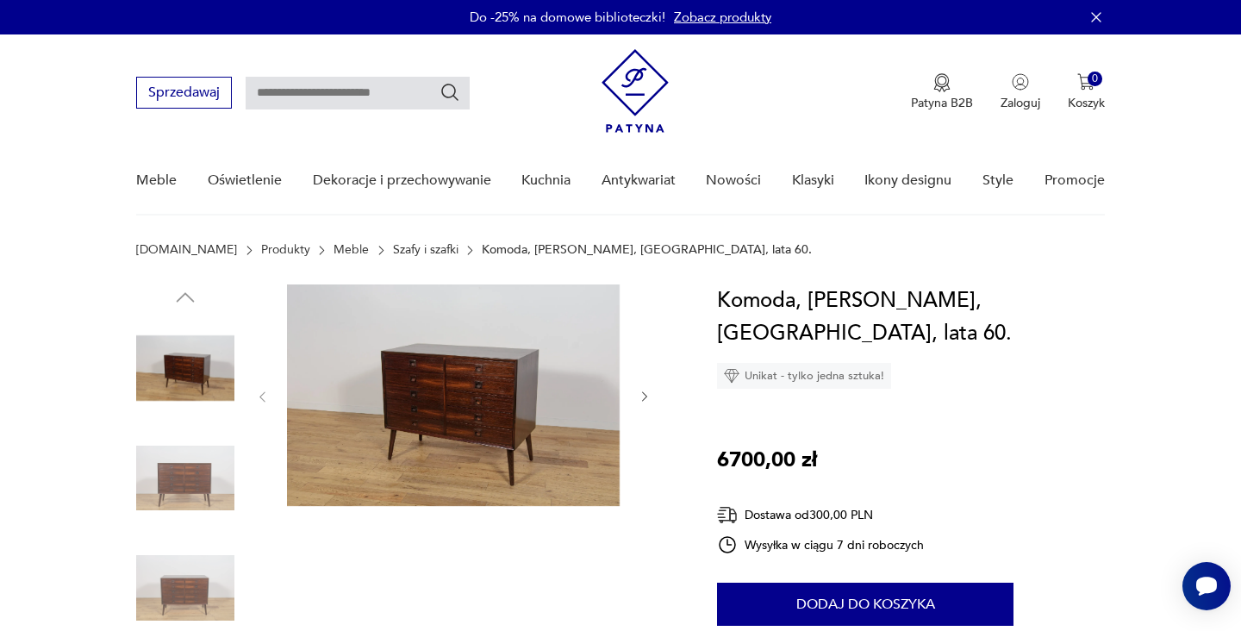
scroll to position [0, 0]
click at [197, 594] on img at bounding box center [185, 587] width 98 height 98
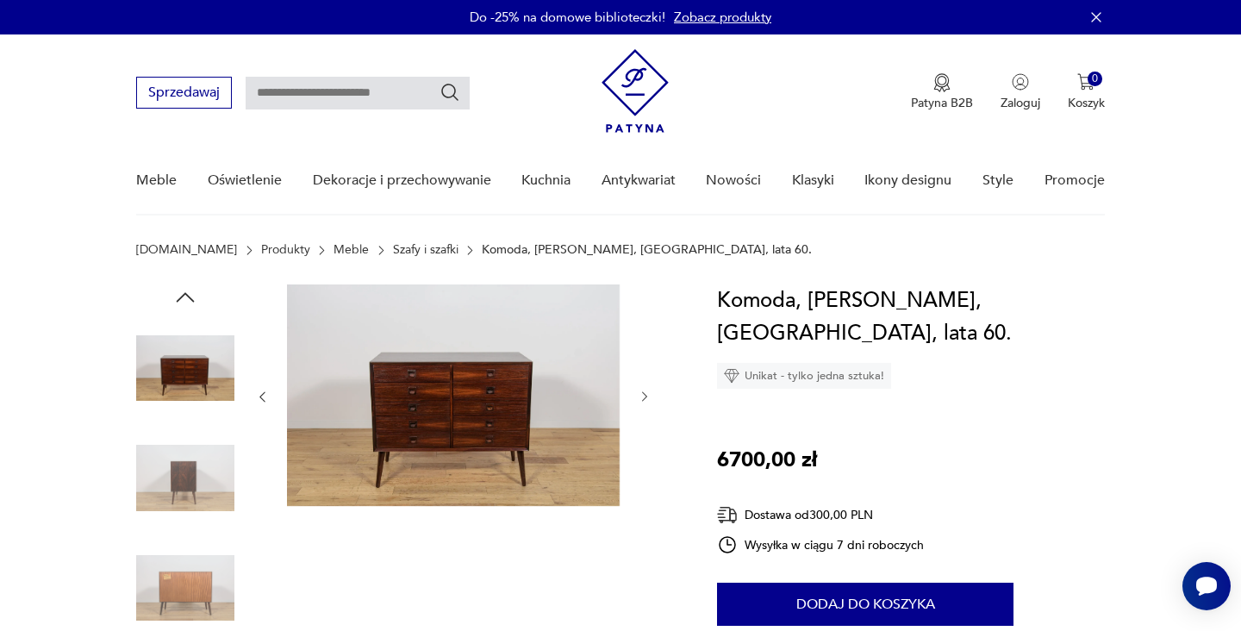
click at [439, 417] on img at bounding box center [453, 394] width 333 height 221
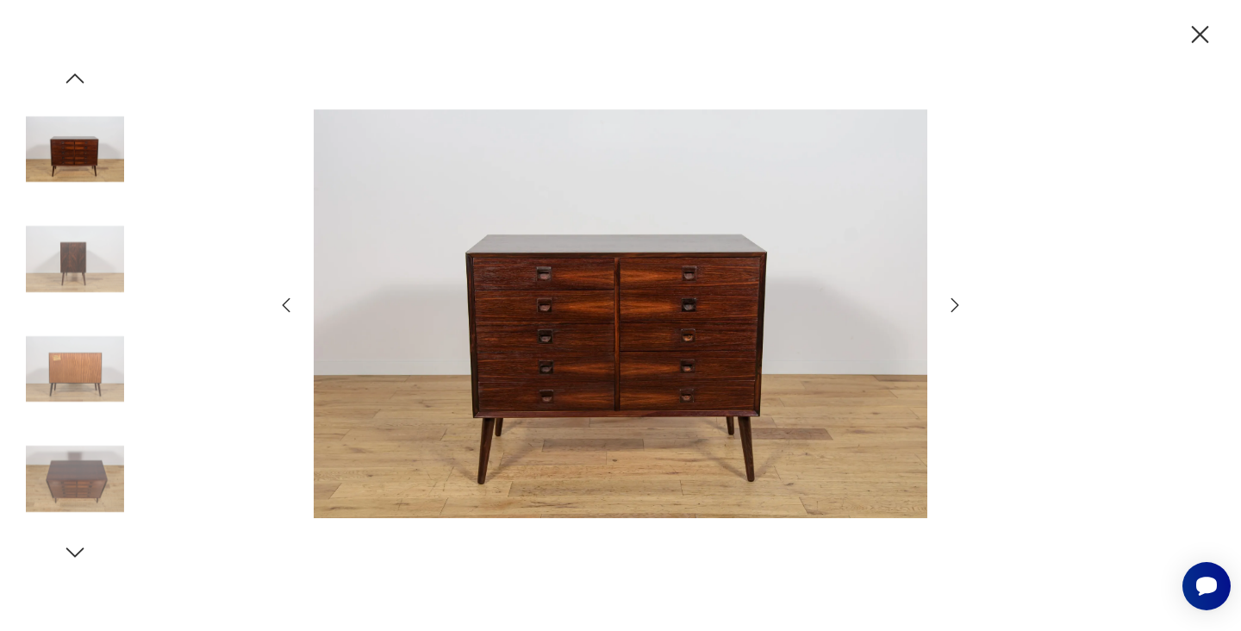
click at [1201, 34] on icon "button" at bounding box center [1200, 34] width 17 height 17
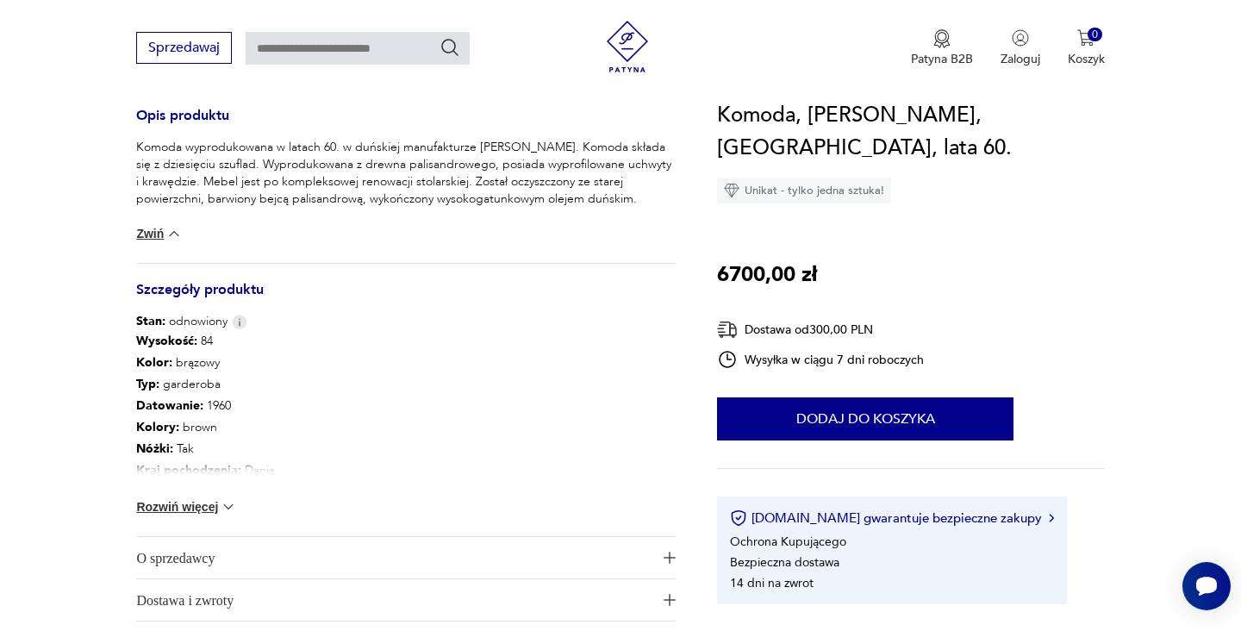
scroll to position [716, 0]
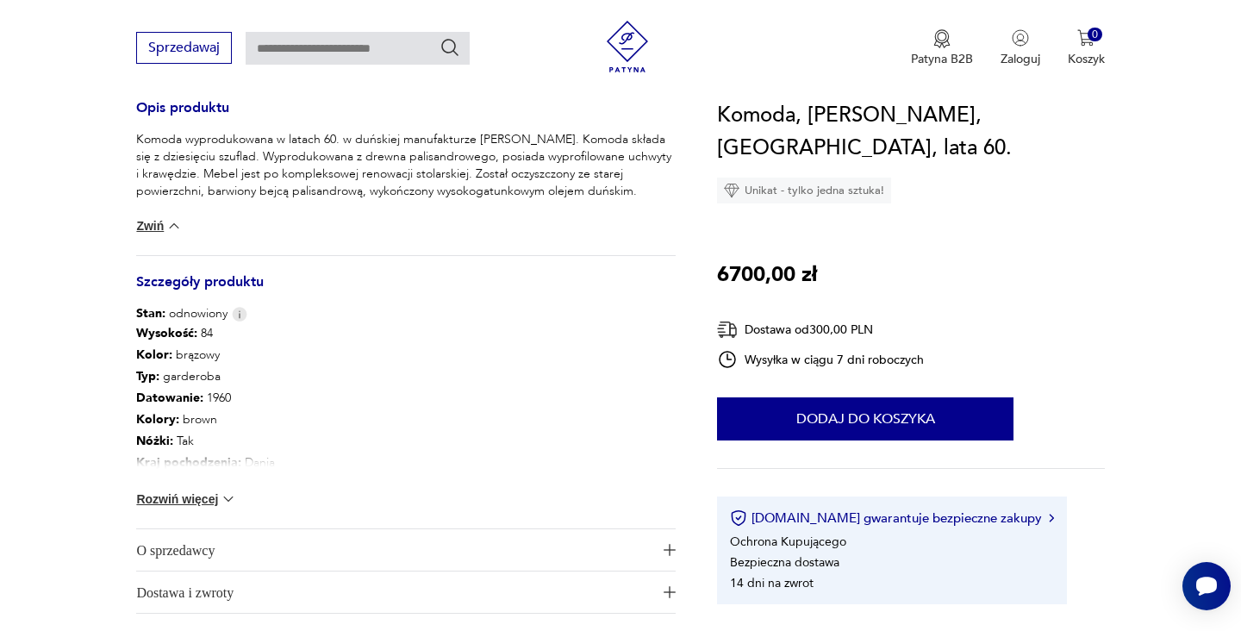
click at [229, 495] on img at bounding box center [228, 498] width 17 height 17
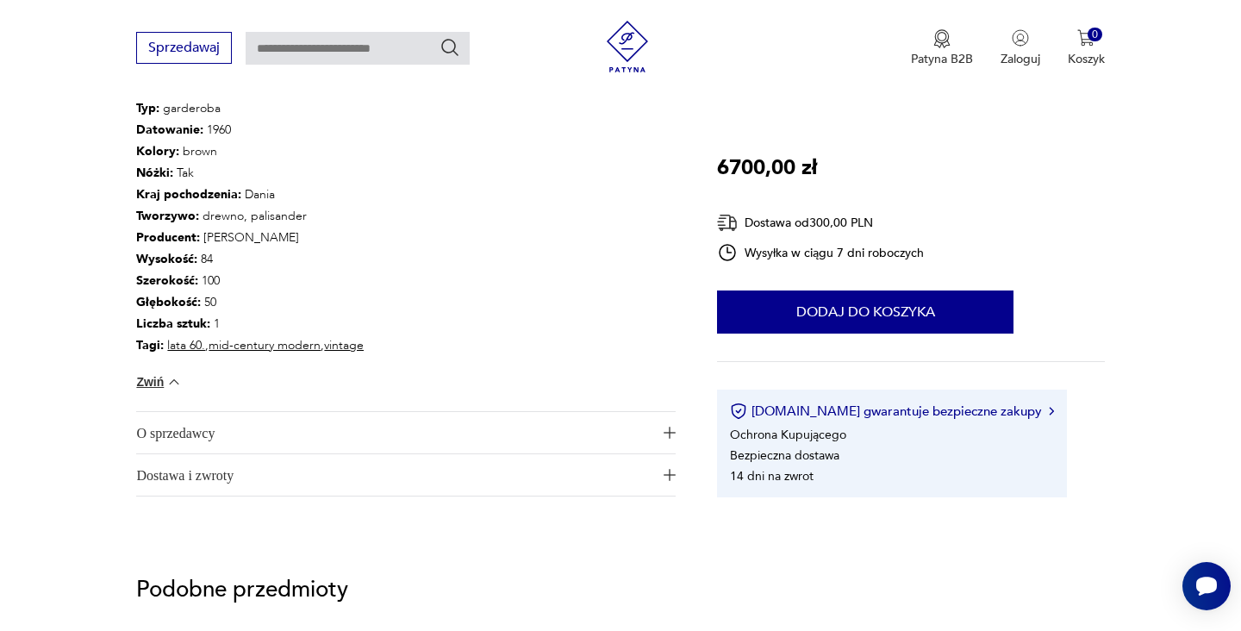
scroll to position [981, 0]
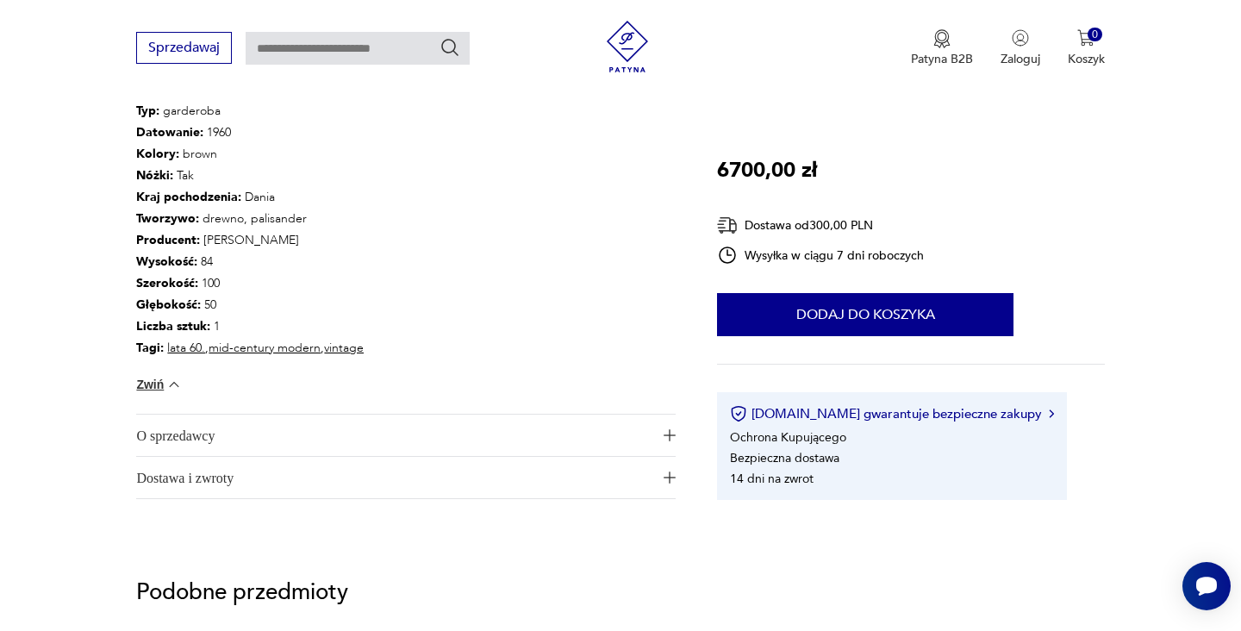
click at [670, 435] on img "button" at bounding box center [669, 435] width 12 height 12
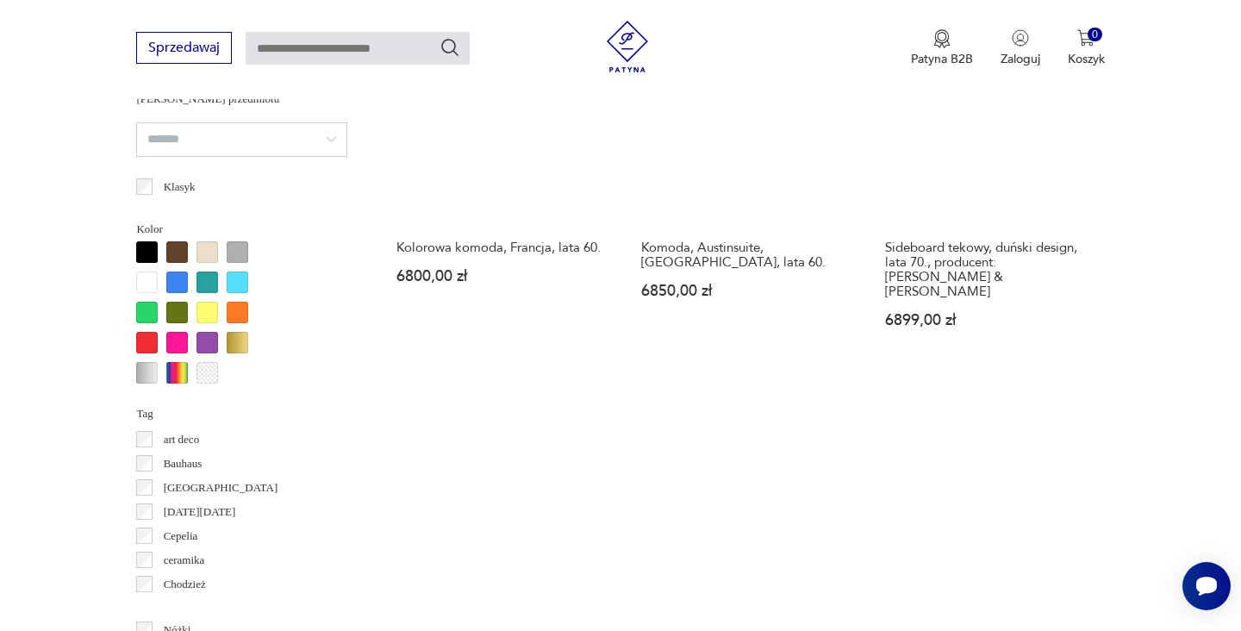
scroll to position [1553, 0]
